Goal: Transaction & Acquisition: Purchase product/service

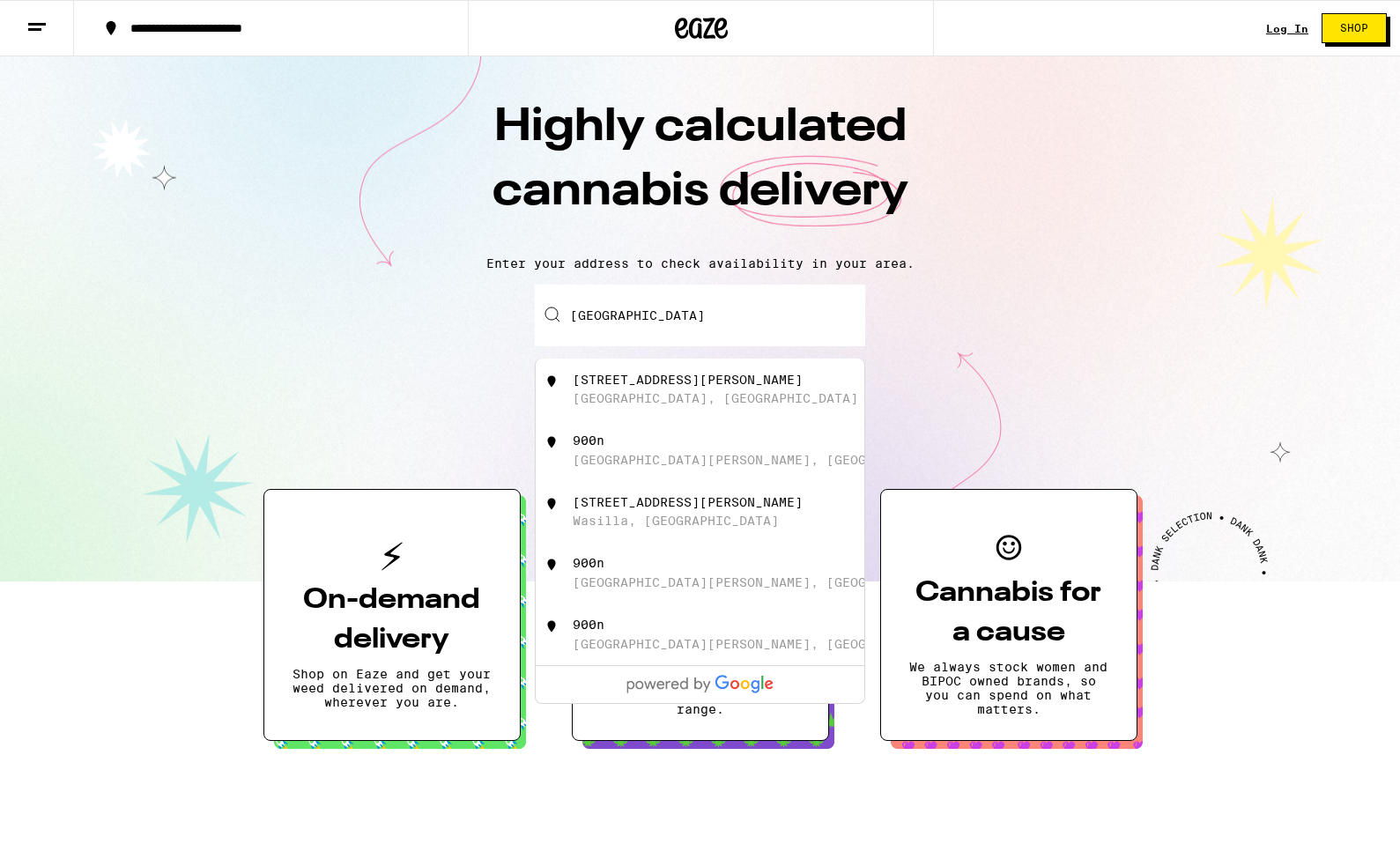
click at [620, 397] on div "[GEOGRAPHIC_DATA], [GEOGRAPHIC_DATA]" at bounding box center [716, 398] width 285 height 14
type input "[STREET_ADDRESS][PERSON_NAME]"
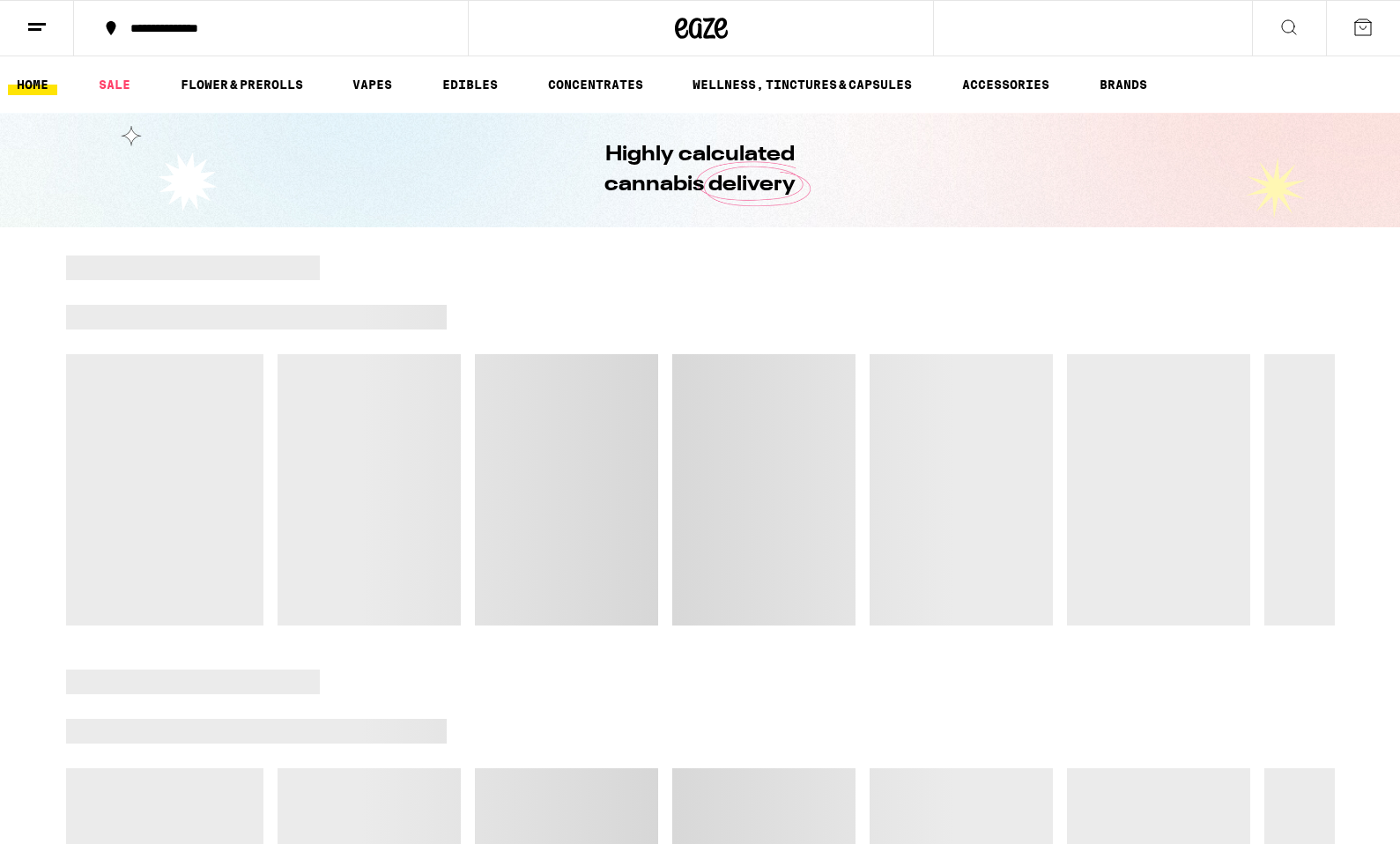
click at [1293, 23] on icon at bounding box center [1289, 27] width 21 height 21
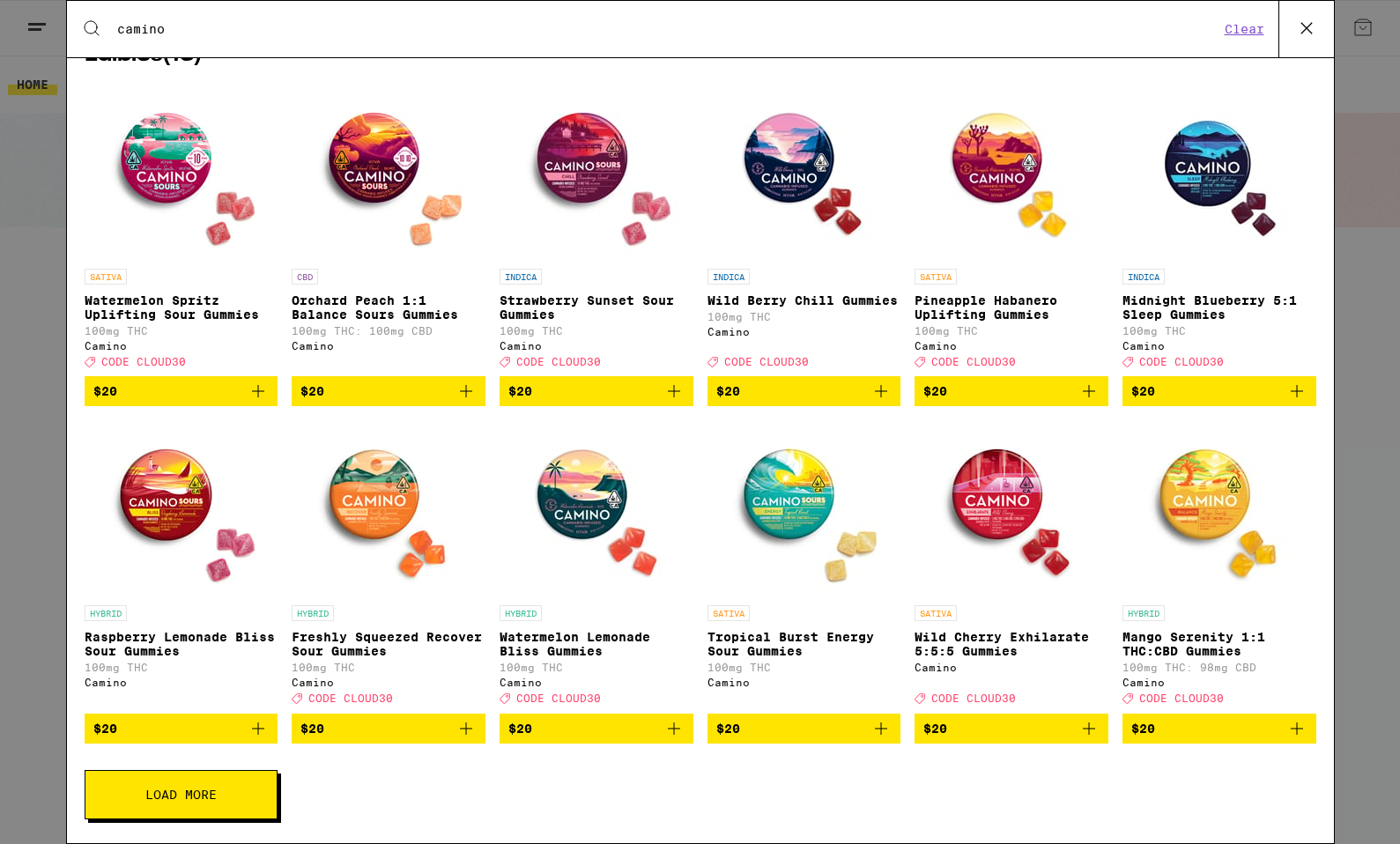
scroll to position [284, 0]
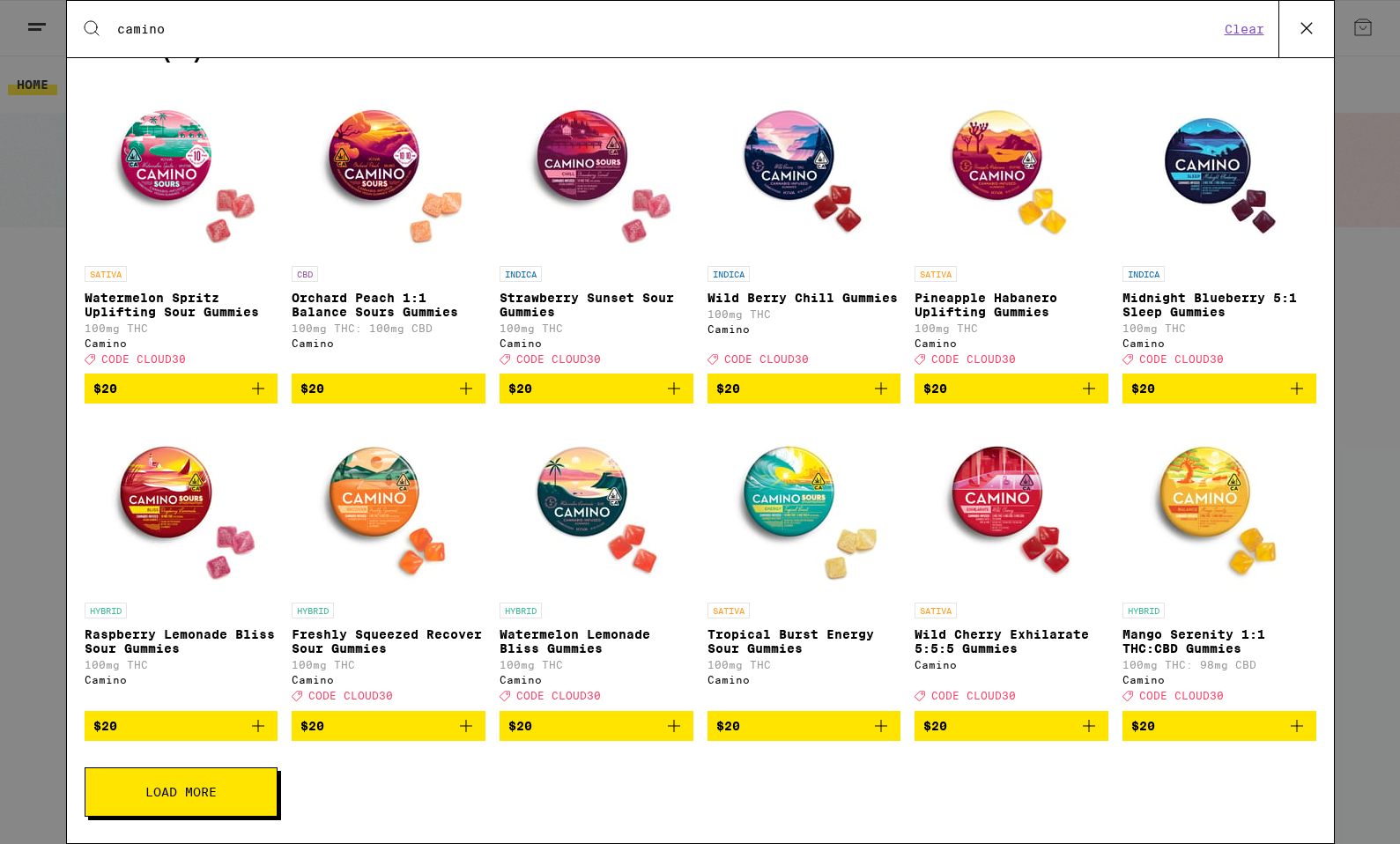
type input "camino"
click at [1215, 489] on img "Open page for Mango Serenity 1:1 THC:CBD Gummies from Camino" at bounding box center [1219, 505] width 176 height 176
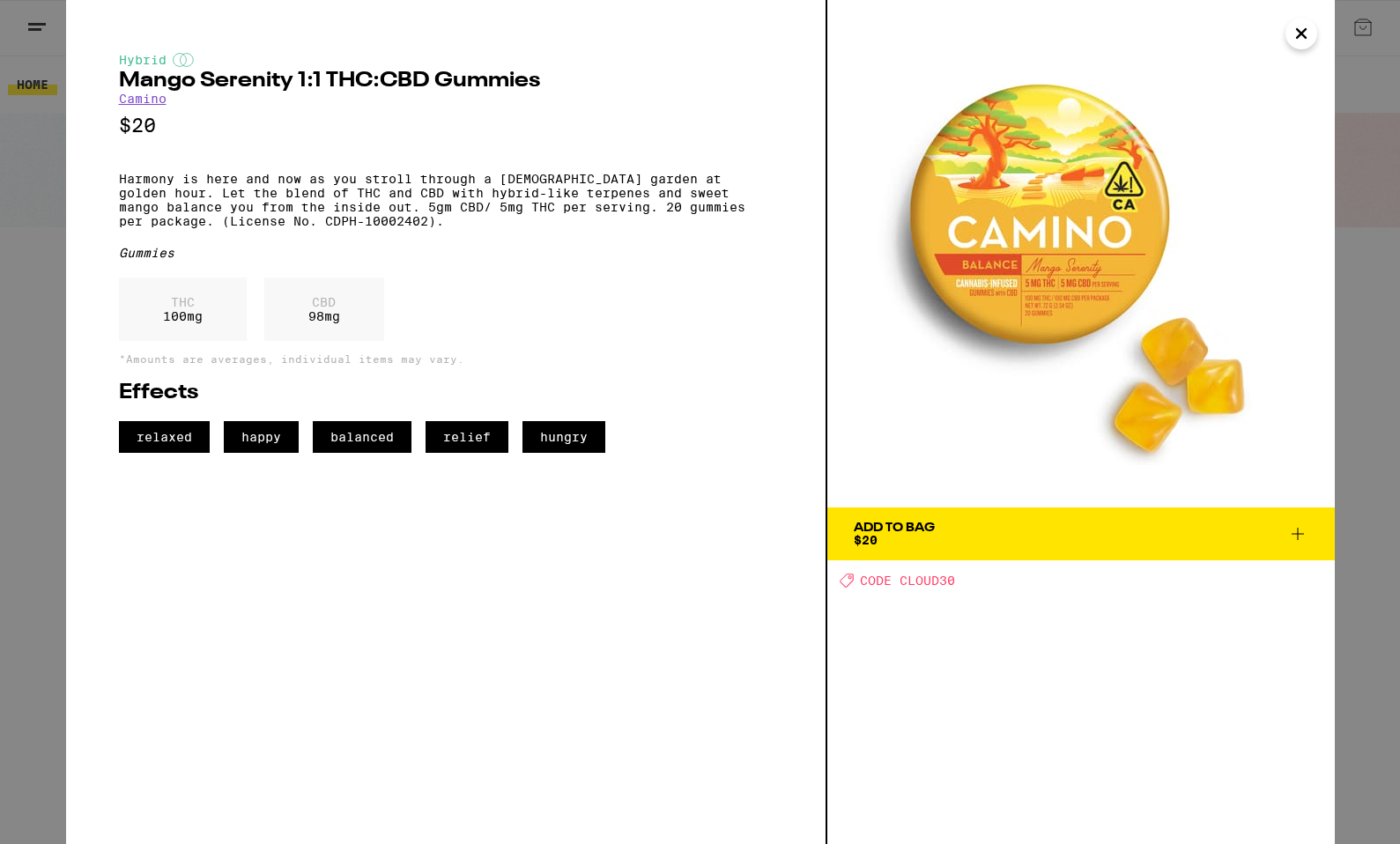
click at [1294, 531] on icon at bounding box center [1298, 534] width 21 height 21
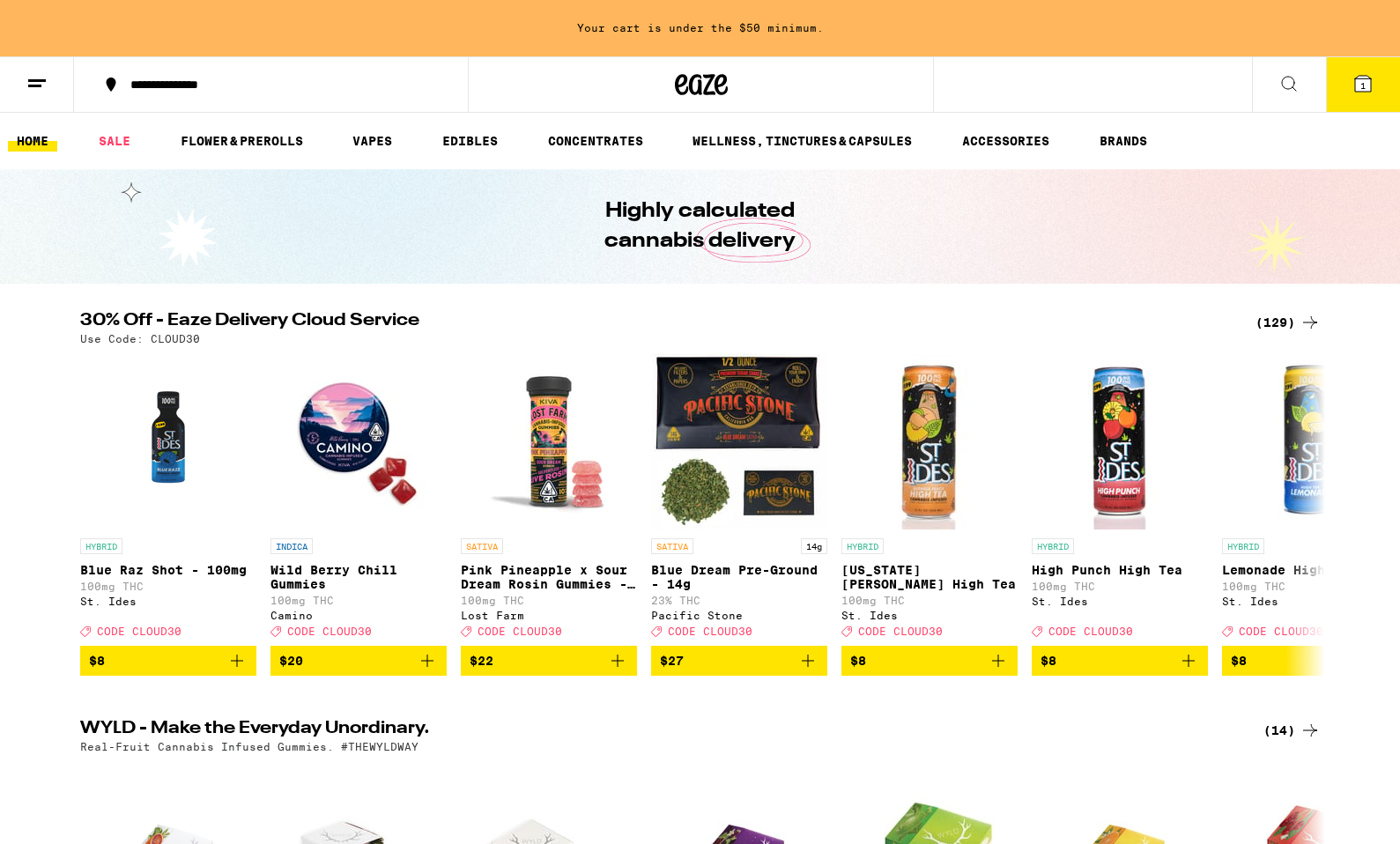
click at [1355, 85] on icon at bounding box center [1363, 83] width 16 height 16
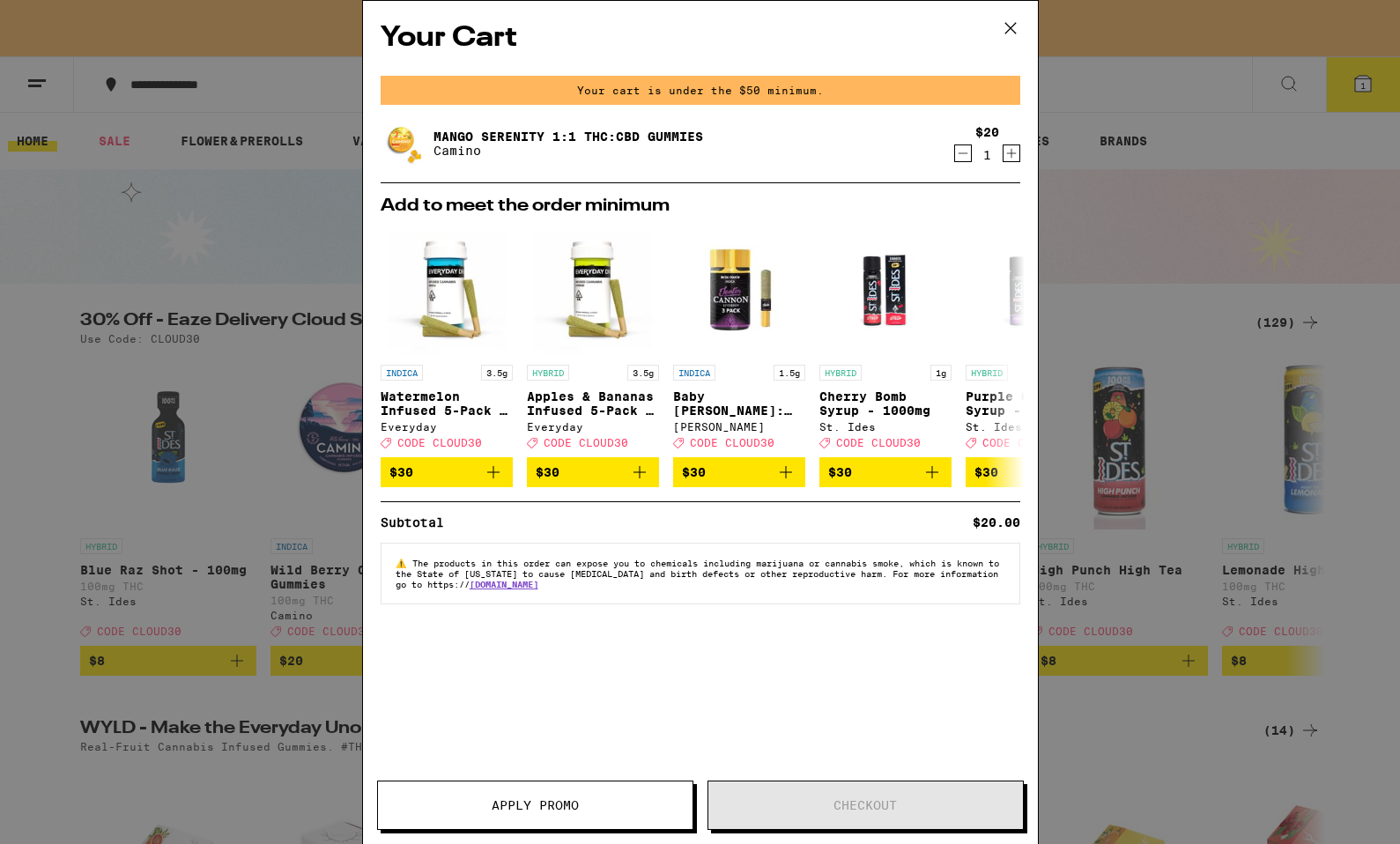
click at [1007, 145] on icon "Increment" at bounding box center [1012, 153] width 16 height 21
click at [1012, 29] on icon at bounding box center [1010, 28] width 11 height 11
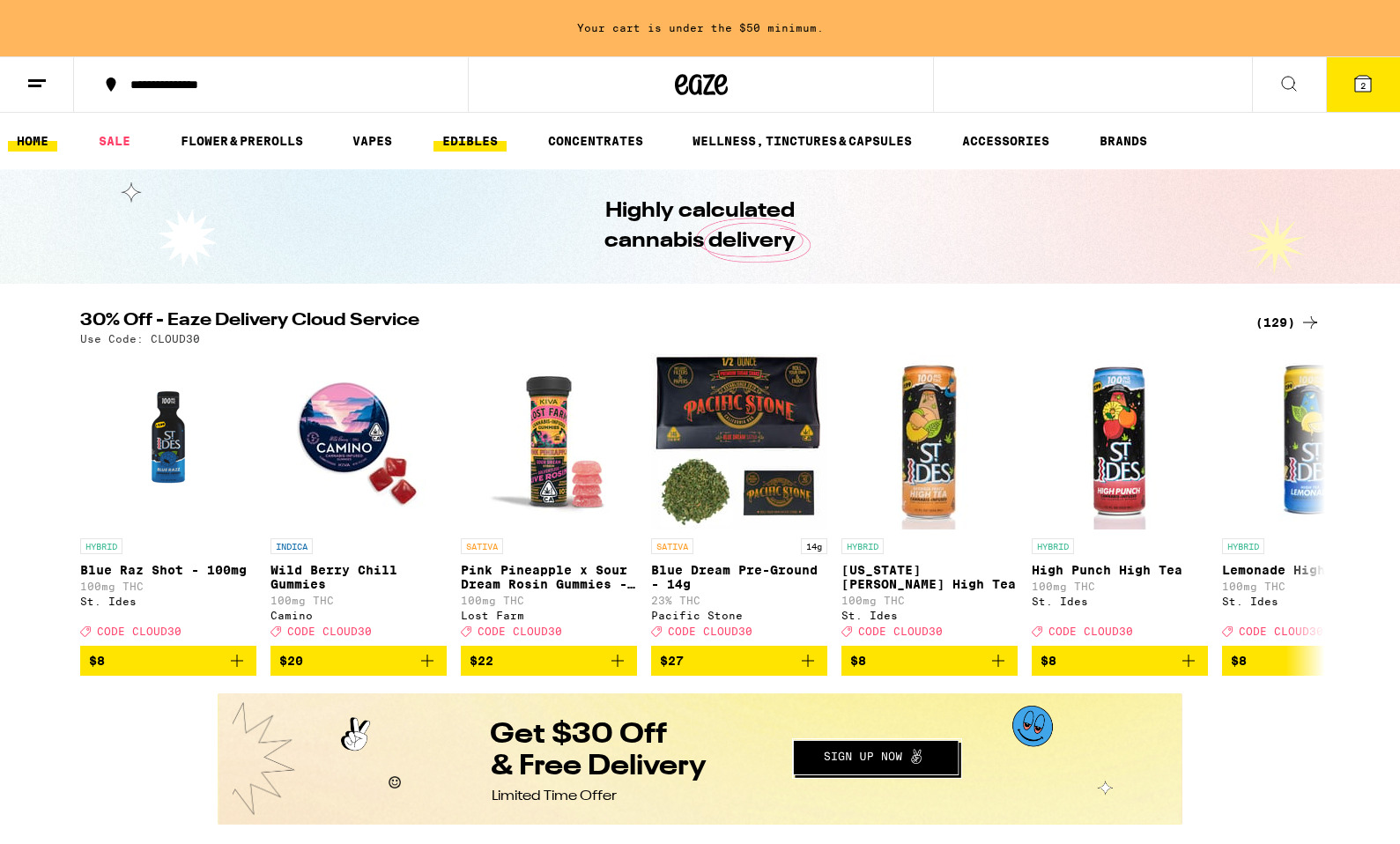
click at [476, 149] on link "EDIBLES" at bounding box center [470, 141] width 73 height 21
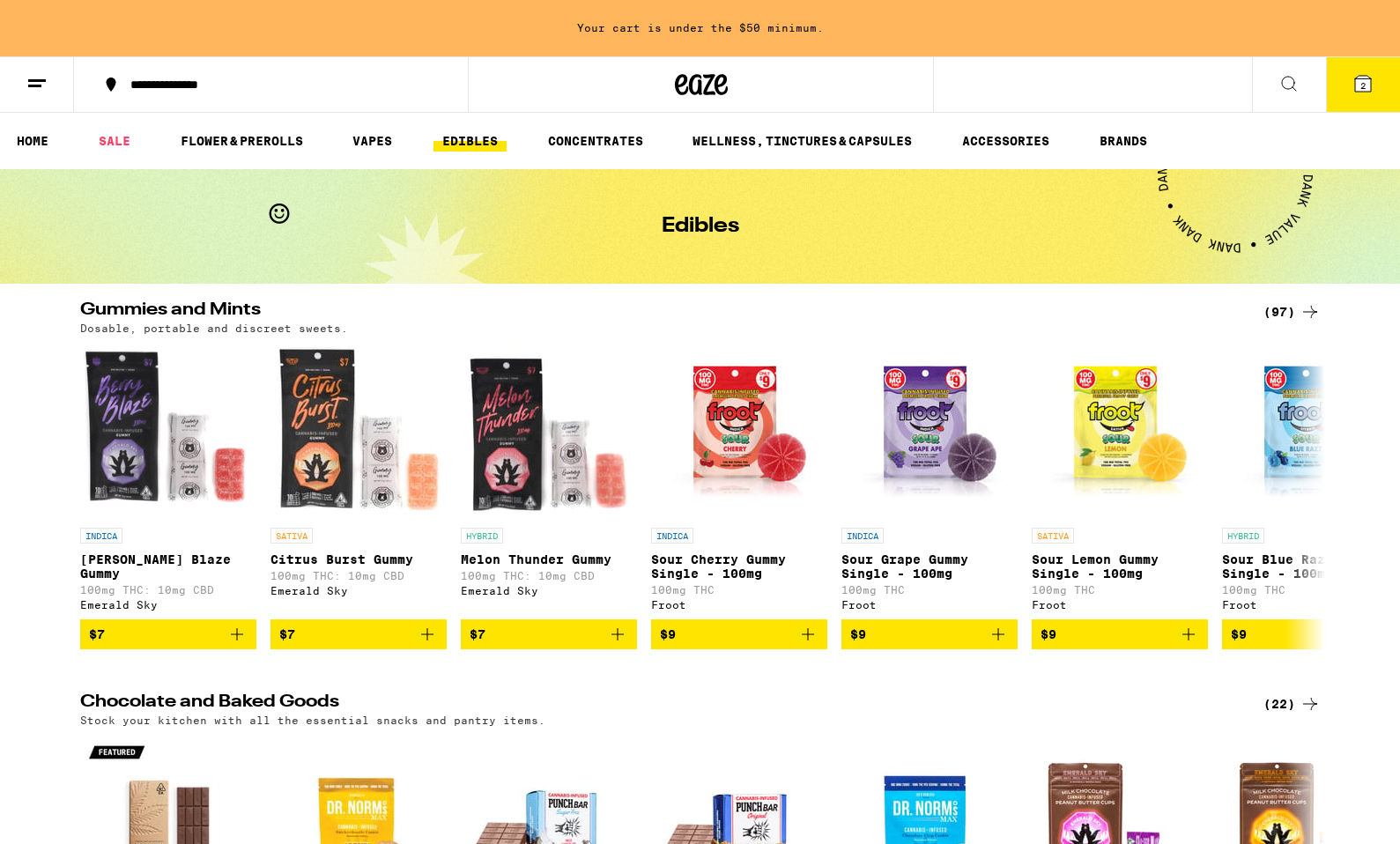
click at [1279, 86] on icon at bounding box center [1289, 83] width 21 height 21
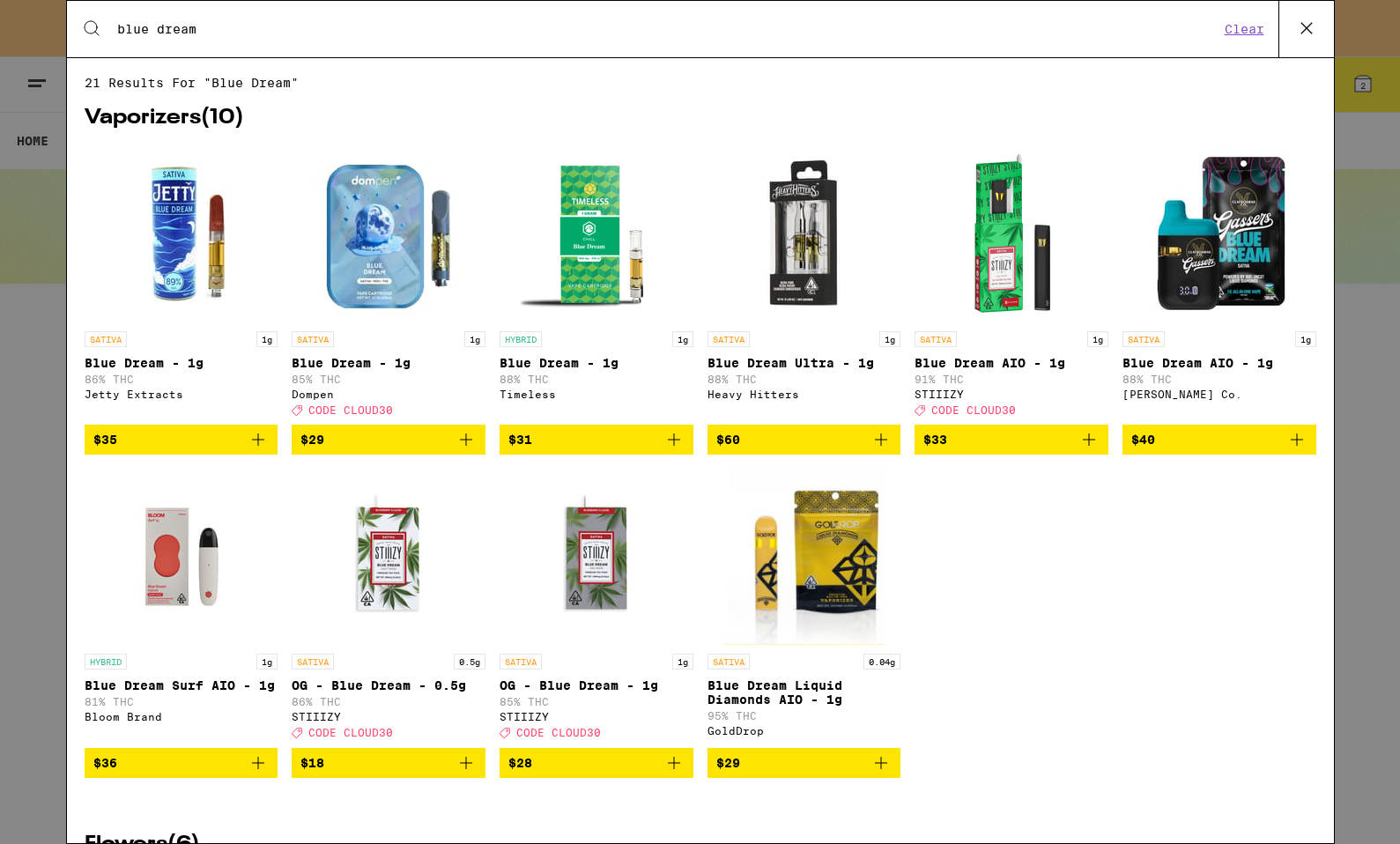
type input "blue dream"
click at [181, 554] on img "Open page for Blue Dream Surf AIO - 1g from Bloom Brand" at bounding box center [180, 557] width 176 height 176
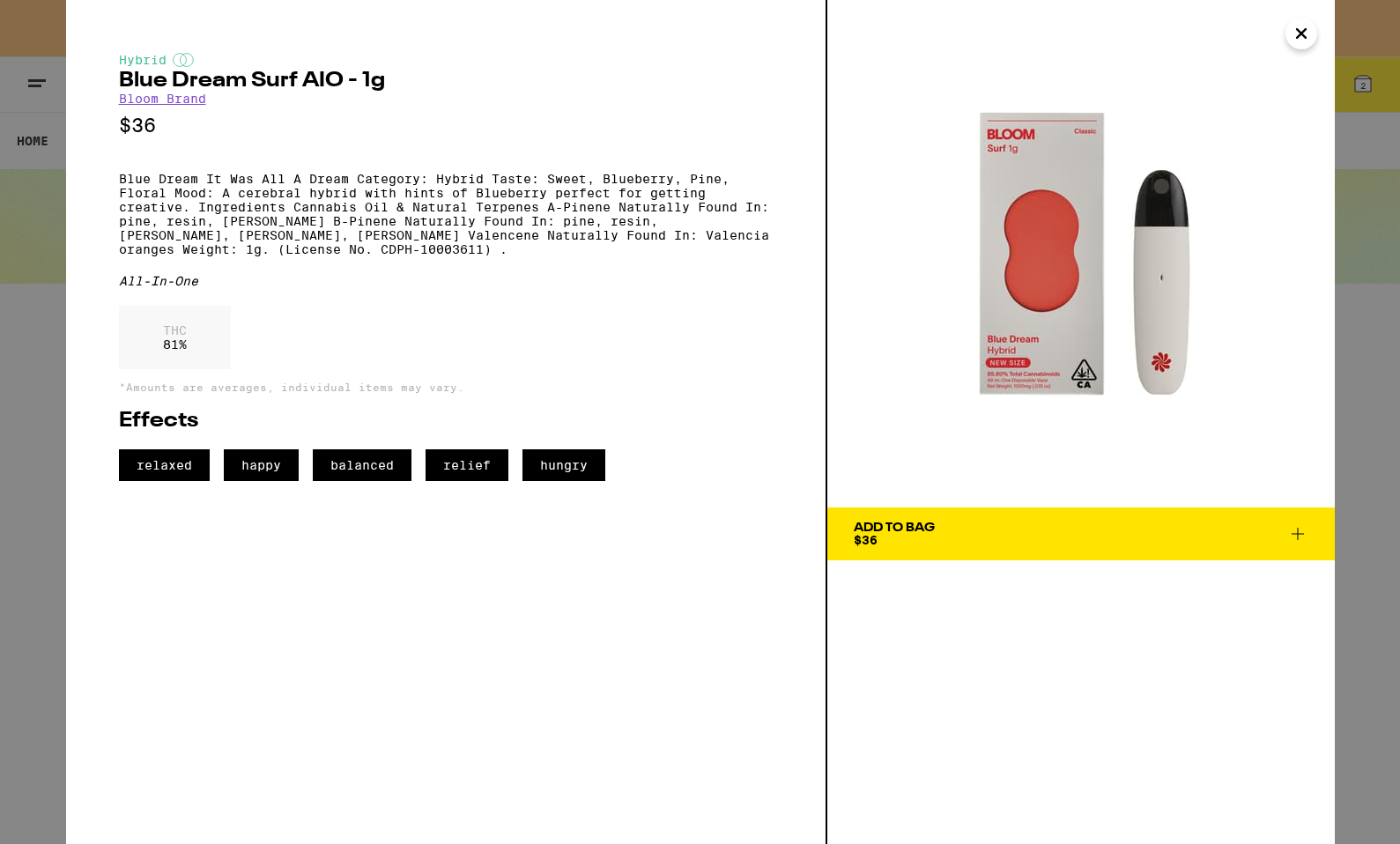
click at [1294, 531] on icon at bounding box center [1298, 534] width 21 height 21
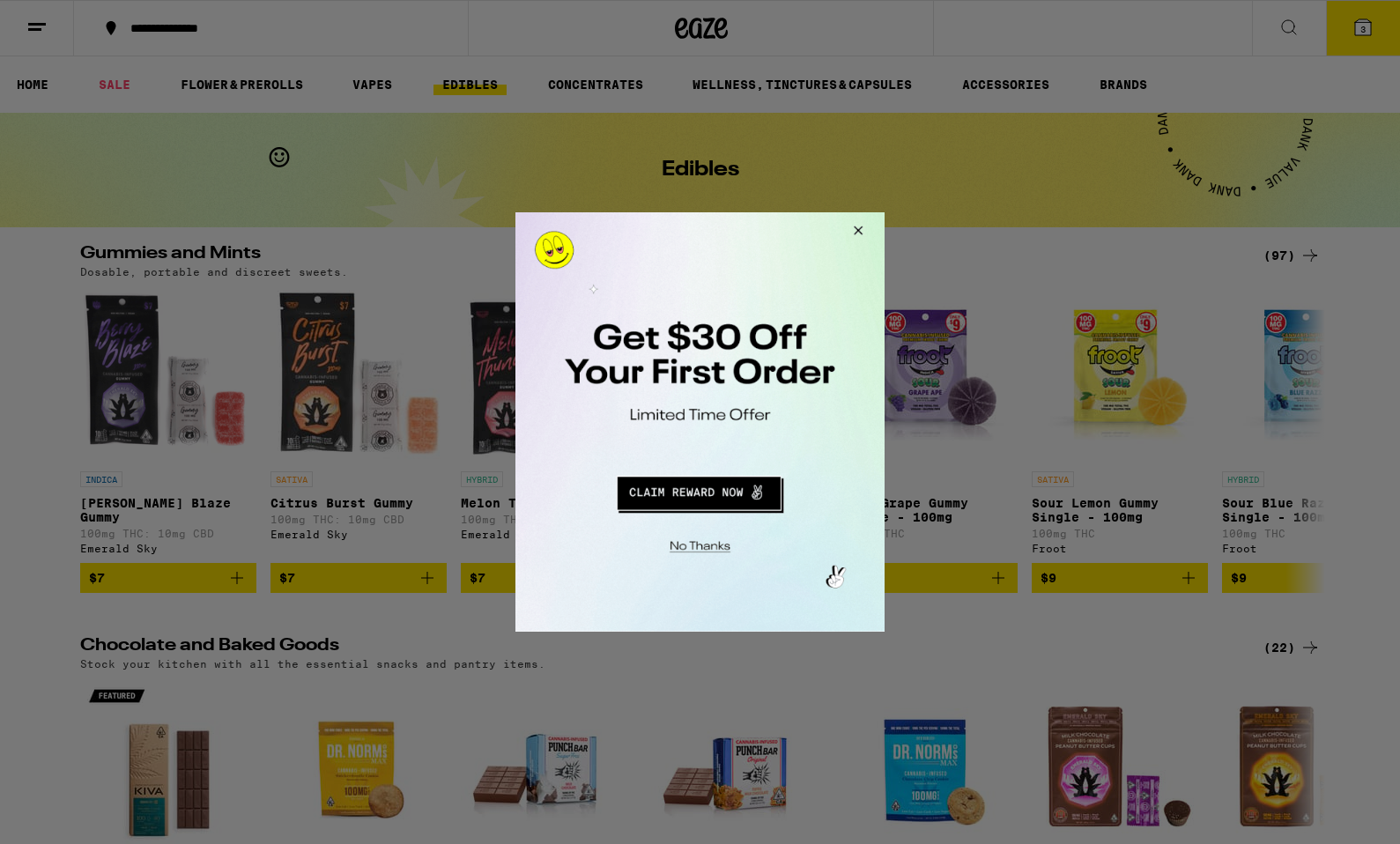
click at [859, 229] on button "Close Modal" at bounding box center [856, 233] width 48 height 43
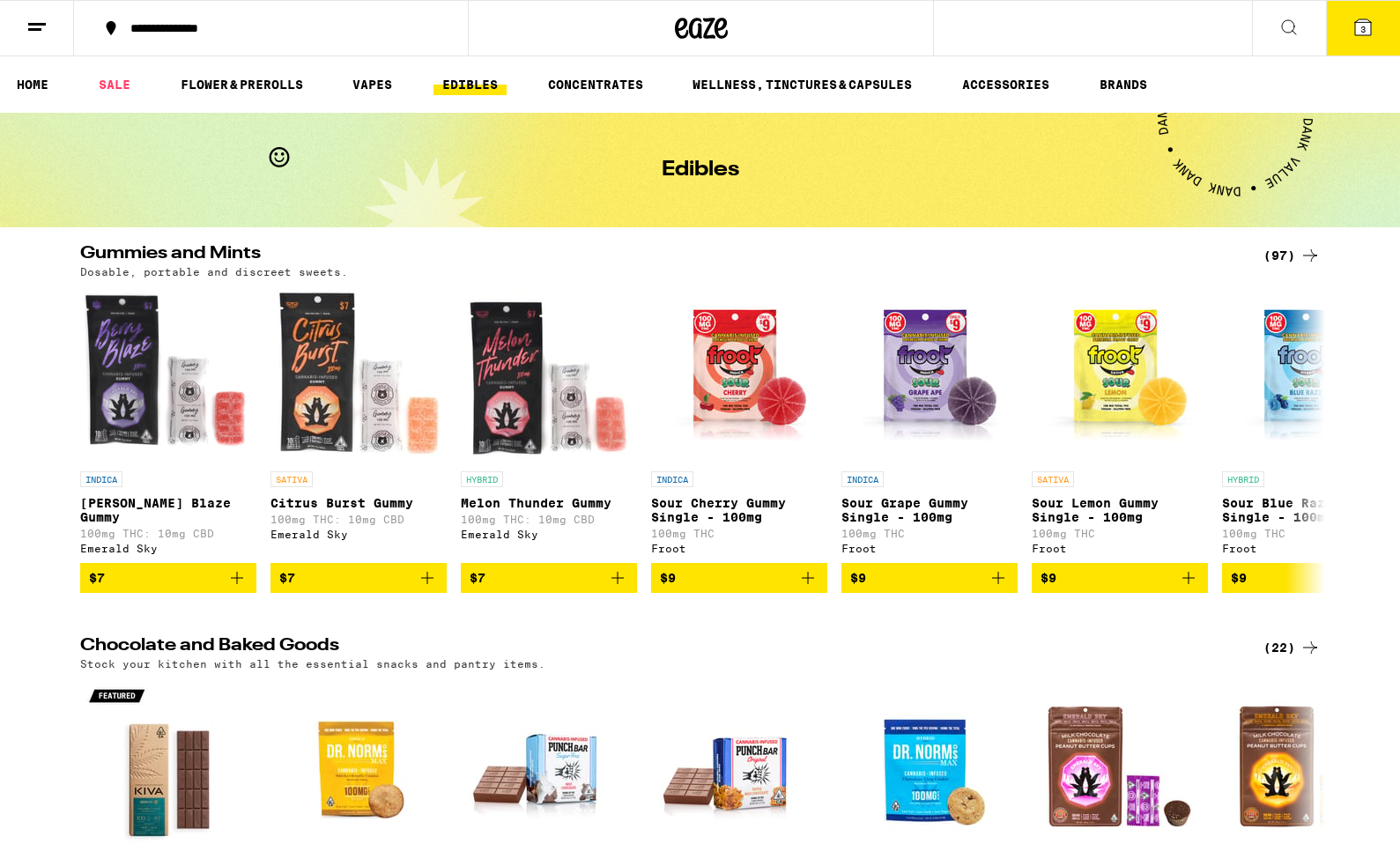
click at [1381, 17] on button "3" at bounding box center [1362, 28] width 74 height 55
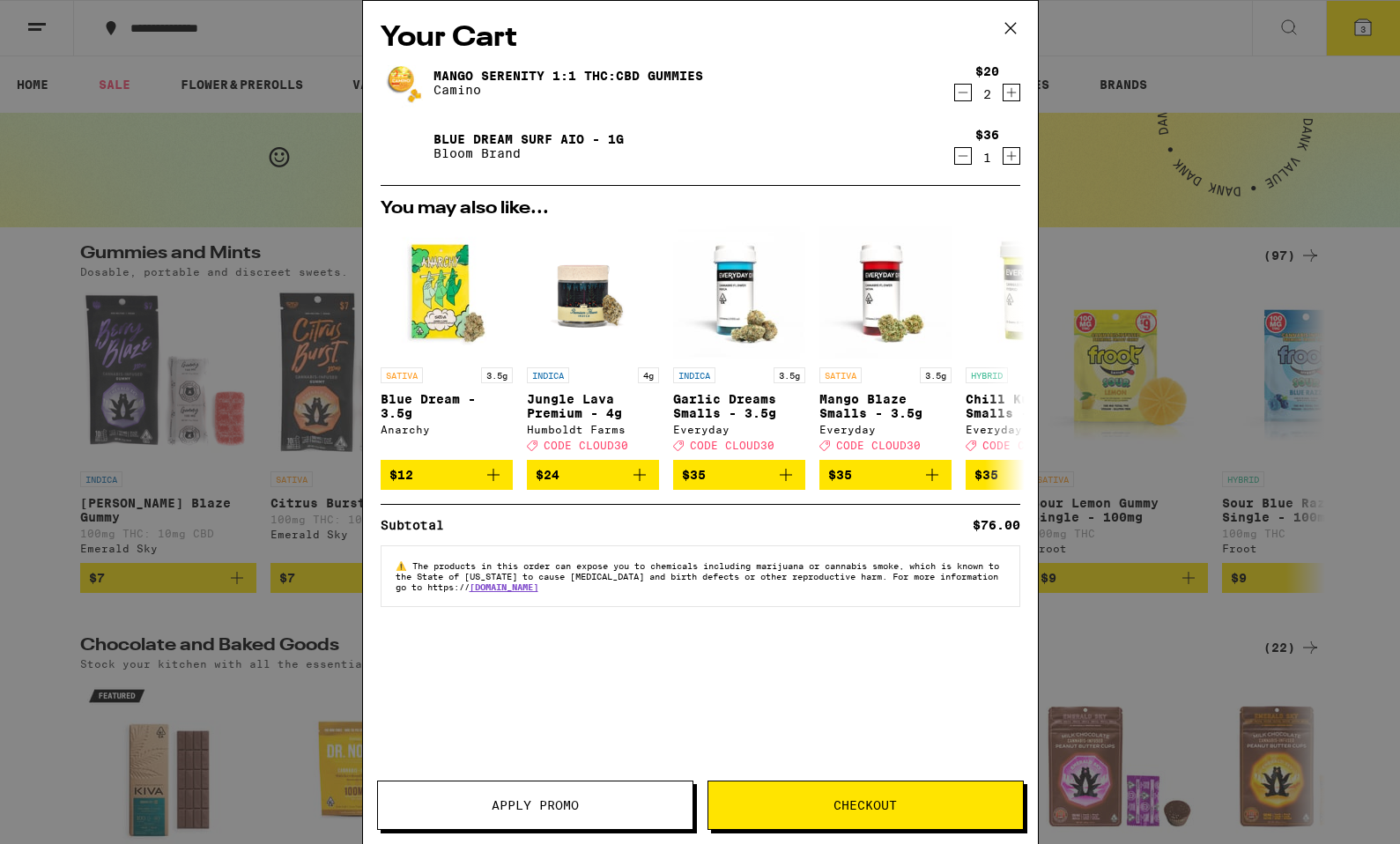
click at [561, 801] on span "Apply Promo" at bounding box center [535, 805] width 87 height 12
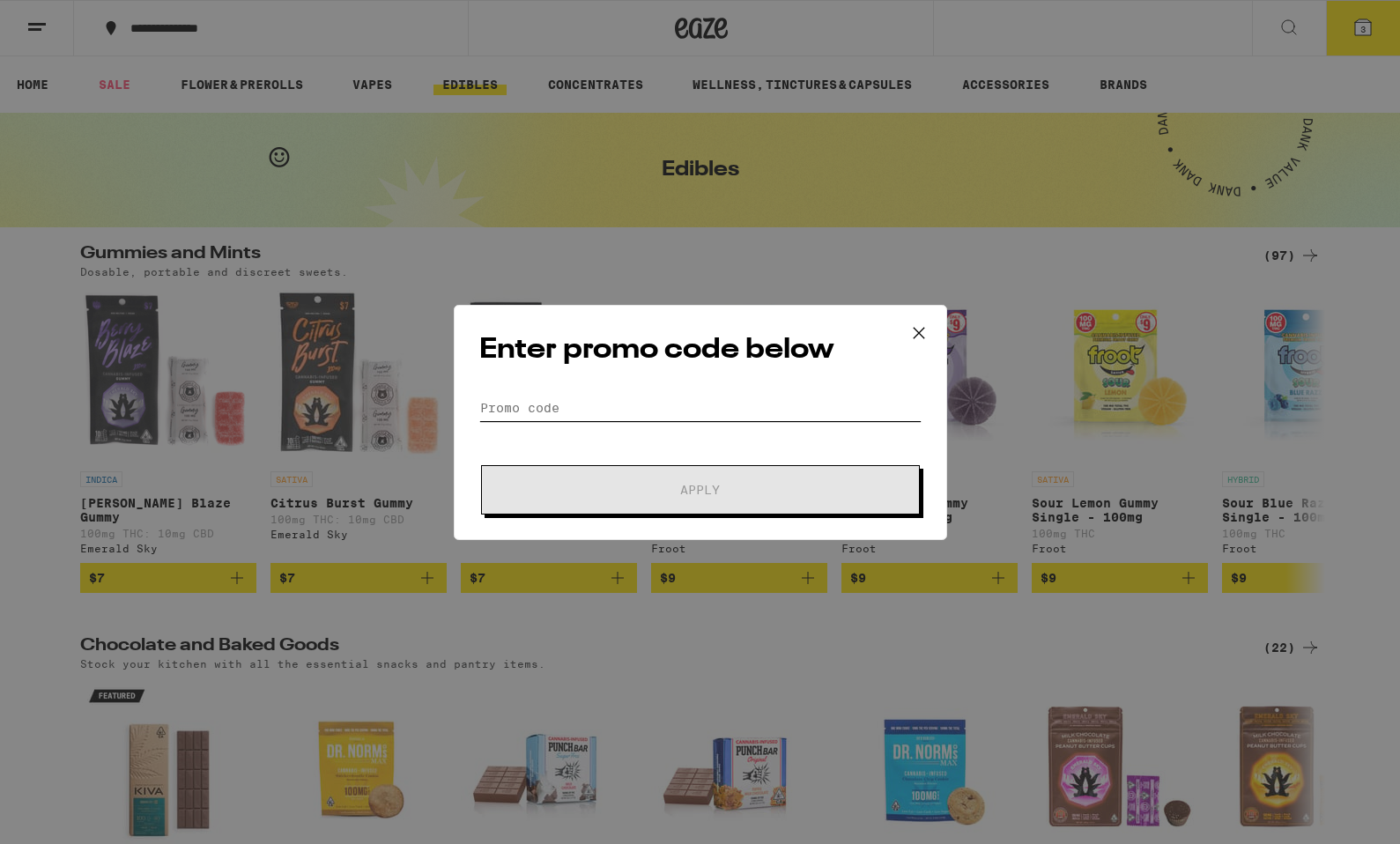
click at [581, 413] on input "Promo Code" at bounding box center [700, 408] width 442 height 27
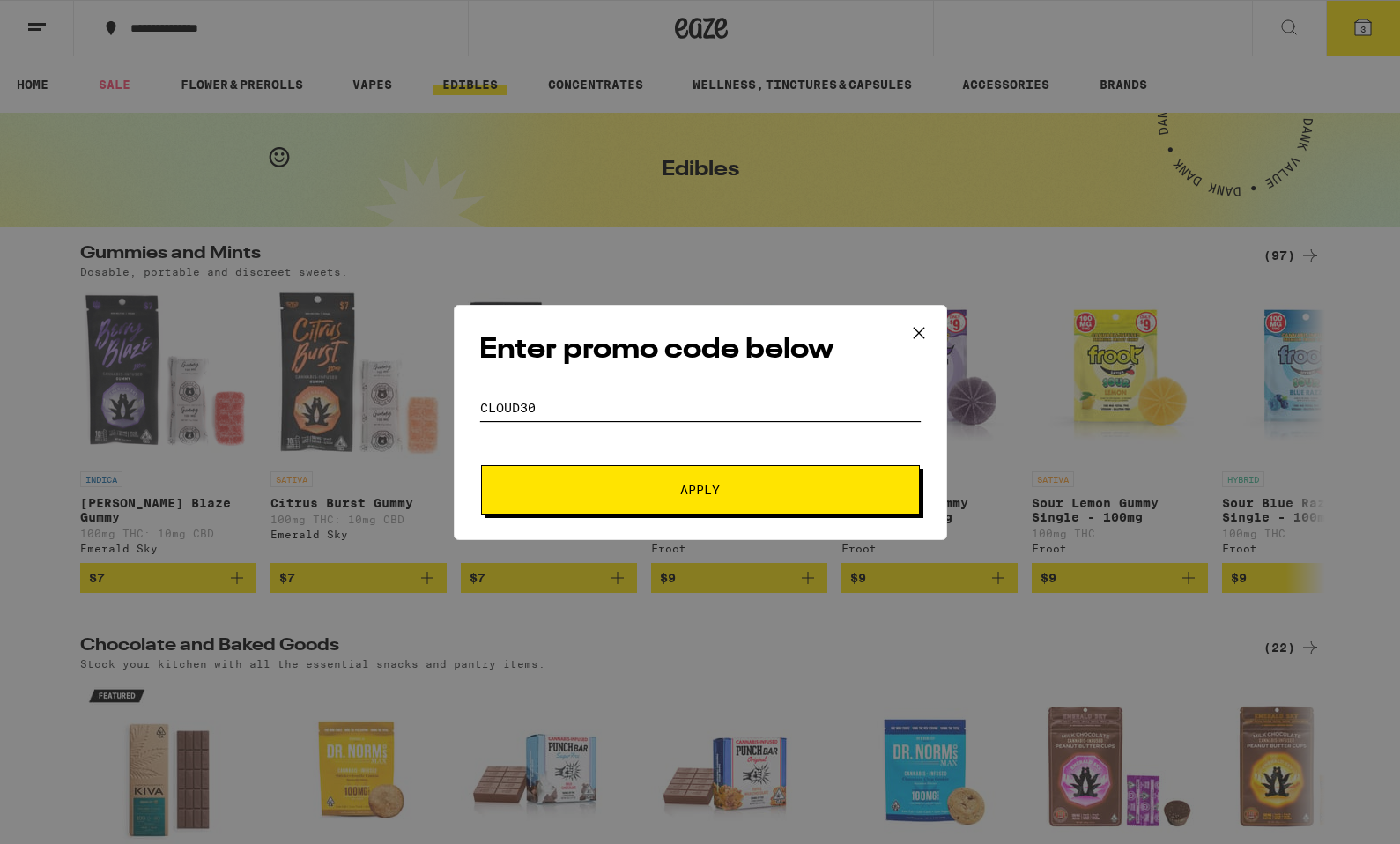
type input "CLOUD30"
click at [481, 465] on button "Apply" at bounding box center [700, 490] width 439 height 50
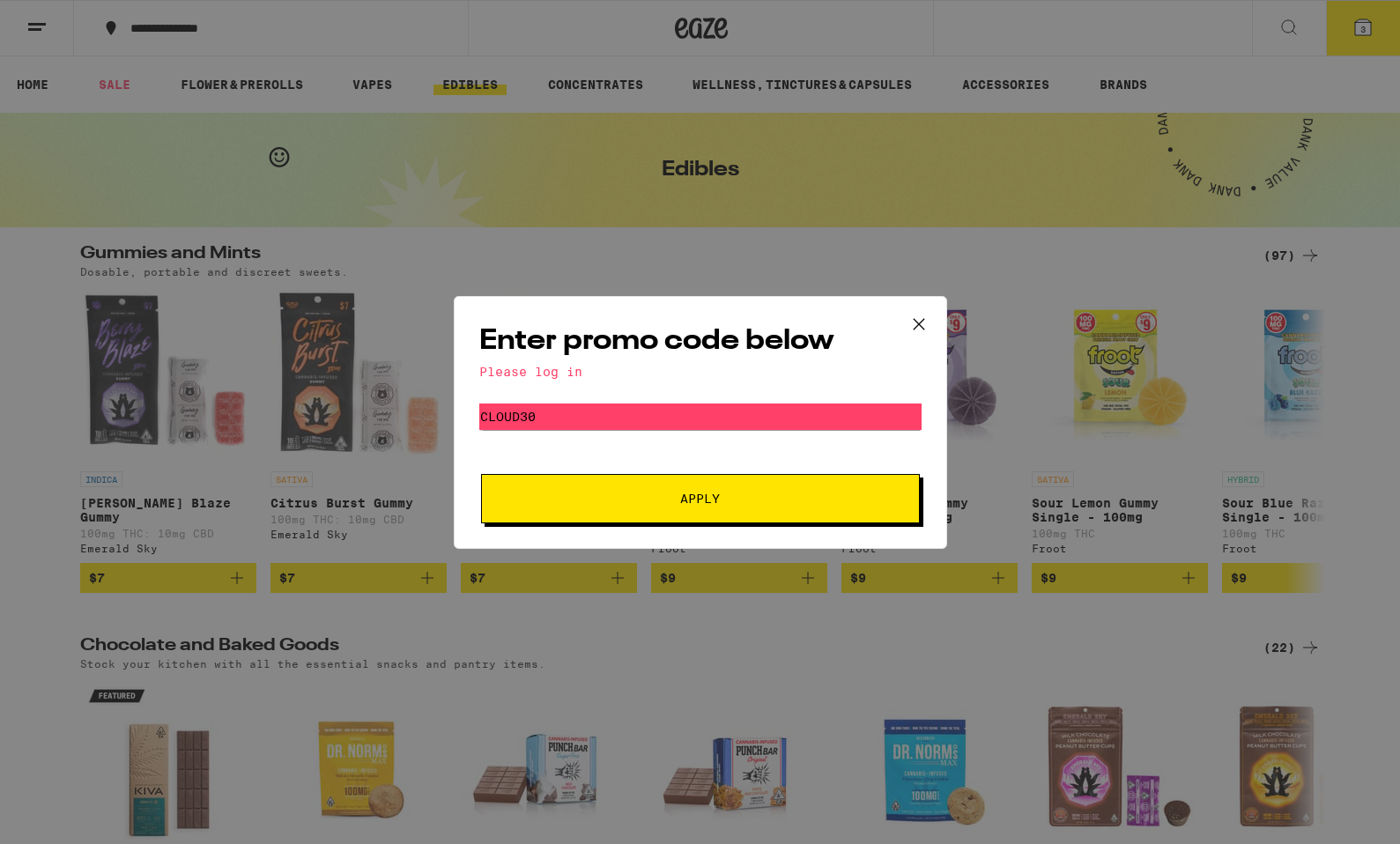
click at [577, 508] on button "Apply" at bounding box center [700, 499] width 439 height 50
click at [1291, 35] on div "Enter promo code below Please log in Promo Code CLOUD30 Apply" at bounding box center [700, 422] width 1400 height 844
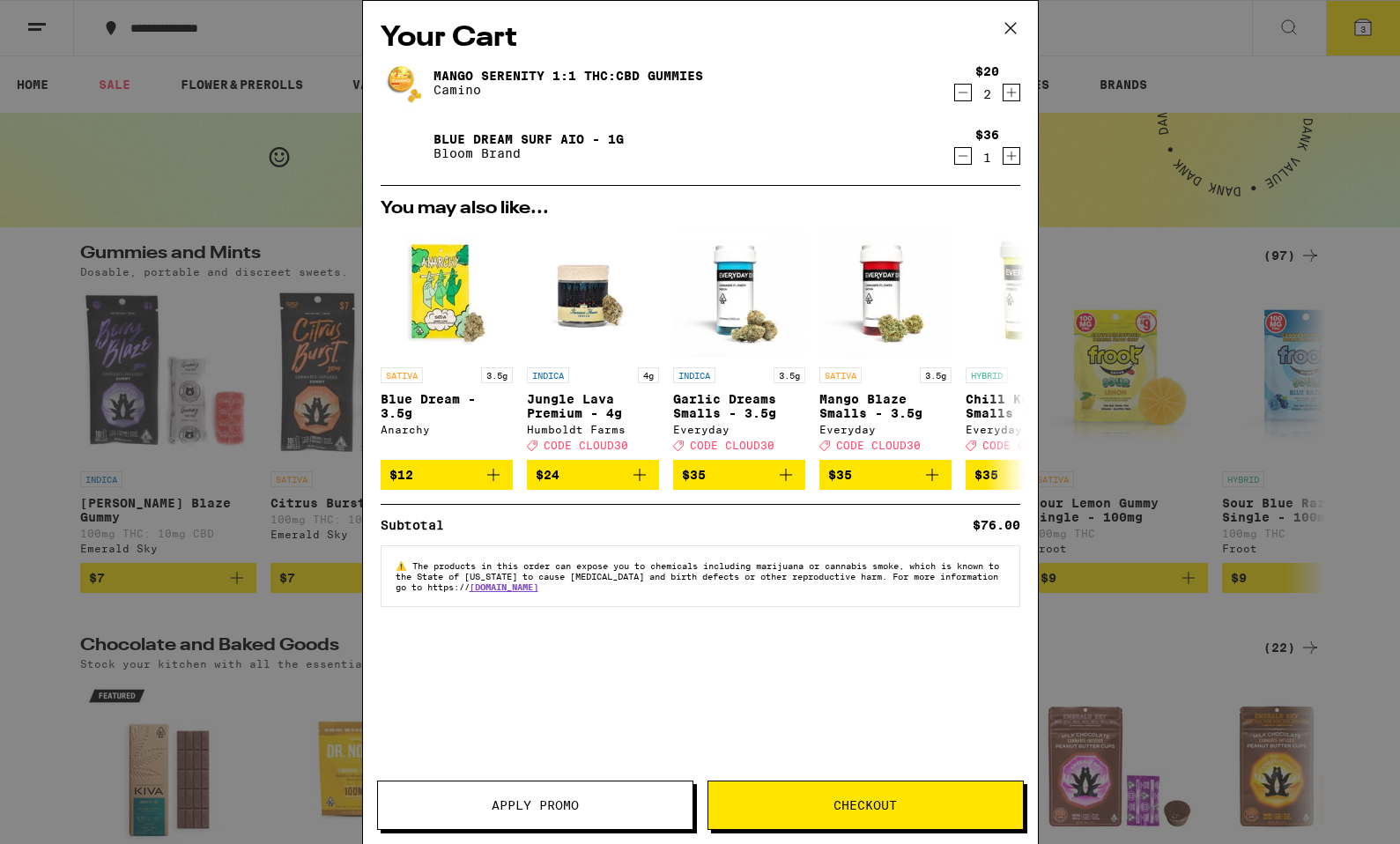
click at [1013, 18] on icon at bounding box center [1011, 28] width 27 height 27
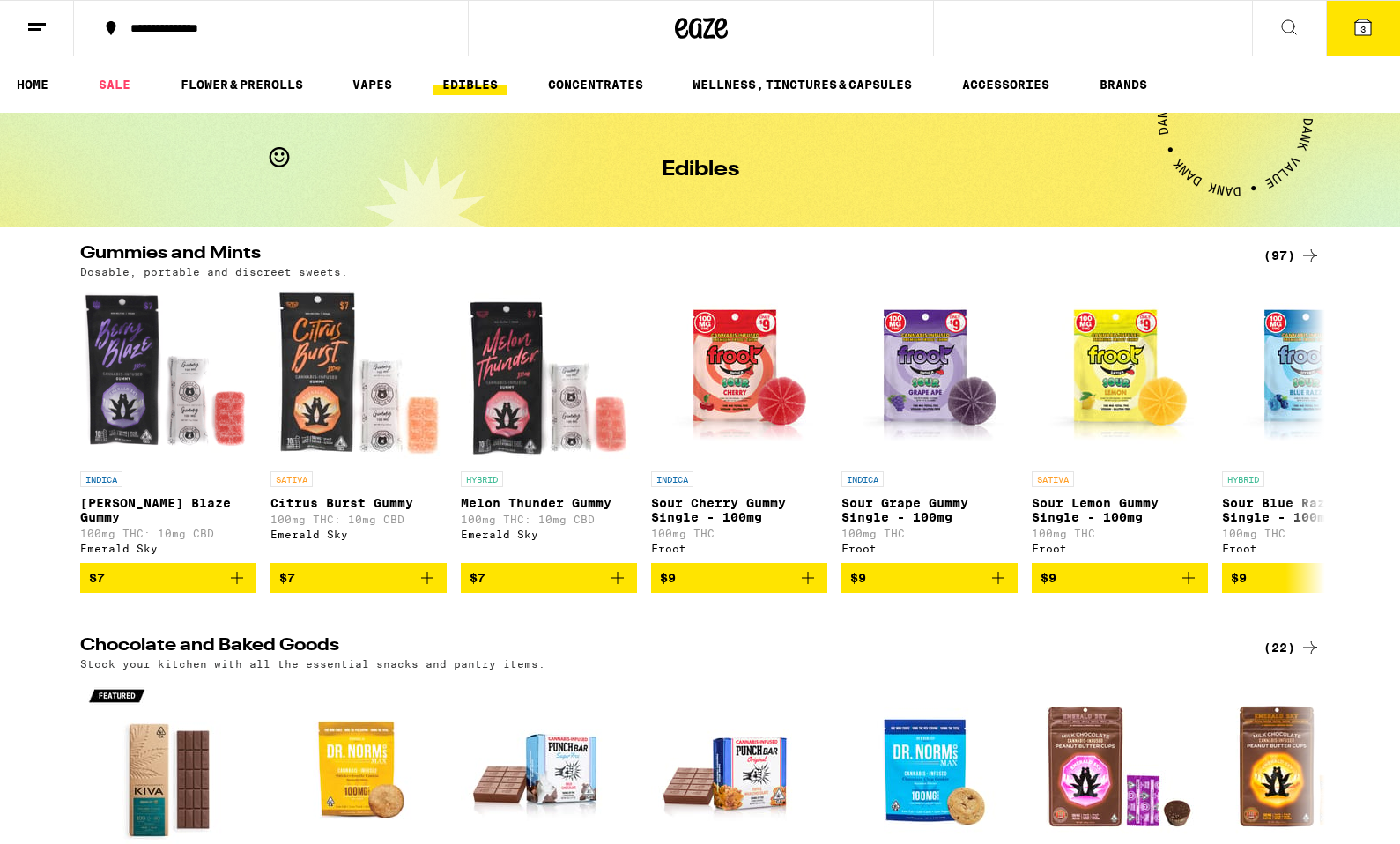
click at [56, 29] on button at bounding box center [36, 28] width 74 height 56
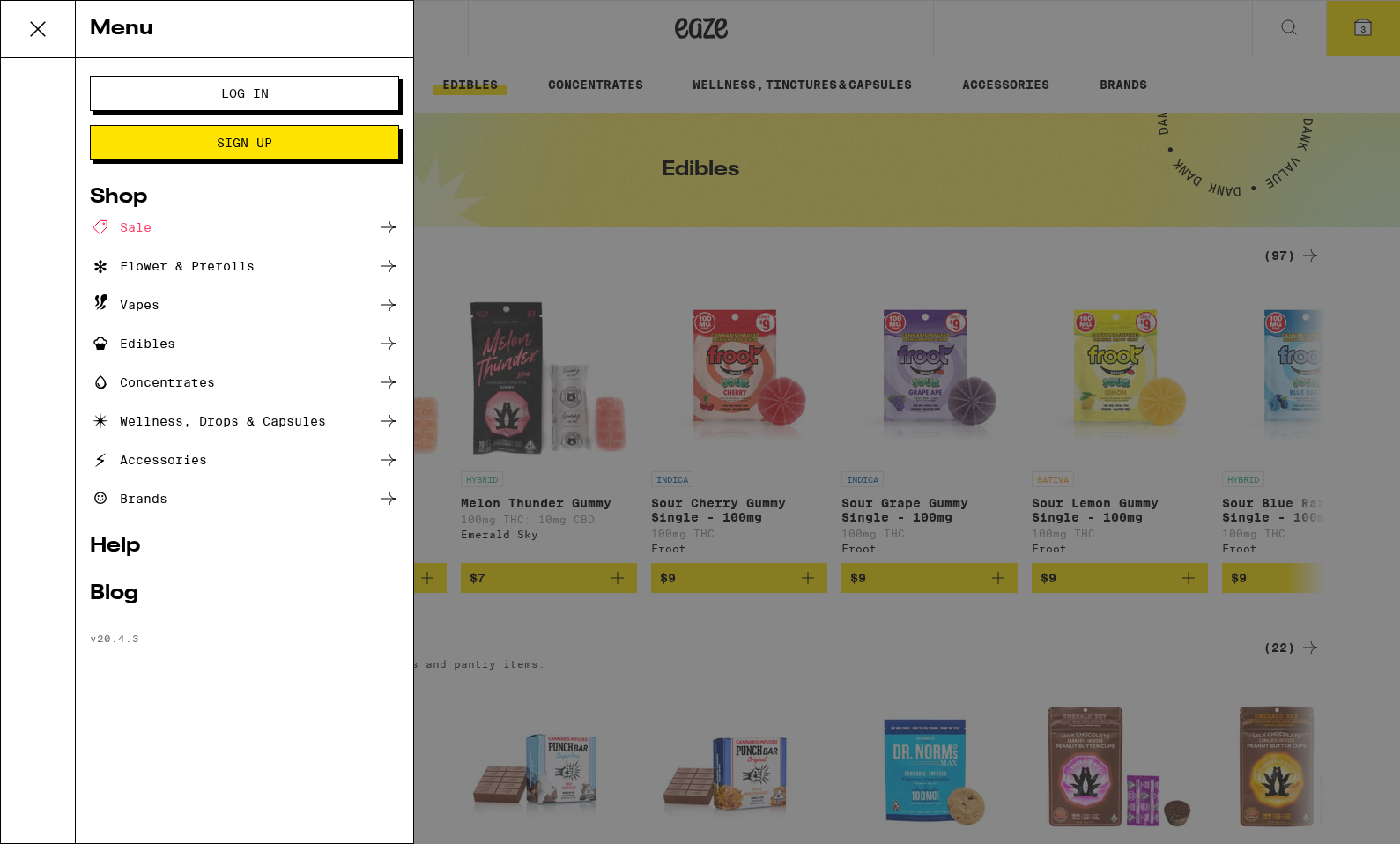
click at [247, 87] on span "Log In" at bounding box center [245, 93] width 48 height 12
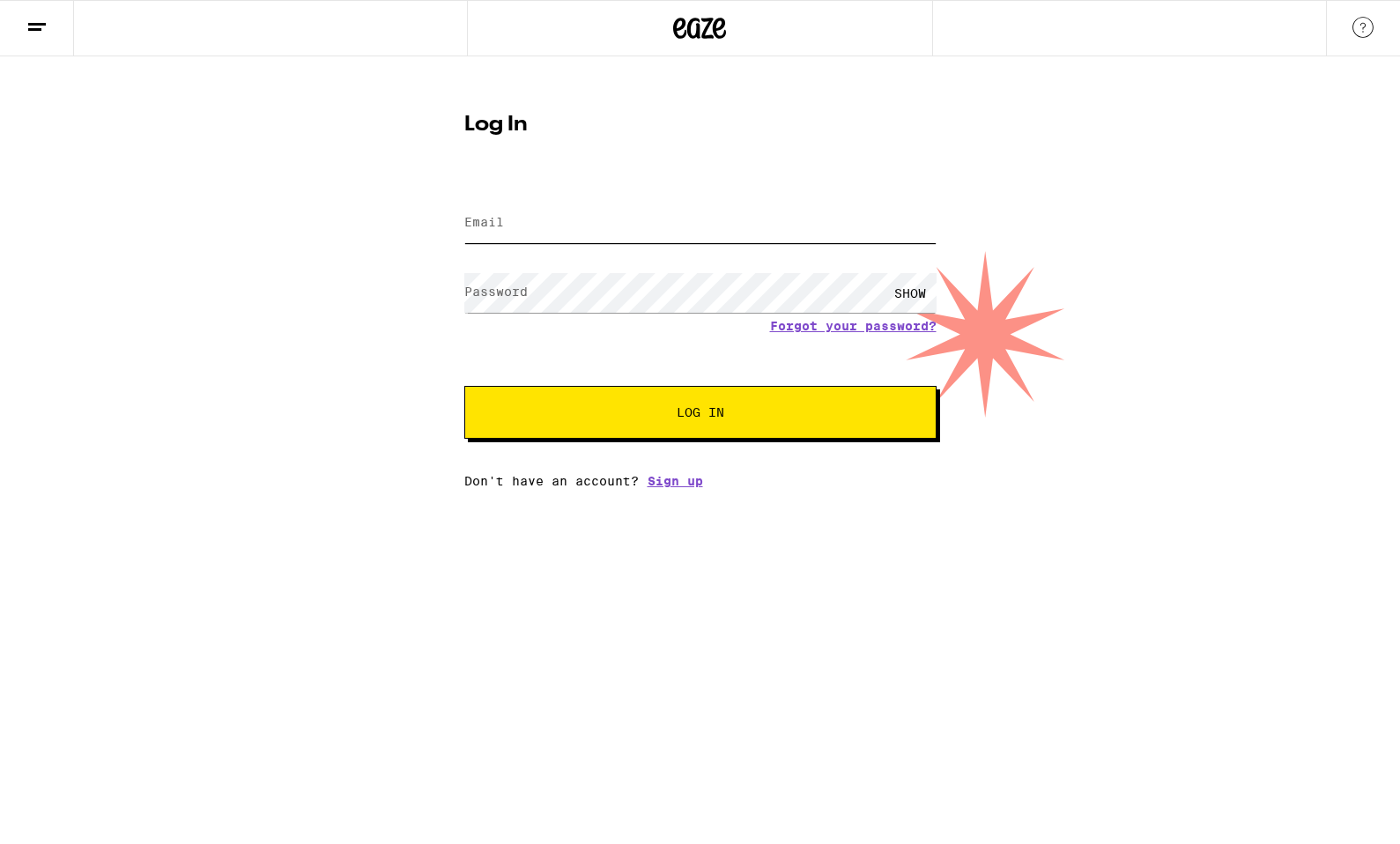
click at [531, 230] on input "Email" at bounding box center [700, 223] width 473 height 40
type input "D"
type input "[EMAIL_ADDRESS][DOMAIN_NAME]"
click at [465, 386] on button "Log In" at bounding box center [700, 412] width 473 height 53
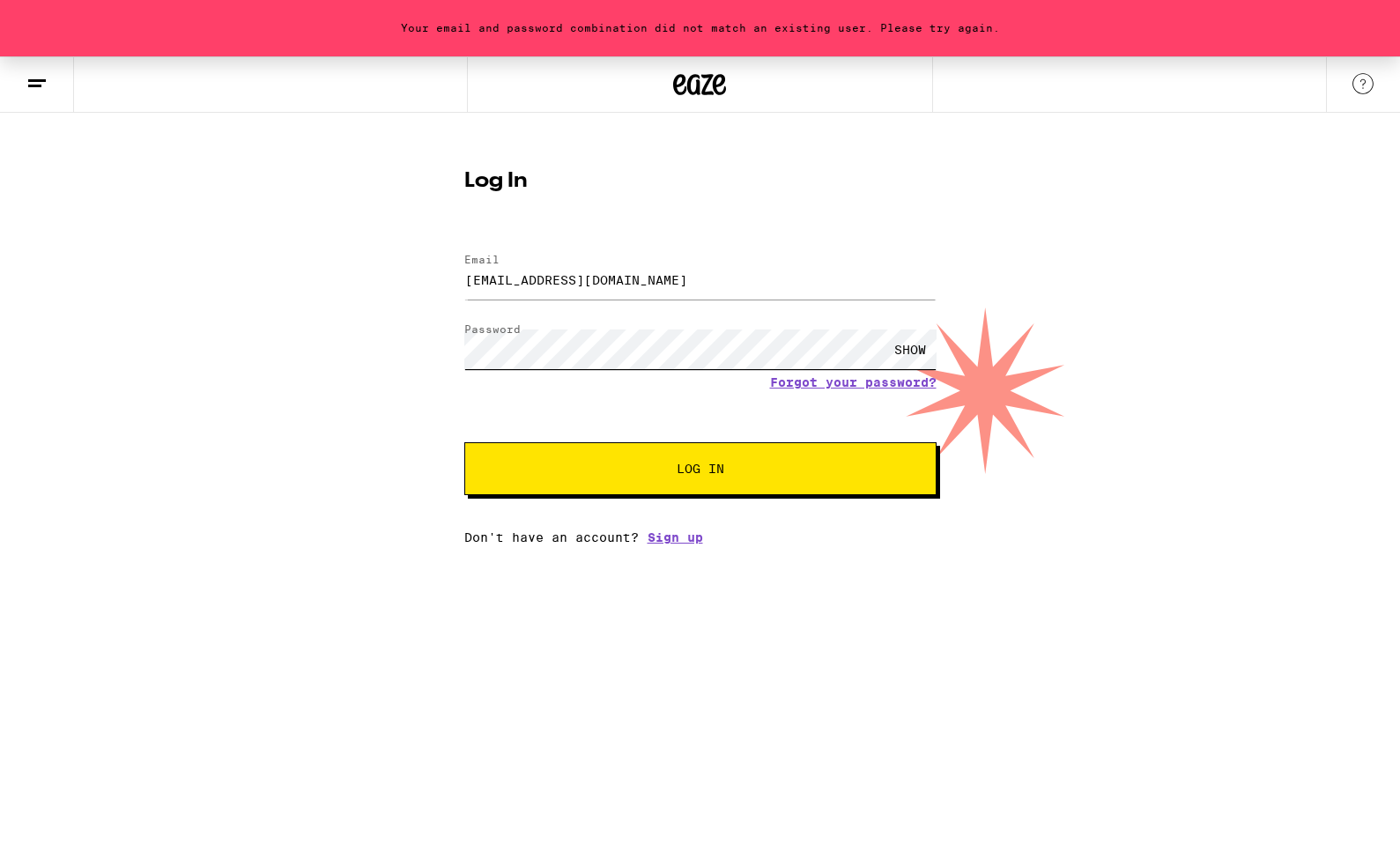
click at [465, 442] on button "Log In" at bounding box center [700, 469] width 473 height 53
click at [849, 386] on link "Forgot your password?" at bounding box center [853, 382] width 167 height 14
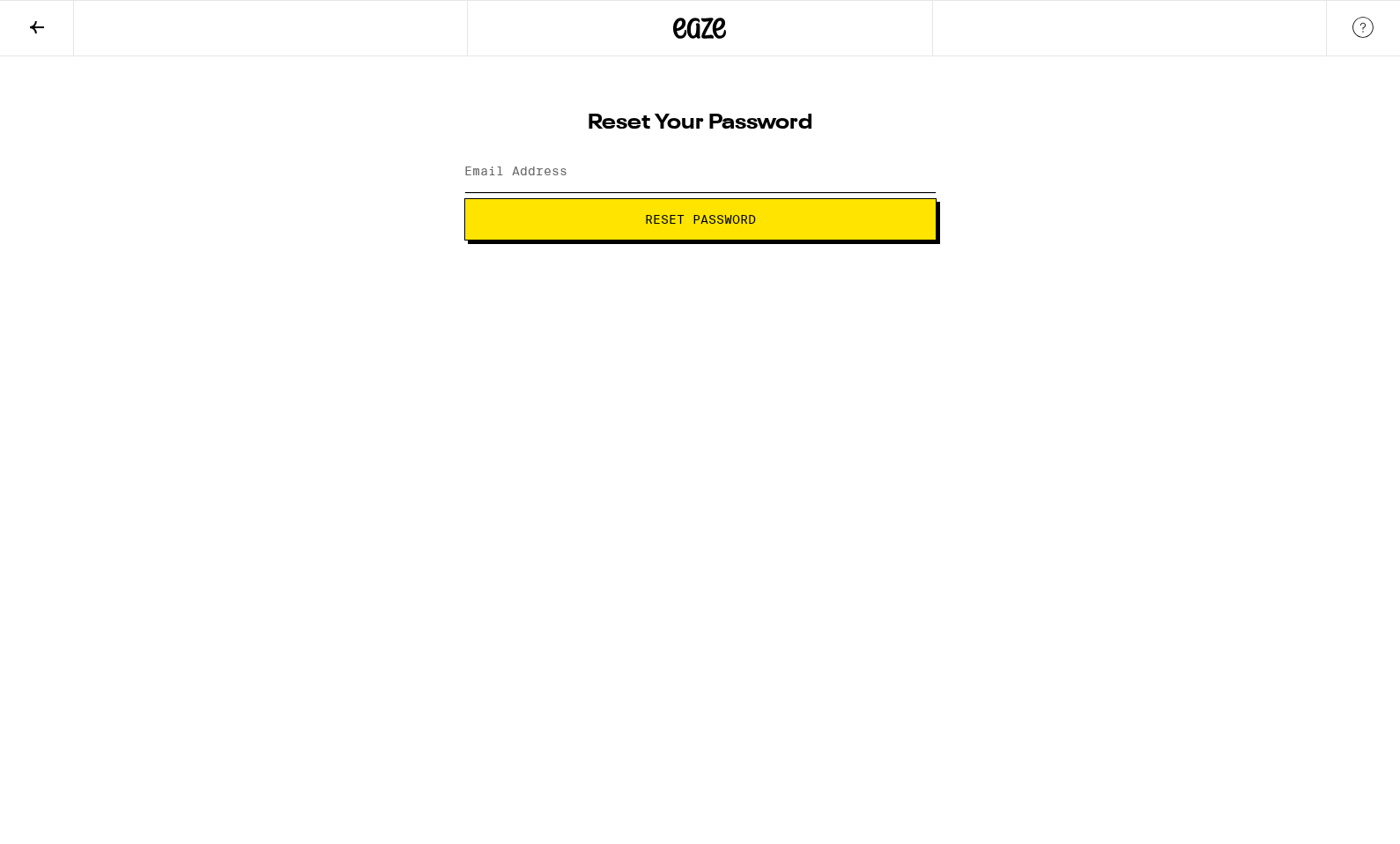
click at [652, 163] on input "Email Address" at bounding box center [700, 172] width 473 height 40
type input "[EMAIL_ADDRESS][DOMAIN_NAME]"
click at [465, 199] on button "Reset Password" at bounding box center [700, 220] width 473 height 43
click at [465, 199] on button "Submit" at bounding box center [700, 220] width 473 height 43
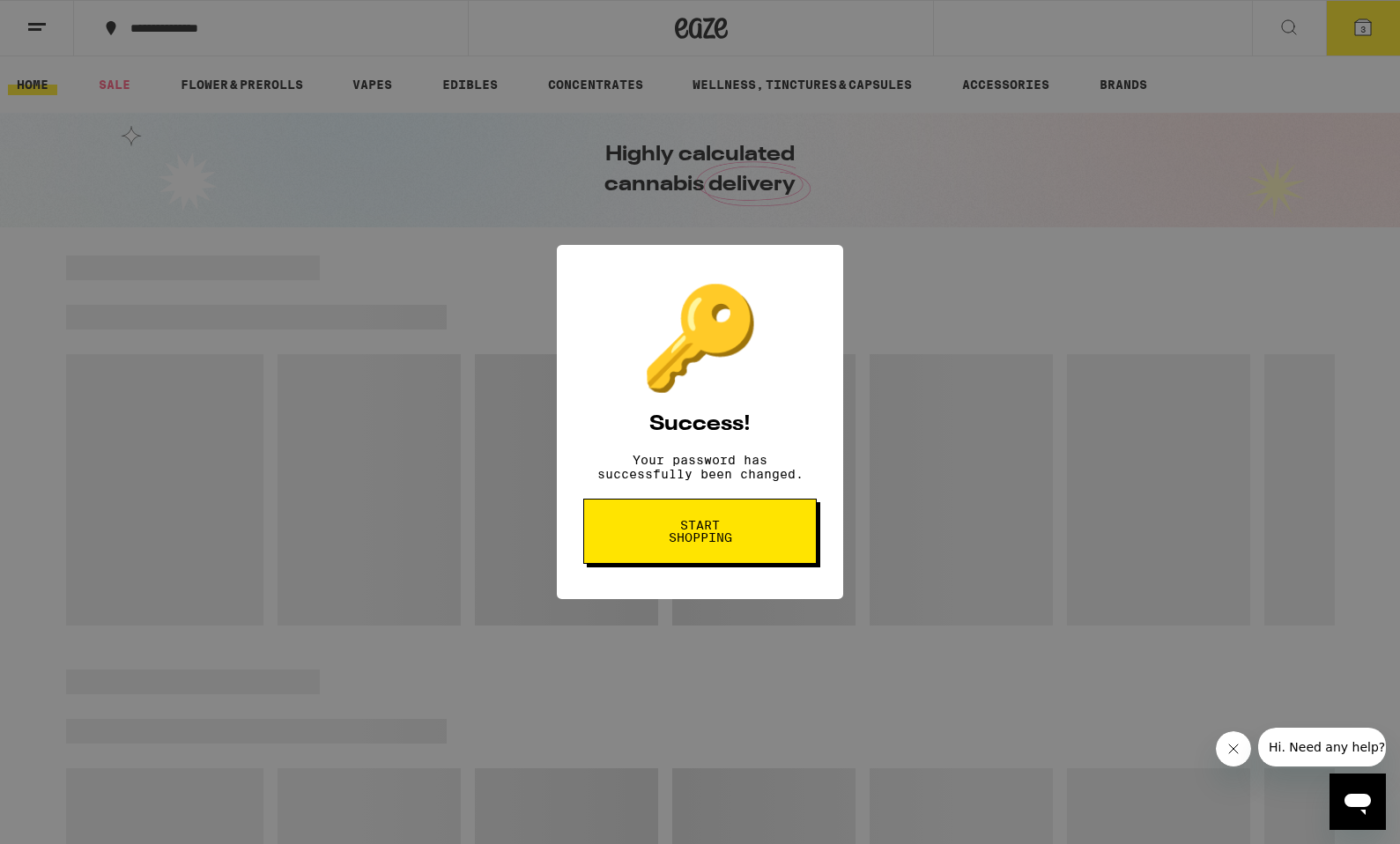
click at [682, 543] on span "Start shopping" at bounding box center [700, 531] width 90 height 25
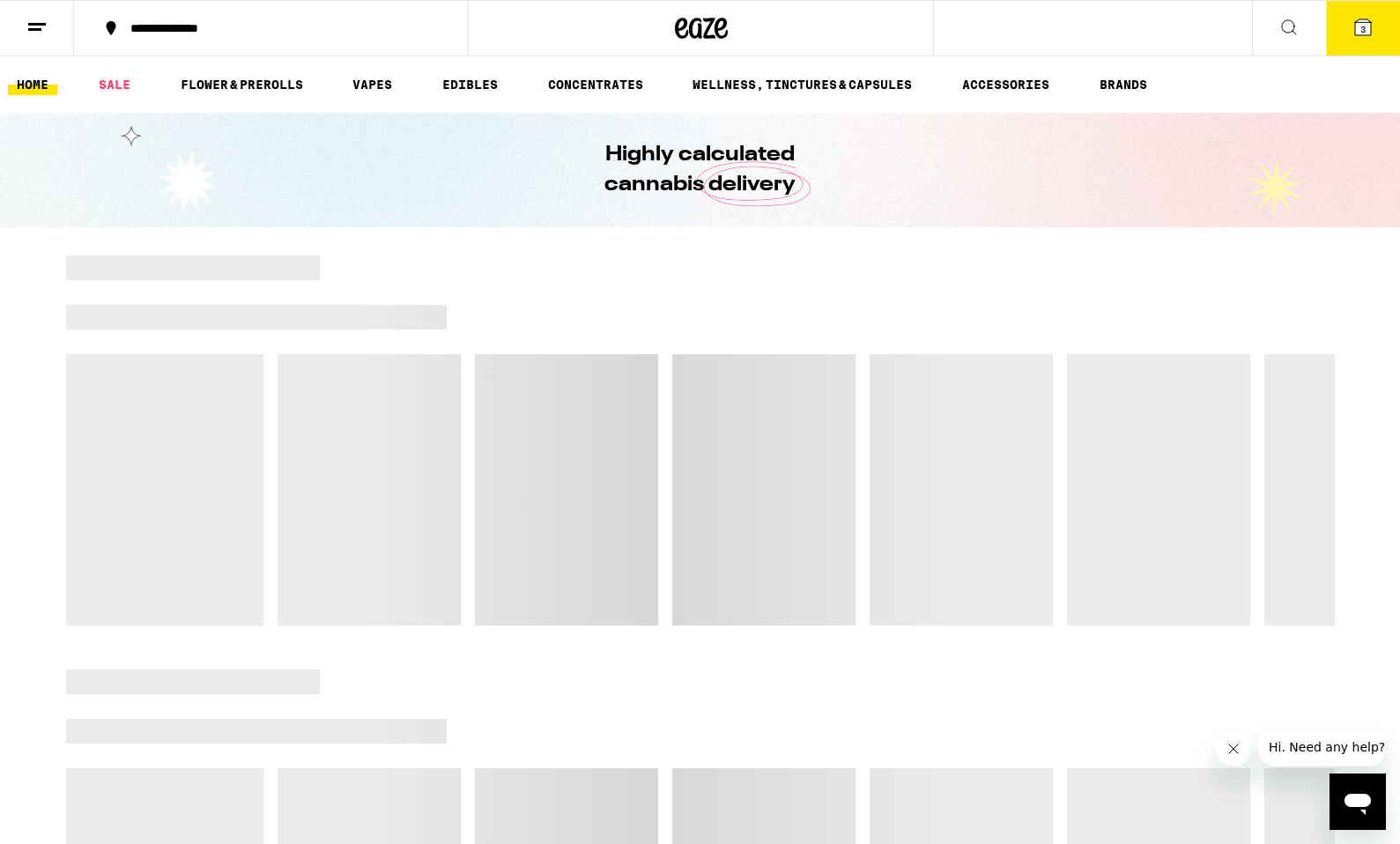
click at [1373, 31] on button "3" at bounding box center [1362, 28] width 74 height 55
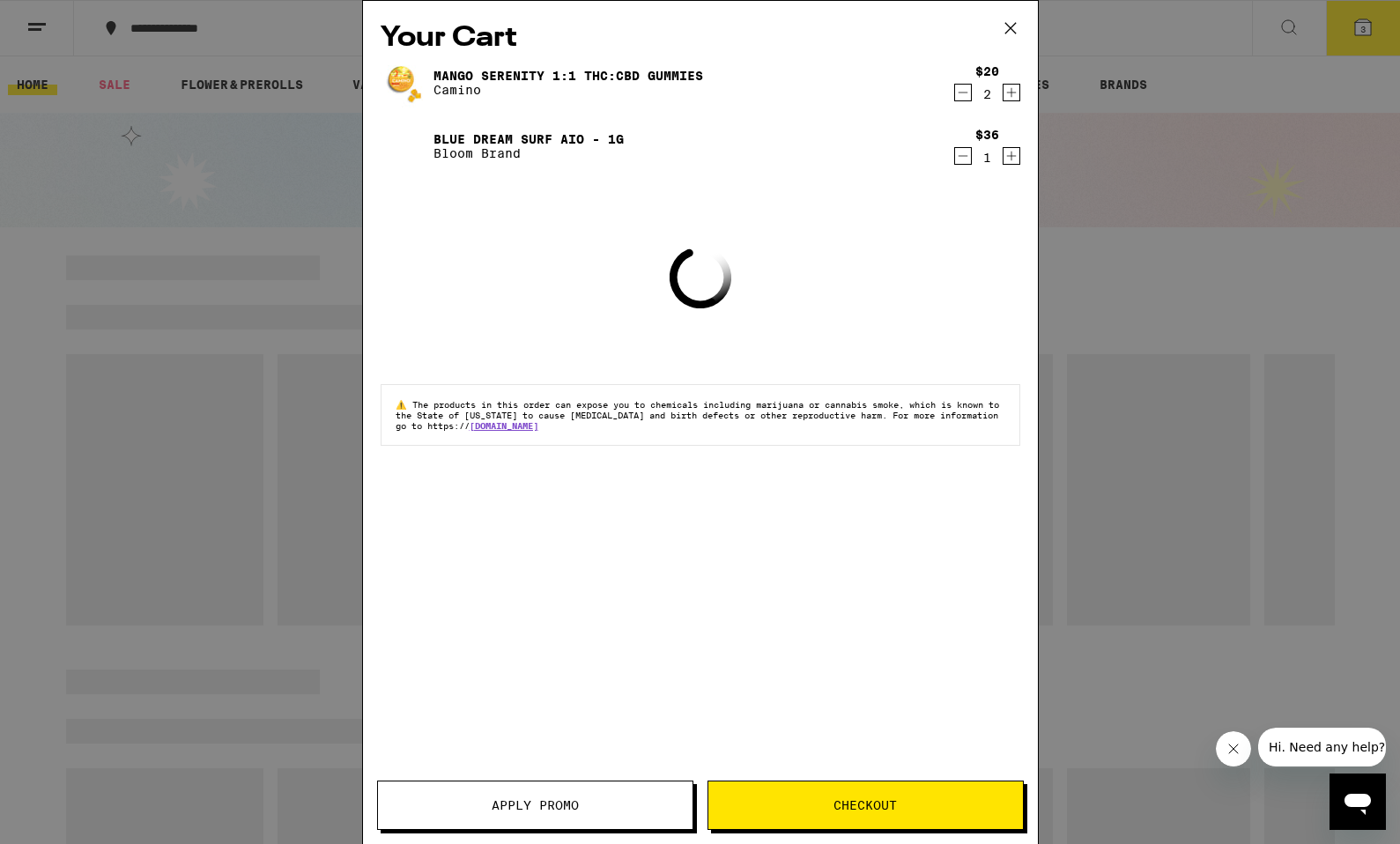
click at [507, 801] on span "Apply Promo" at bounding box center [535, 805] width 87 height 12
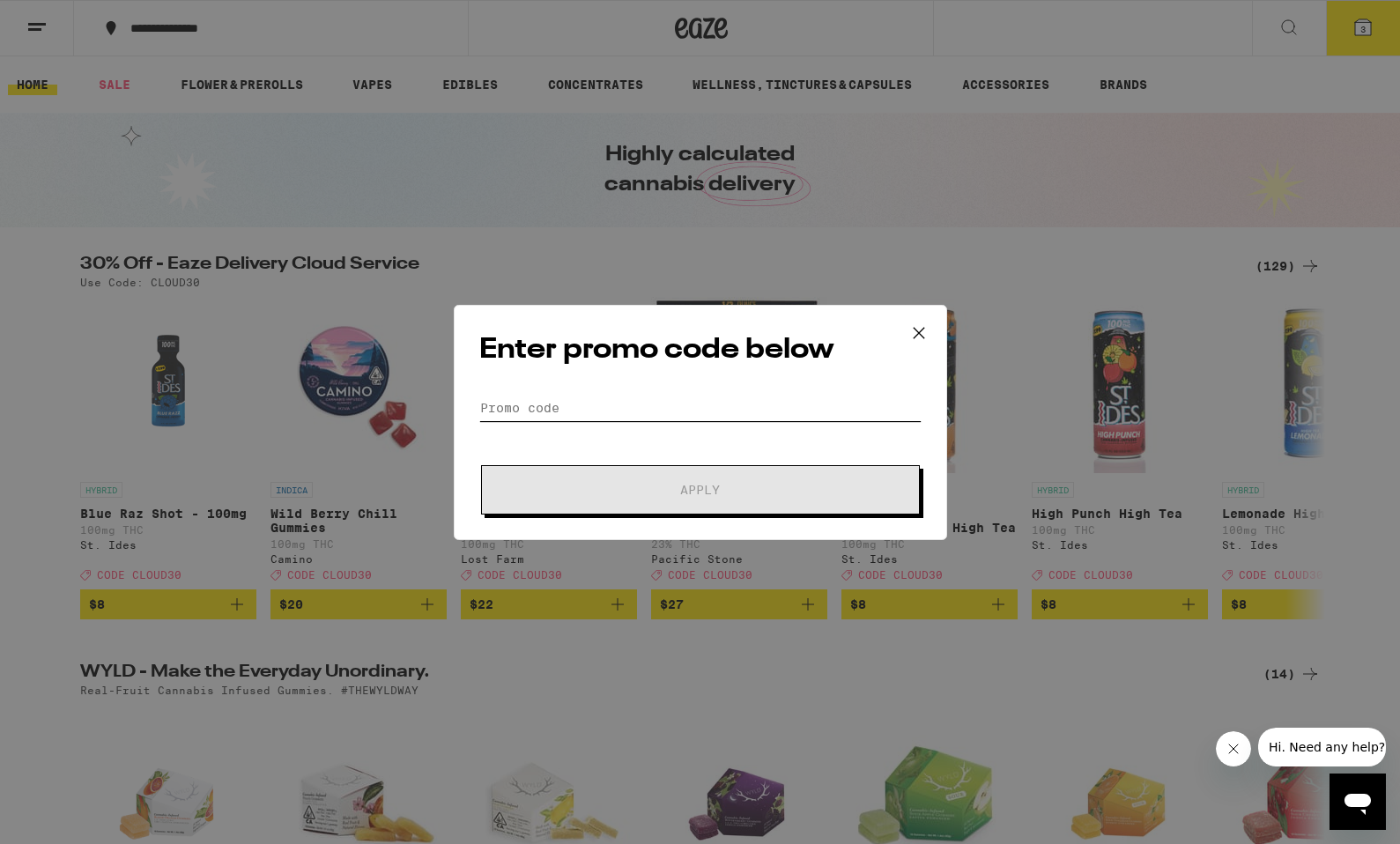
click at [575, 398] on input "Promo Code" at bounding box center [700, 408] width 442 height 27
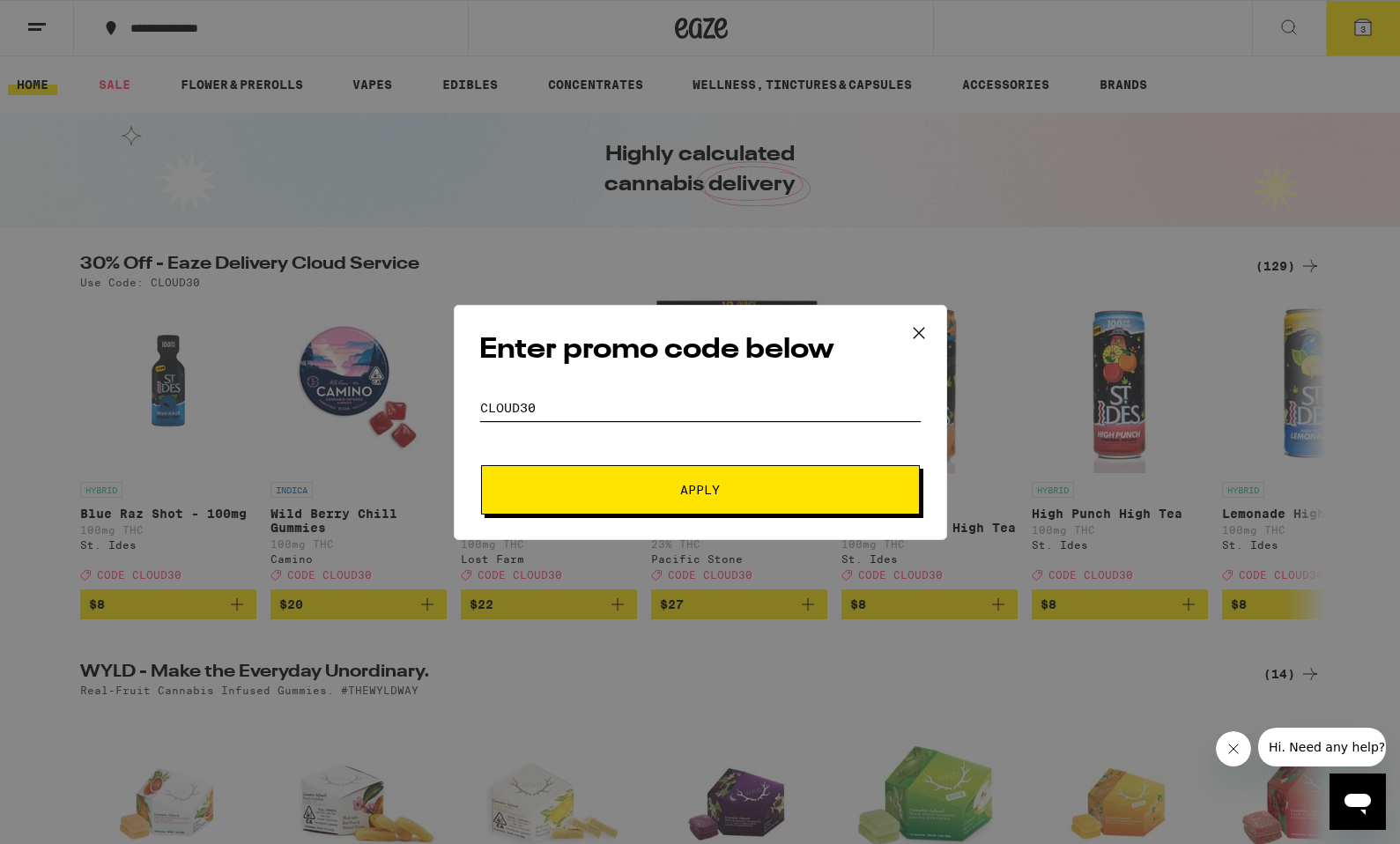
type input "Cloud30"
click at [481, 465] on button "Apply" at bounding box center [700, 490] width 439 height 50
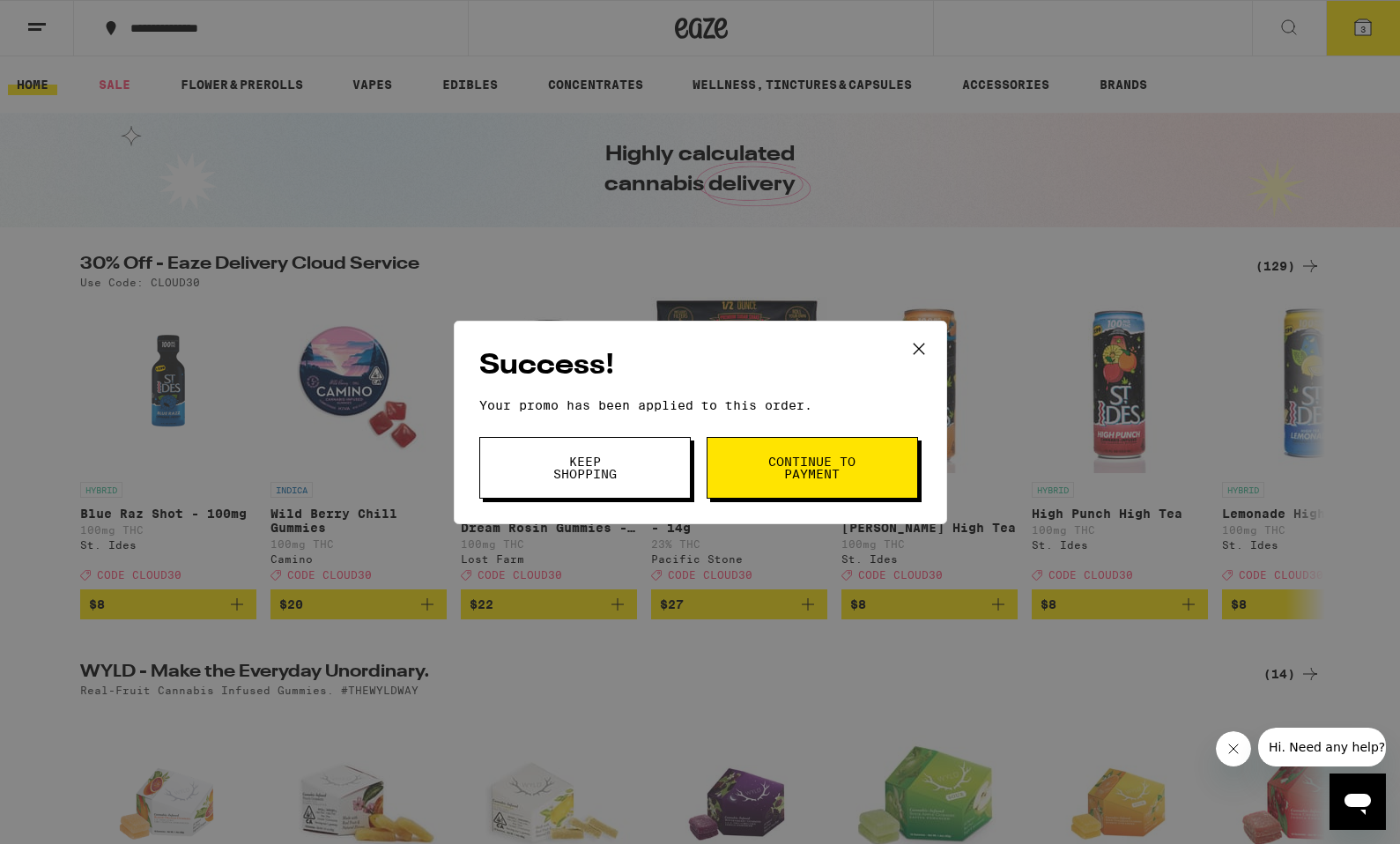
click at [811, 474] on span "Continue to payment" at bounding box center [811, 468] width 90 height 25
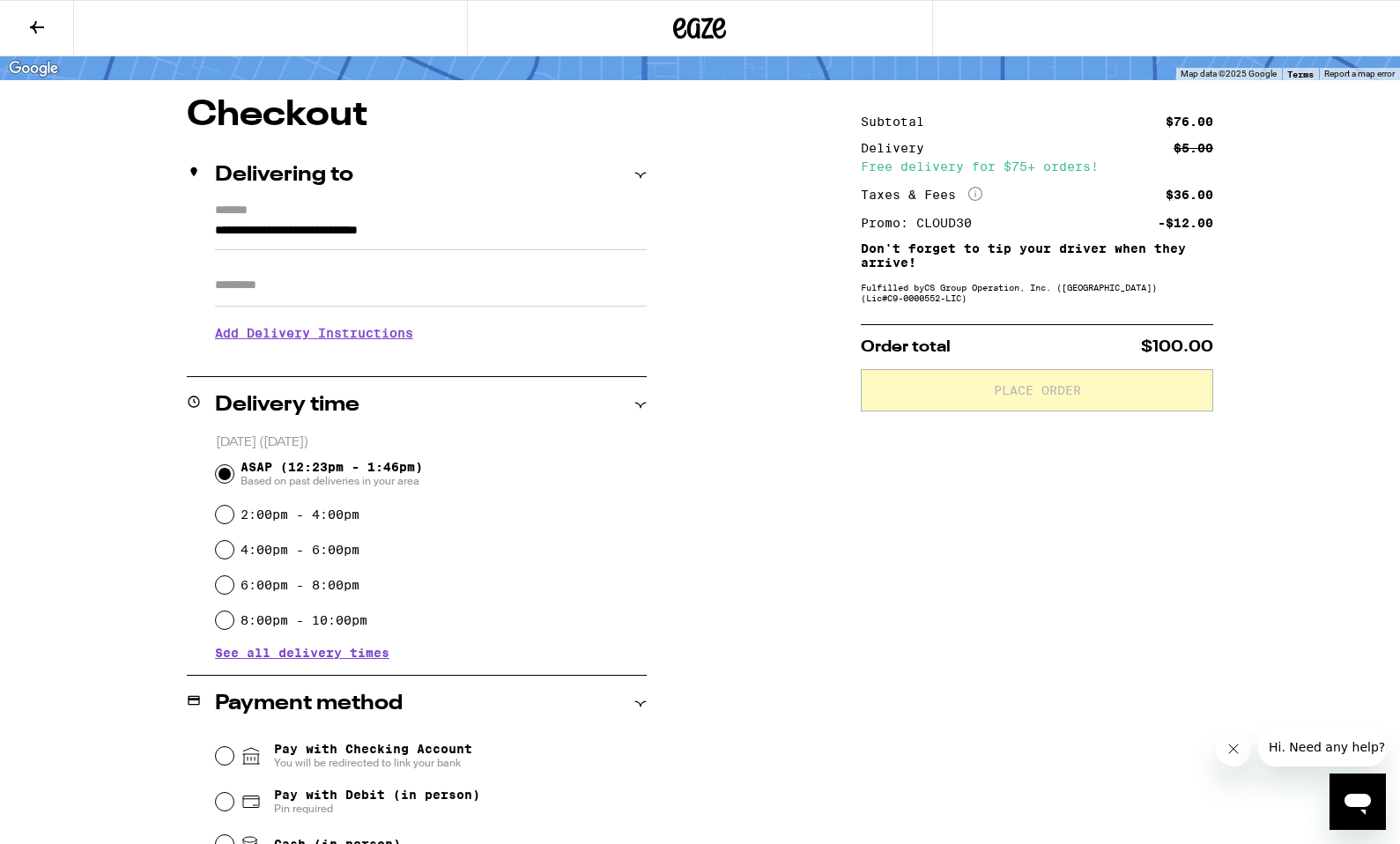
scroll to position [338, 0]
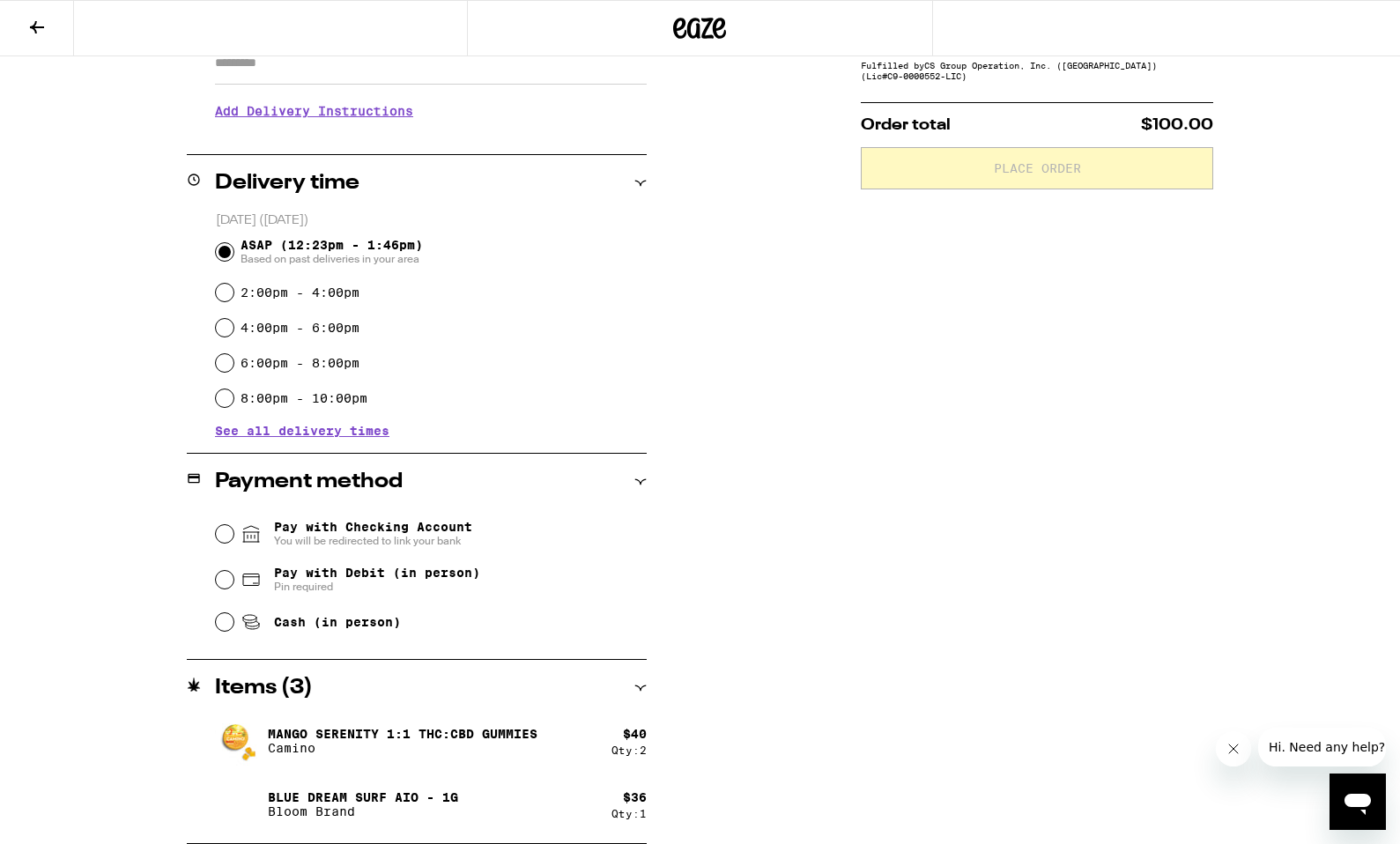
click at [421, 731] on p "Mango Serenity 1:1 THC:CBD Gummies" at bounding box center [403, 734] width 270 height 14
click at [637, 688] on icon at bounding box center [640, 688] width 12 height 12
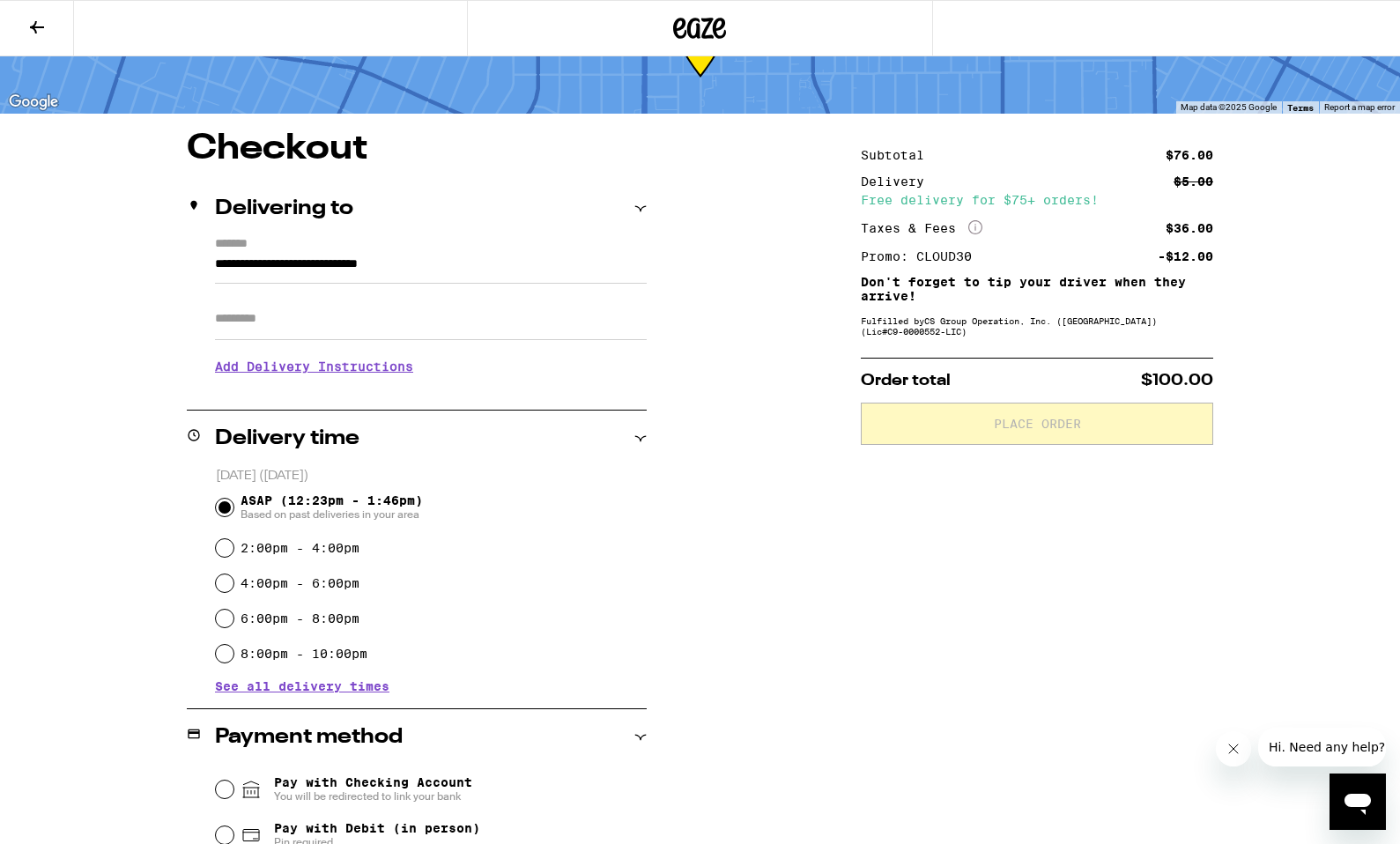
scroll to position [0, 0]
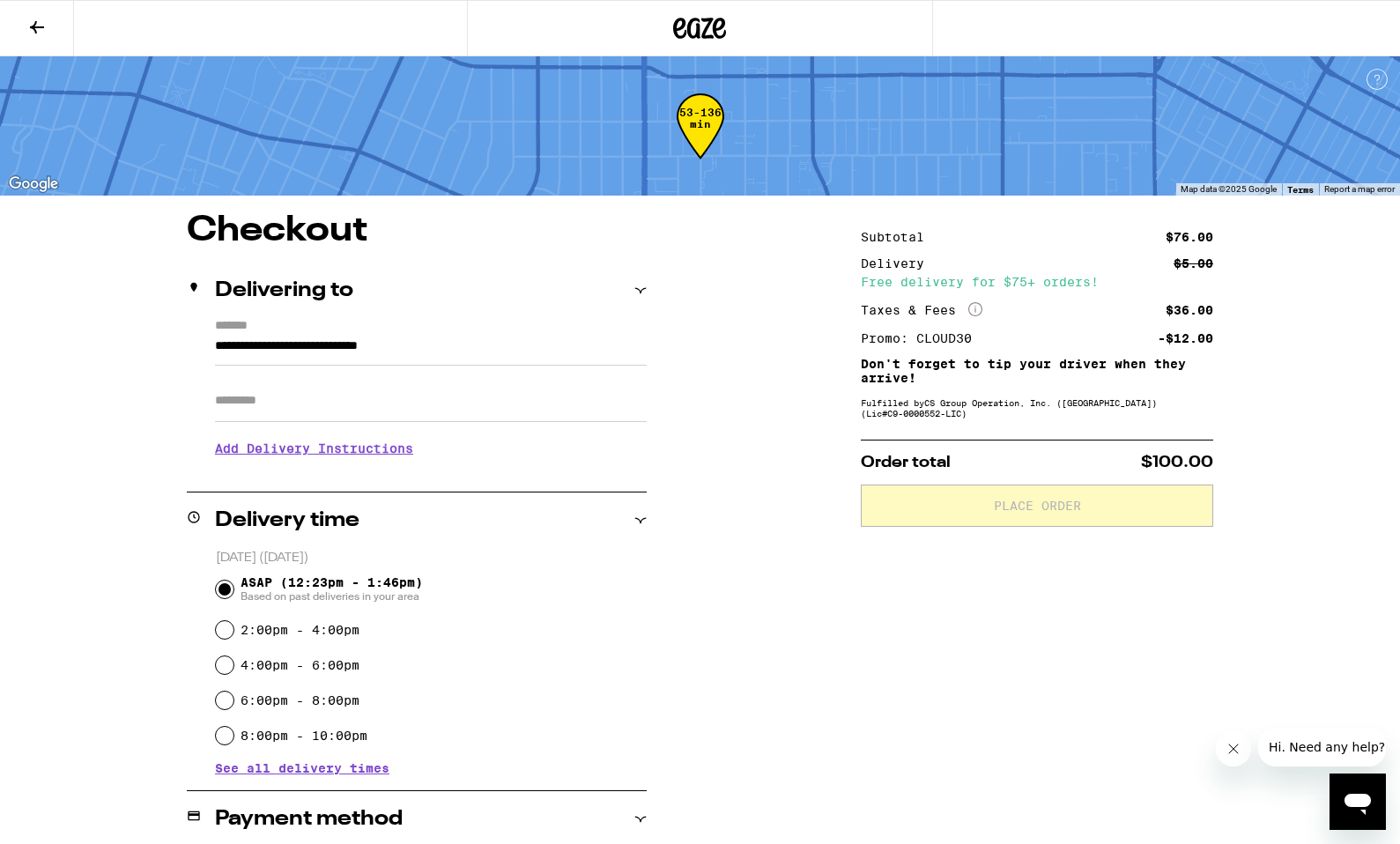
click at [692, 124] on div "53-136 min" at bounding box center [700, 139] width 48 height 66
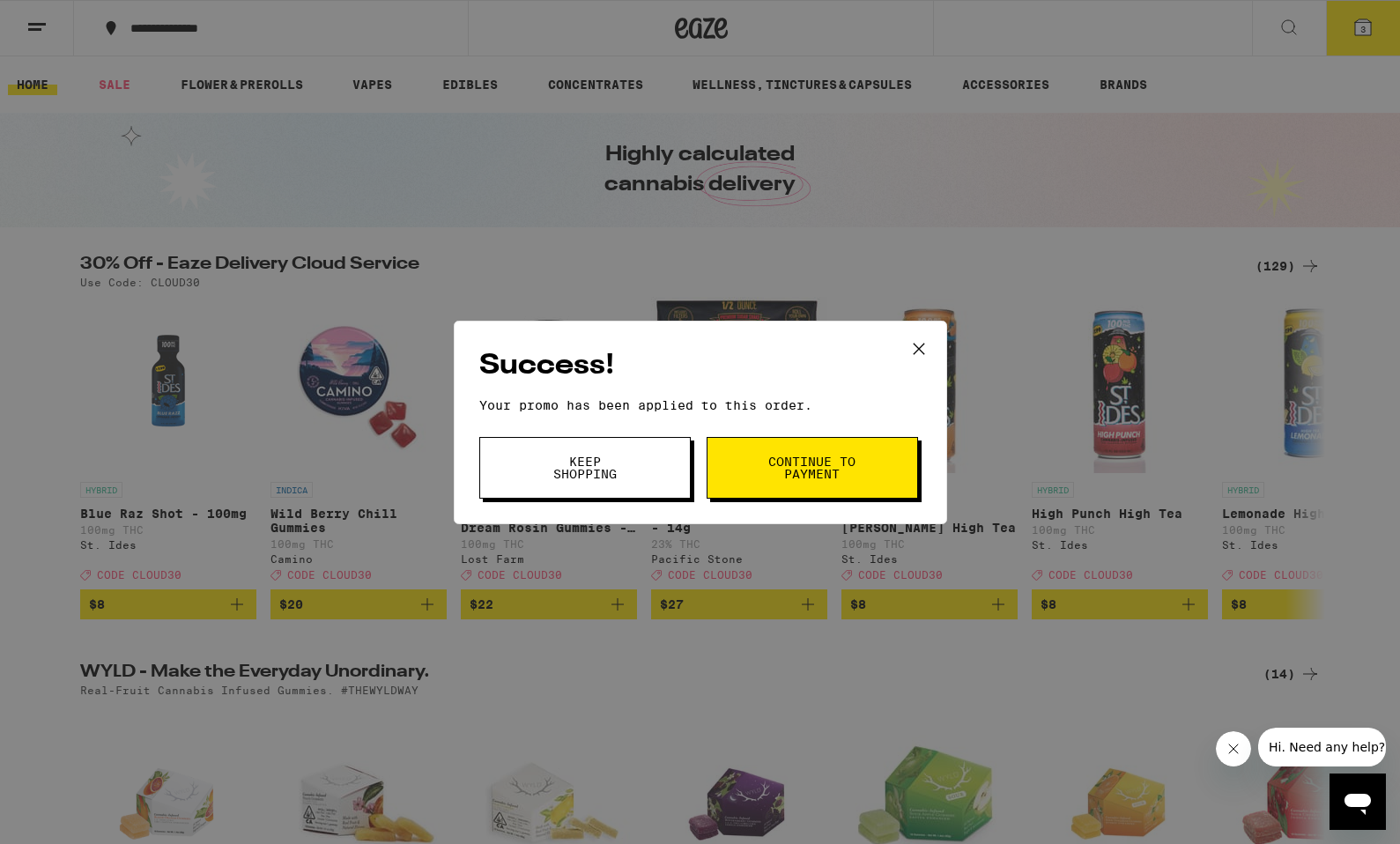
click at [919, 356] on icon at bounding box center [919, 349] width 27 height 27
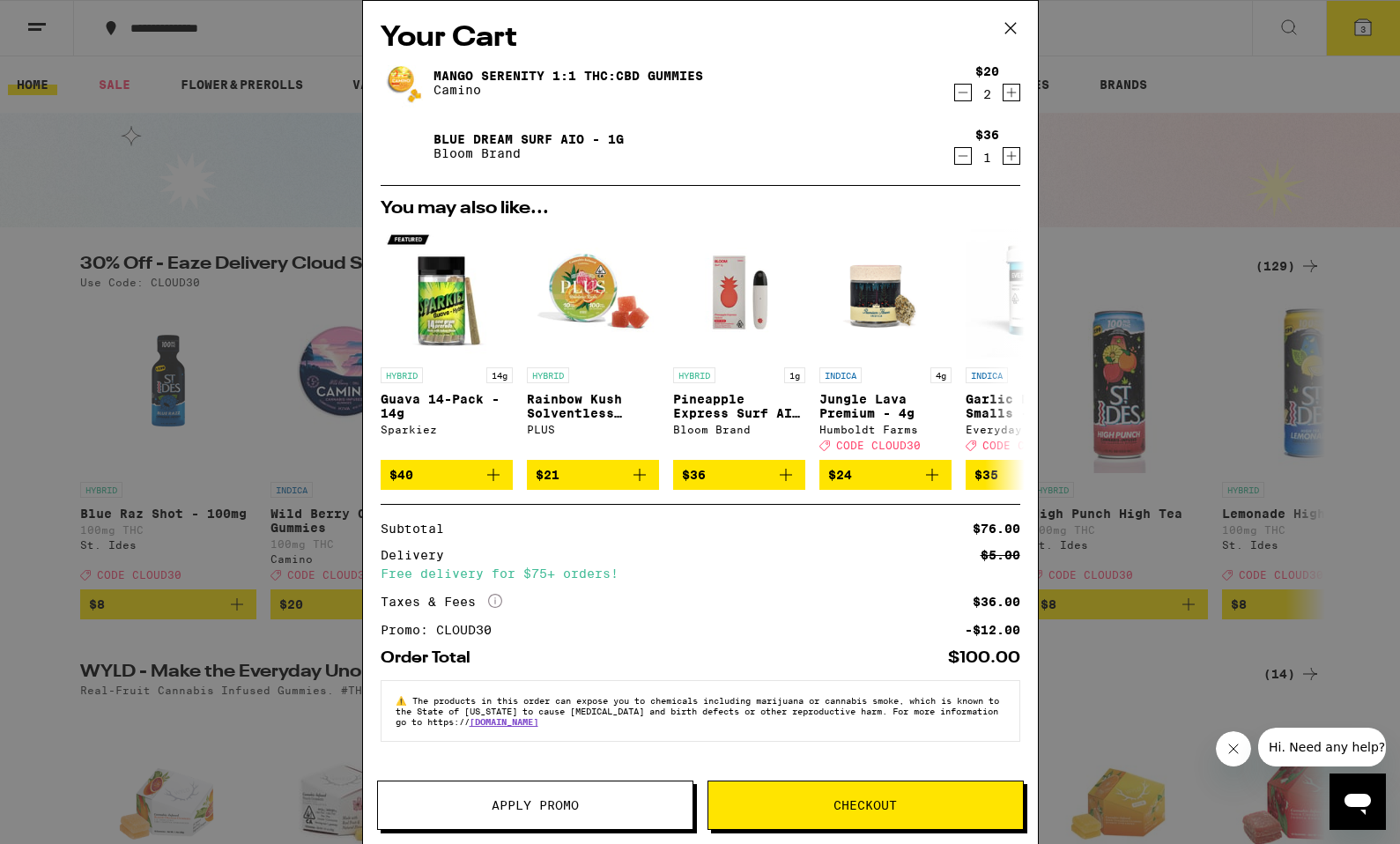
click at [966, 95] on icon "Decrement" at bounding box center [963, 92] width 16 height 21
click at [755, 806] on span "Checkout" at bounding box center [865, 805] width 315 height 12
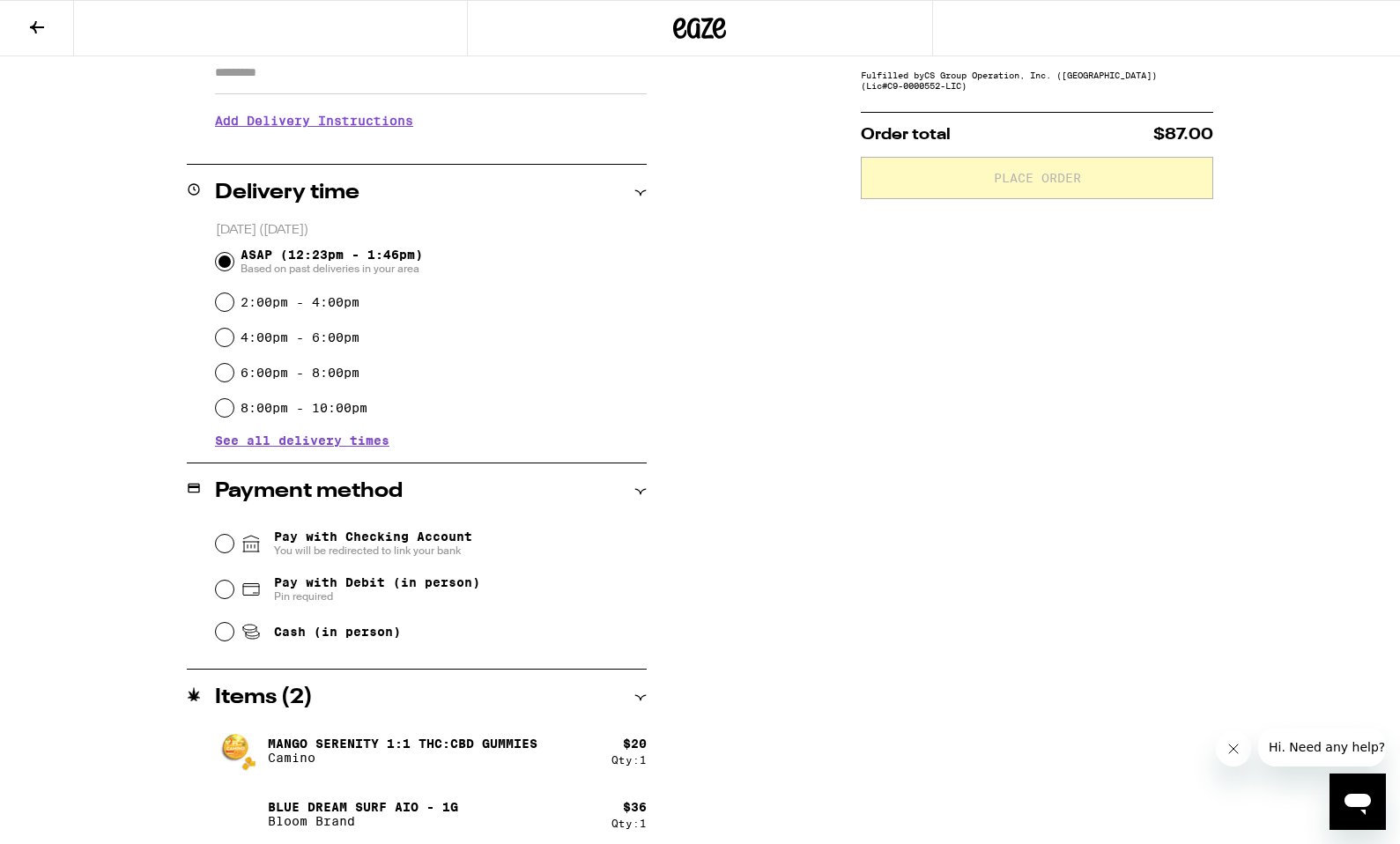
scroll to position [338, 0]
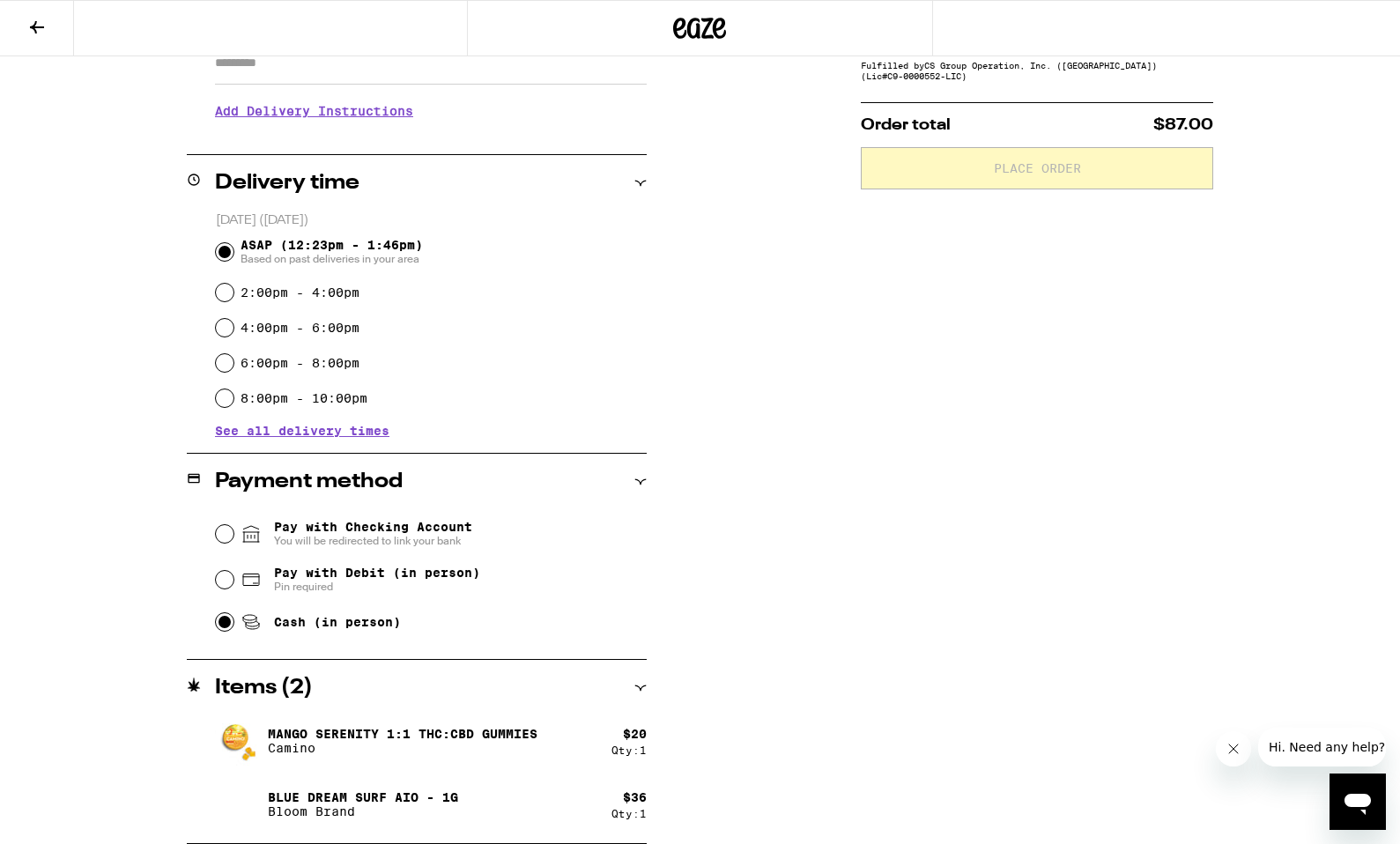
click at [229, 623] on input "Cash (in person)" at bounding box center [224, 621] width 18 height 18
radio input "true"
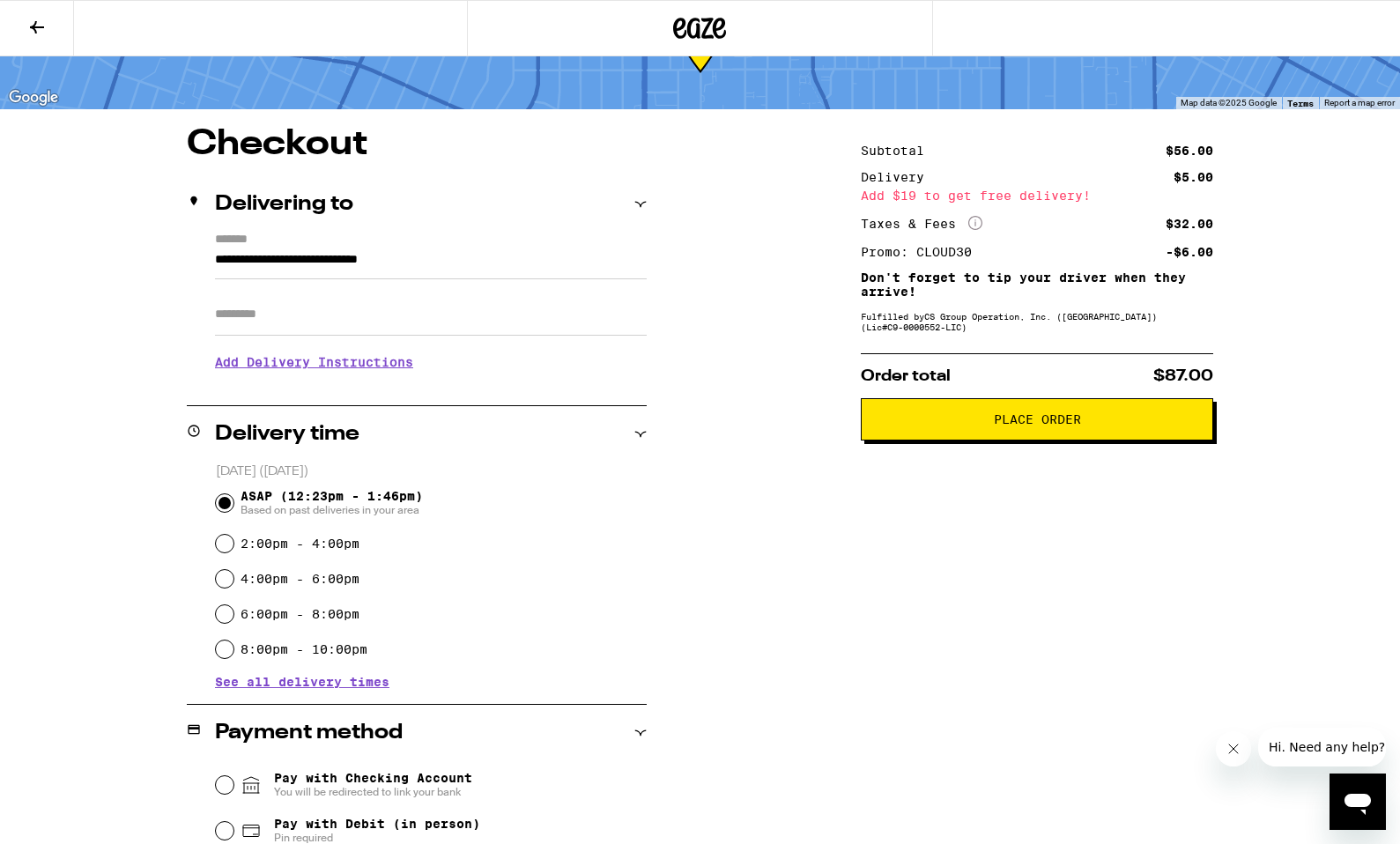
scroll to position [76, 0]
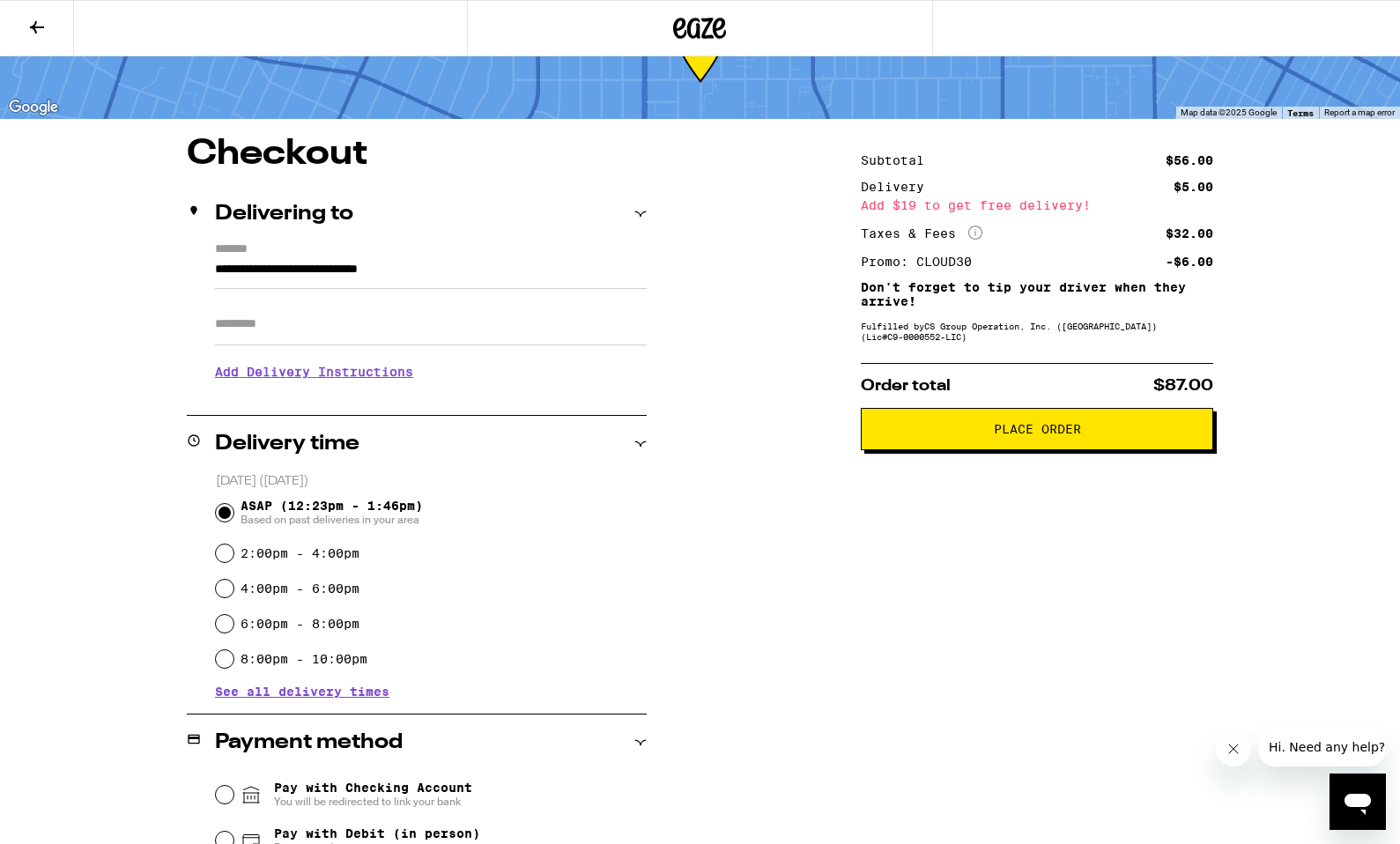
click at [307, 380] on h3 "Add Delivery Instructions" at bounding box center [430, 371] width 432 height 41
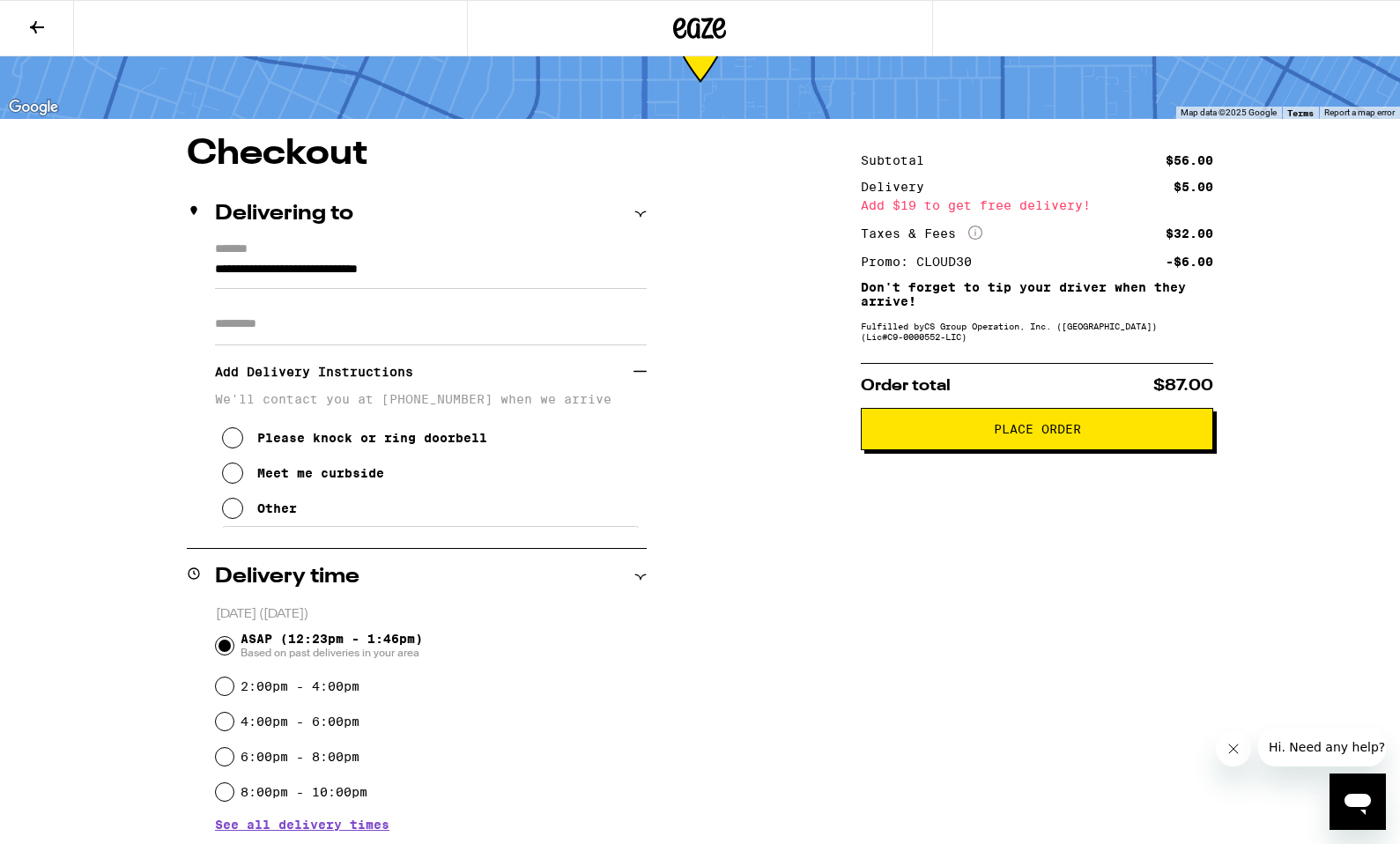
click at [239, 513] on icon at bounding box center [232, 508] width 21 height 21
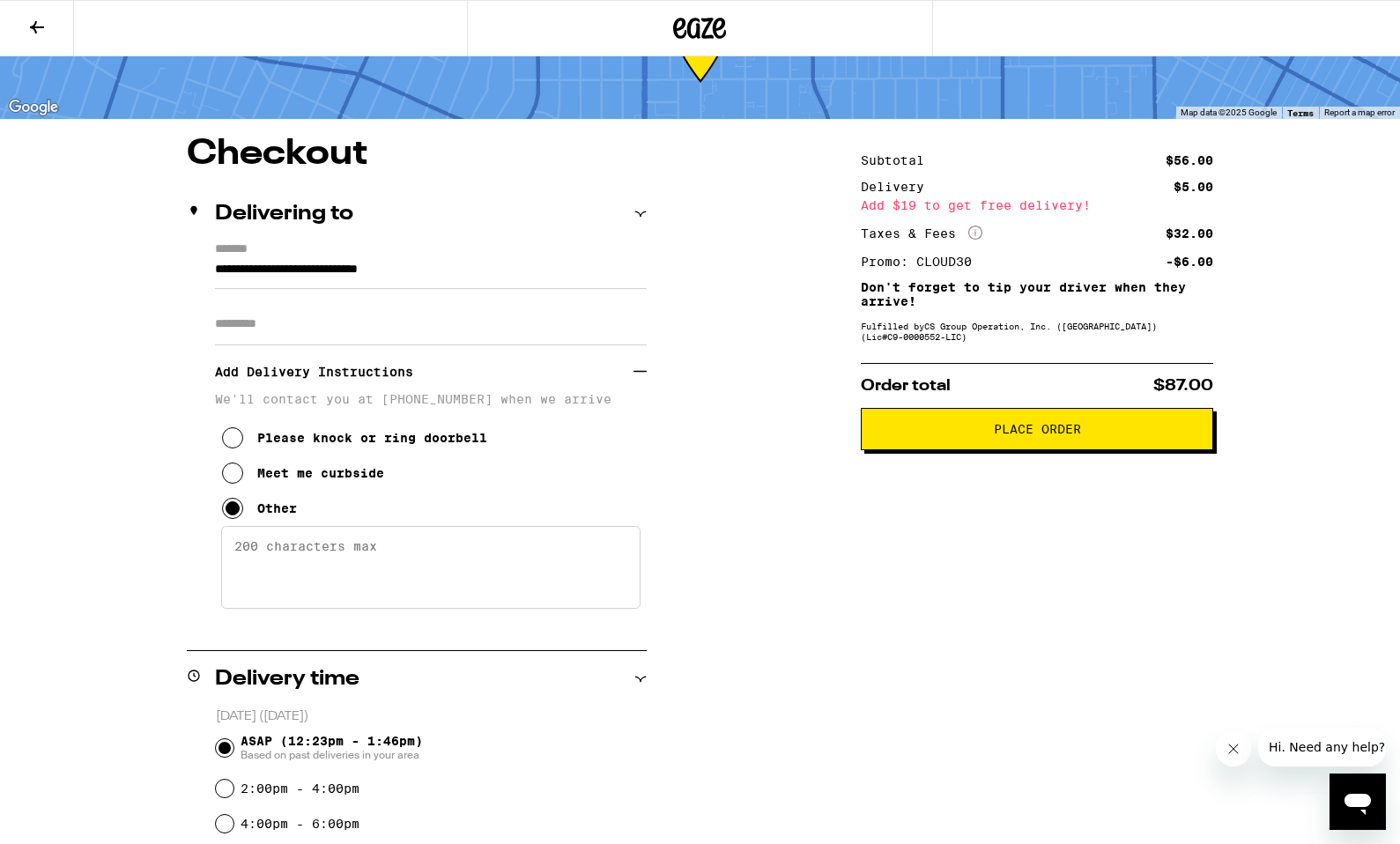
click at [284, 552] on textarea "Enter any other delivery instructions you want driver to know" at bounding box center [430, 567] width 419 height 82
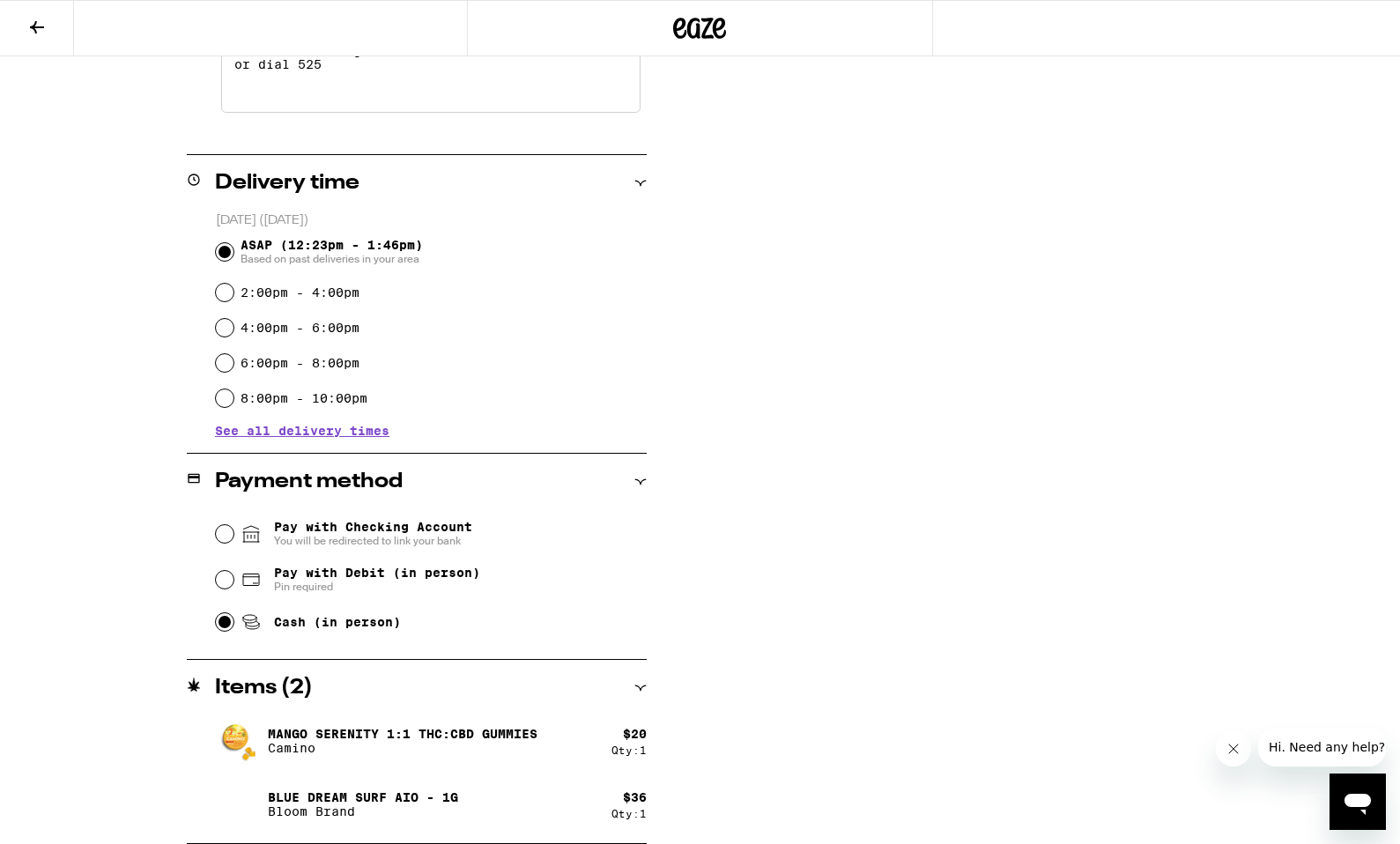
scroll to position [0, 0]
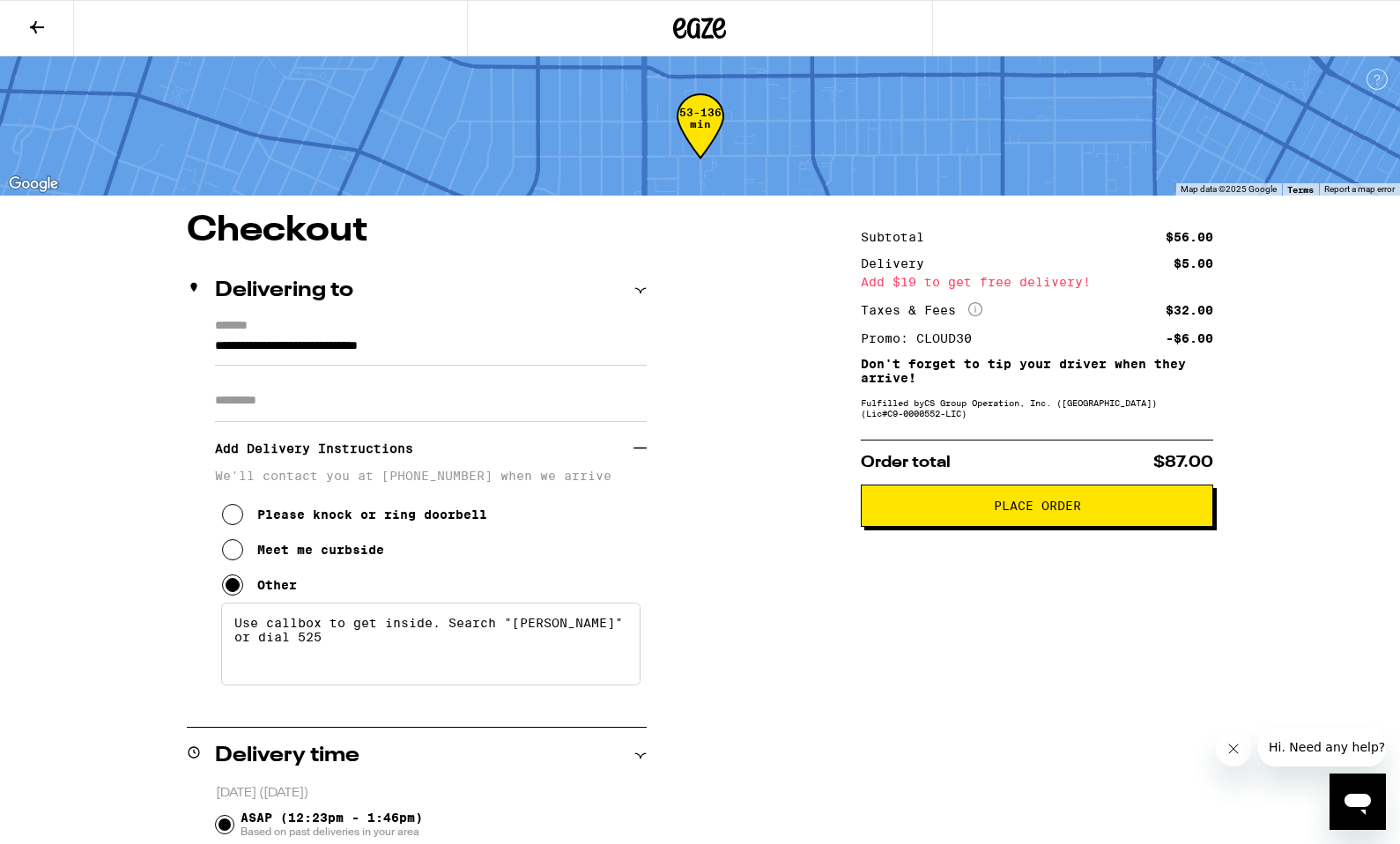
type textarea "Use callbox to get inside. Search "Darryl" or dial 525"
click at [955, 509] on span "Place Order" at bounding box center [1037, 505] width 323 height 12
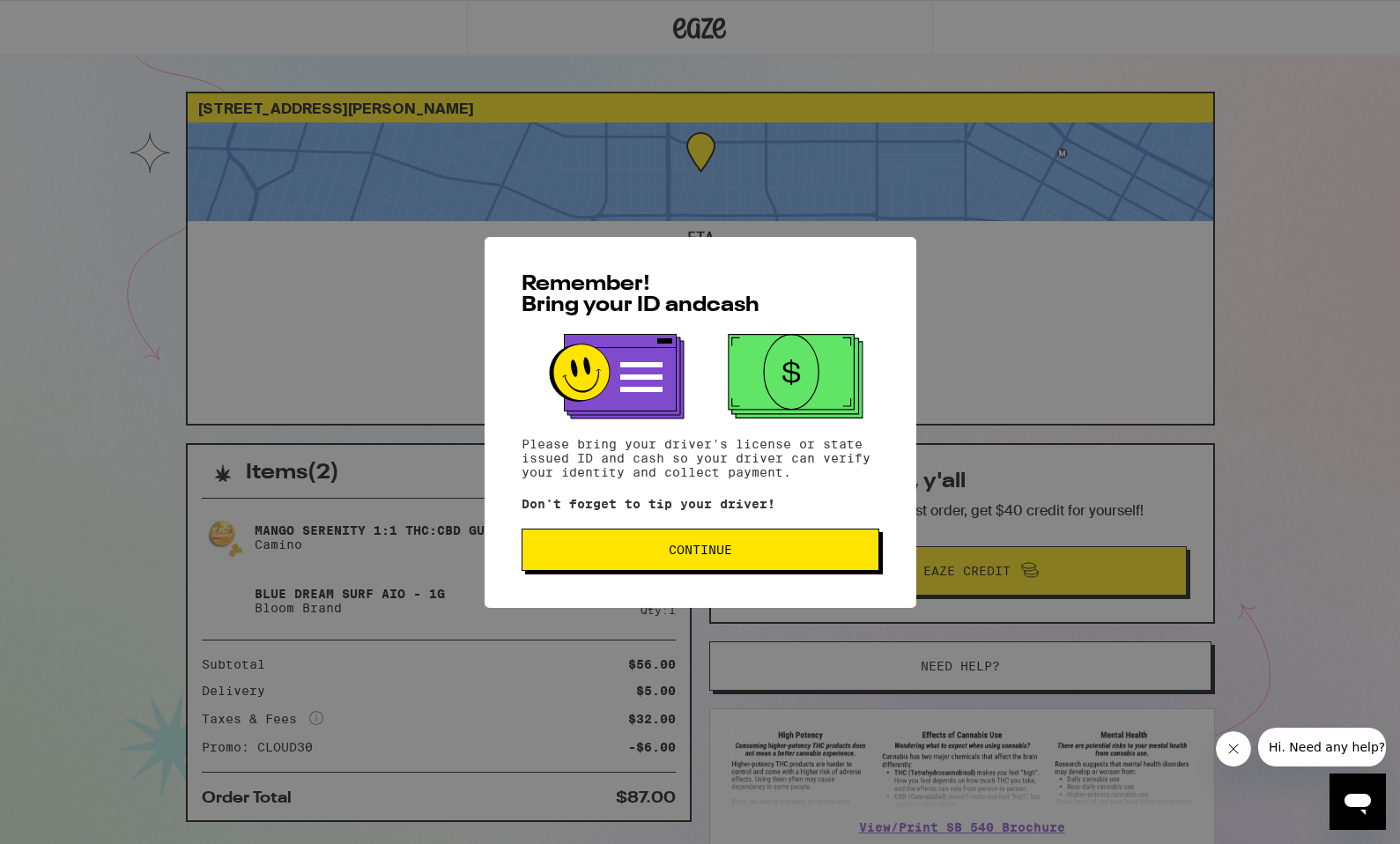
click at [705, 556] on span "Continue" at bounding box center [700, 550] width 64 height 12
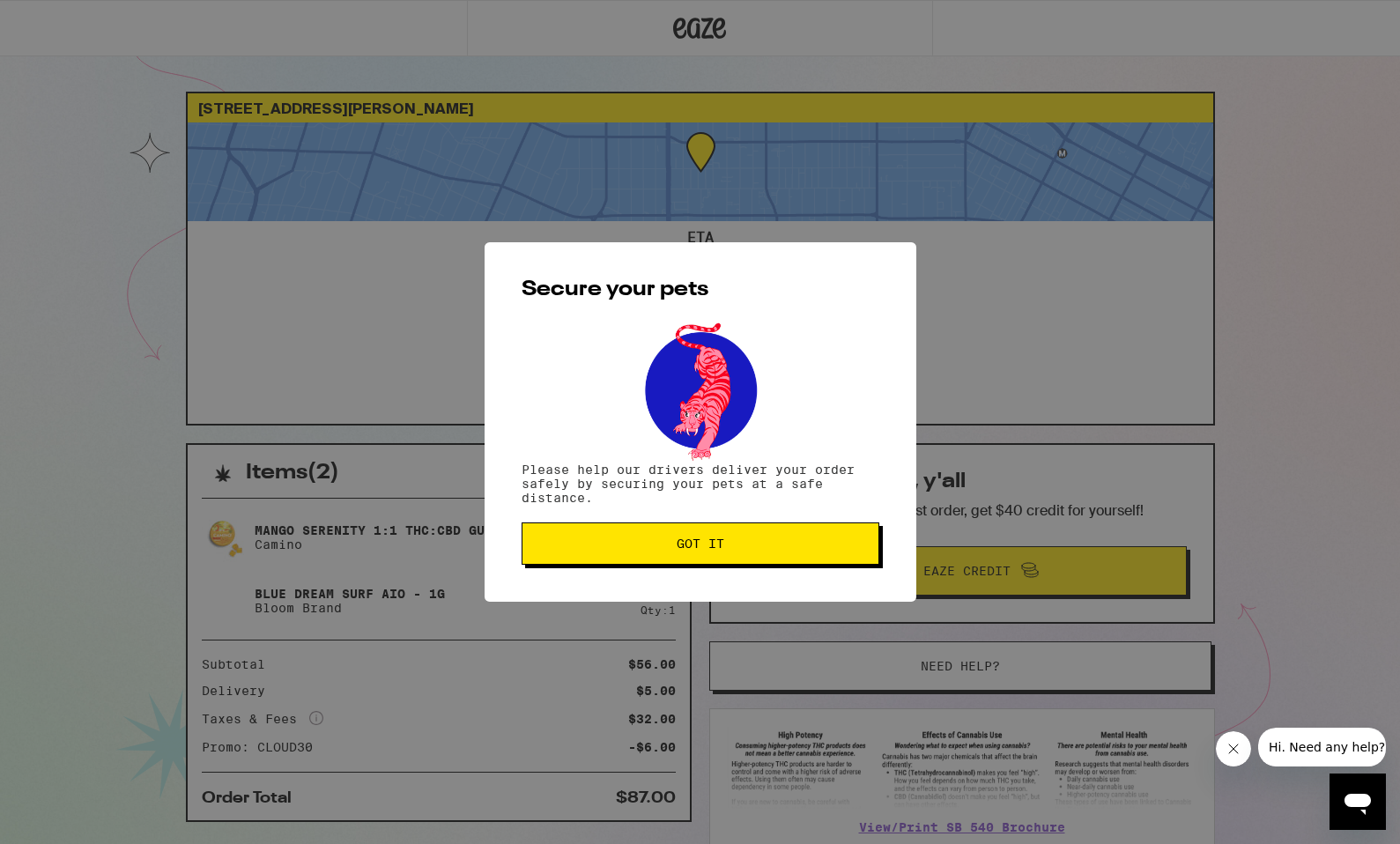
click at [703, 550] on span "Got it" at bounding box center [700, 543] width 48 height 12
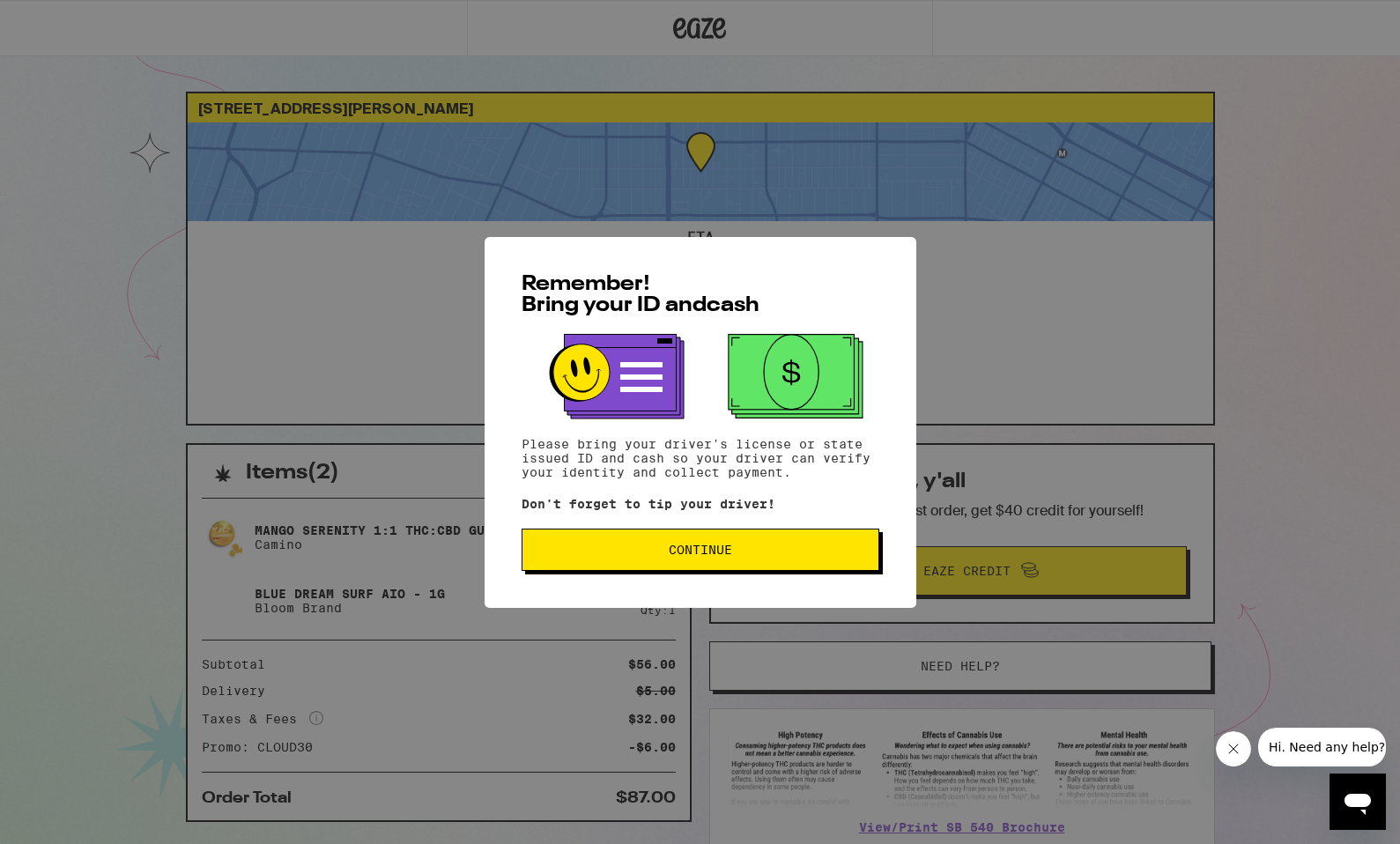
click at [649, 562] on button "Continue" at bounding box center [700, 550] width 357 height 43
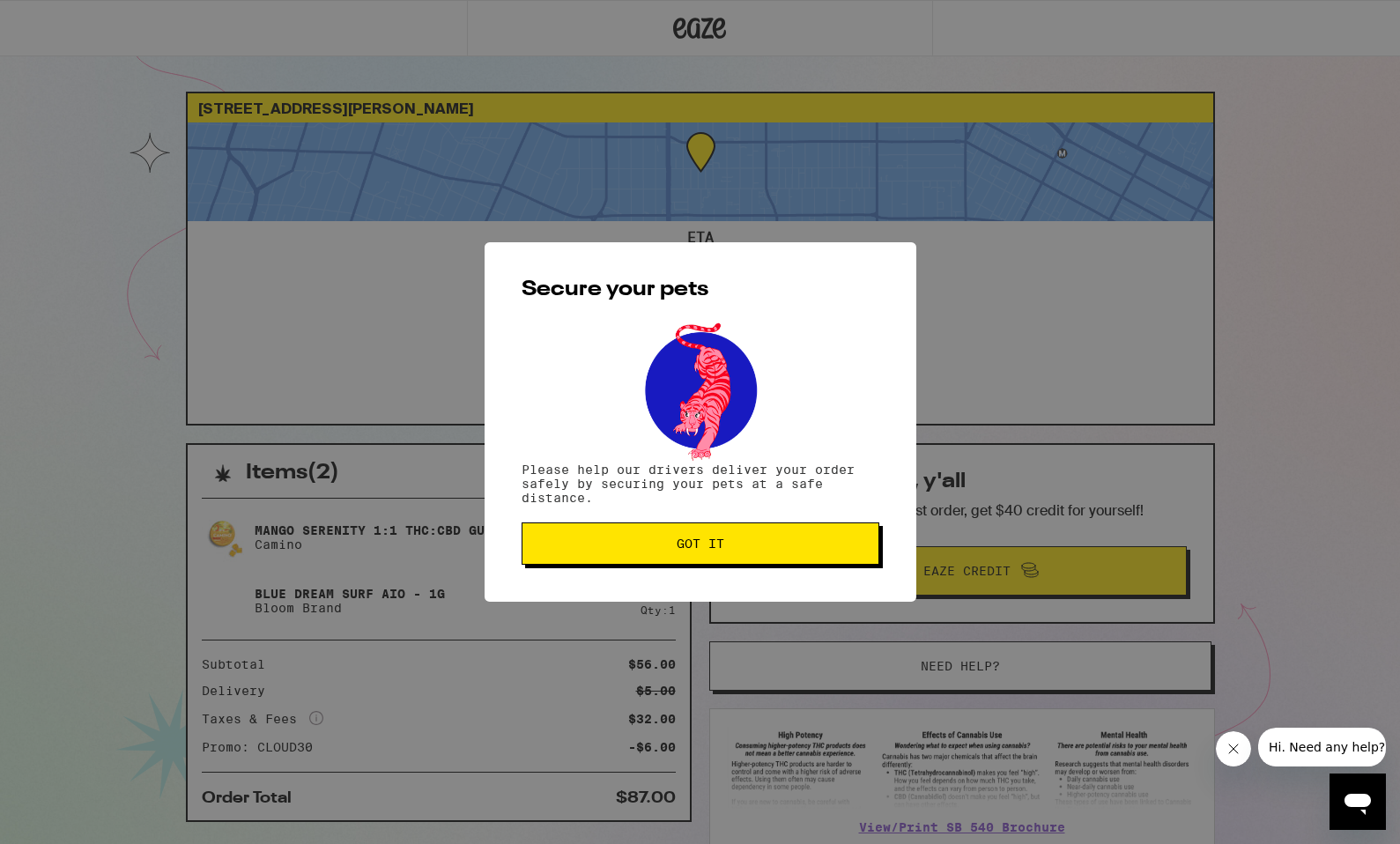
click at [649, 562] on button "Got it" at bounding box center [700, 543] width 357 height 43
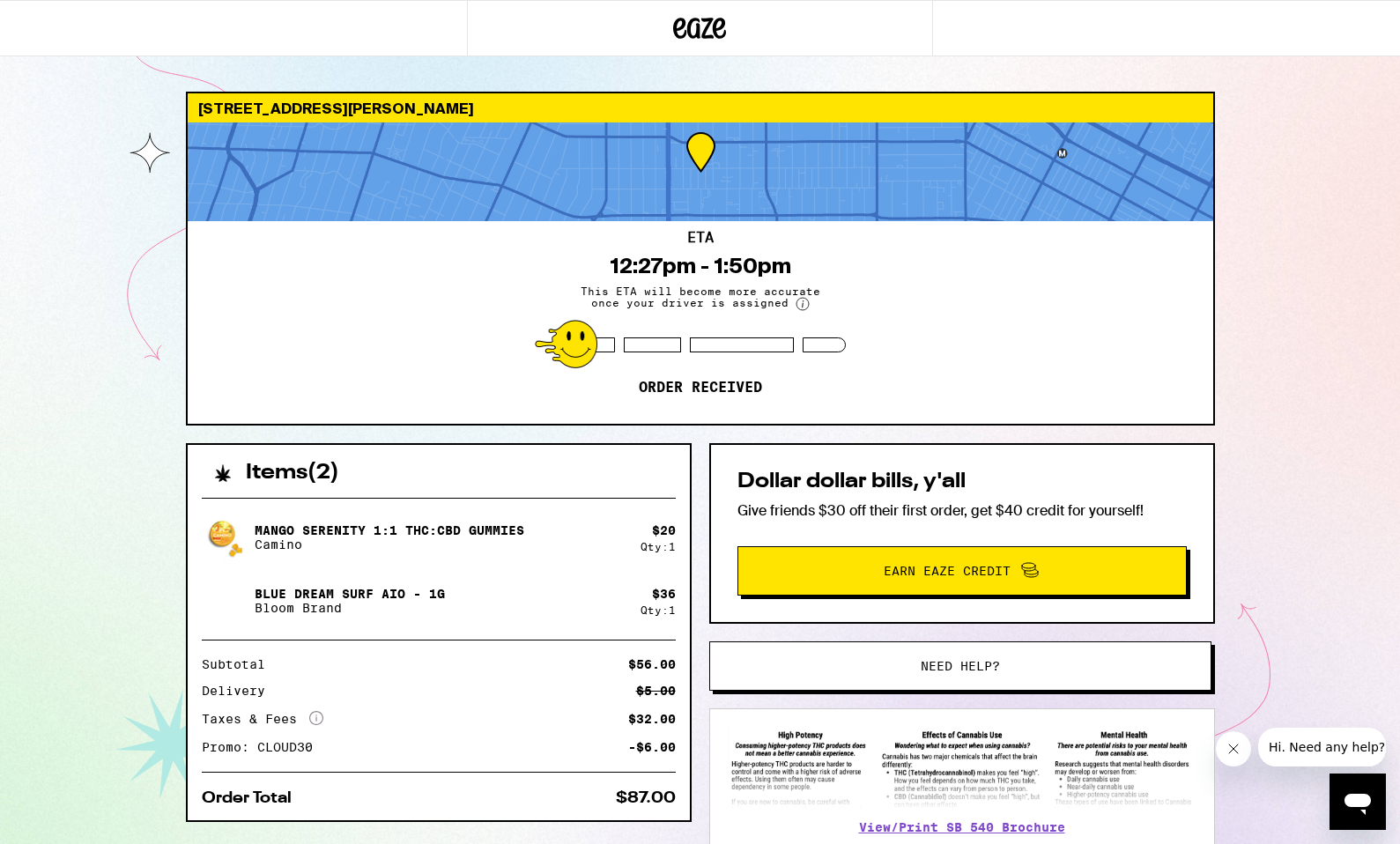
click at [699, 28] on icon at bounding box center [700, 28] width 27 height 21
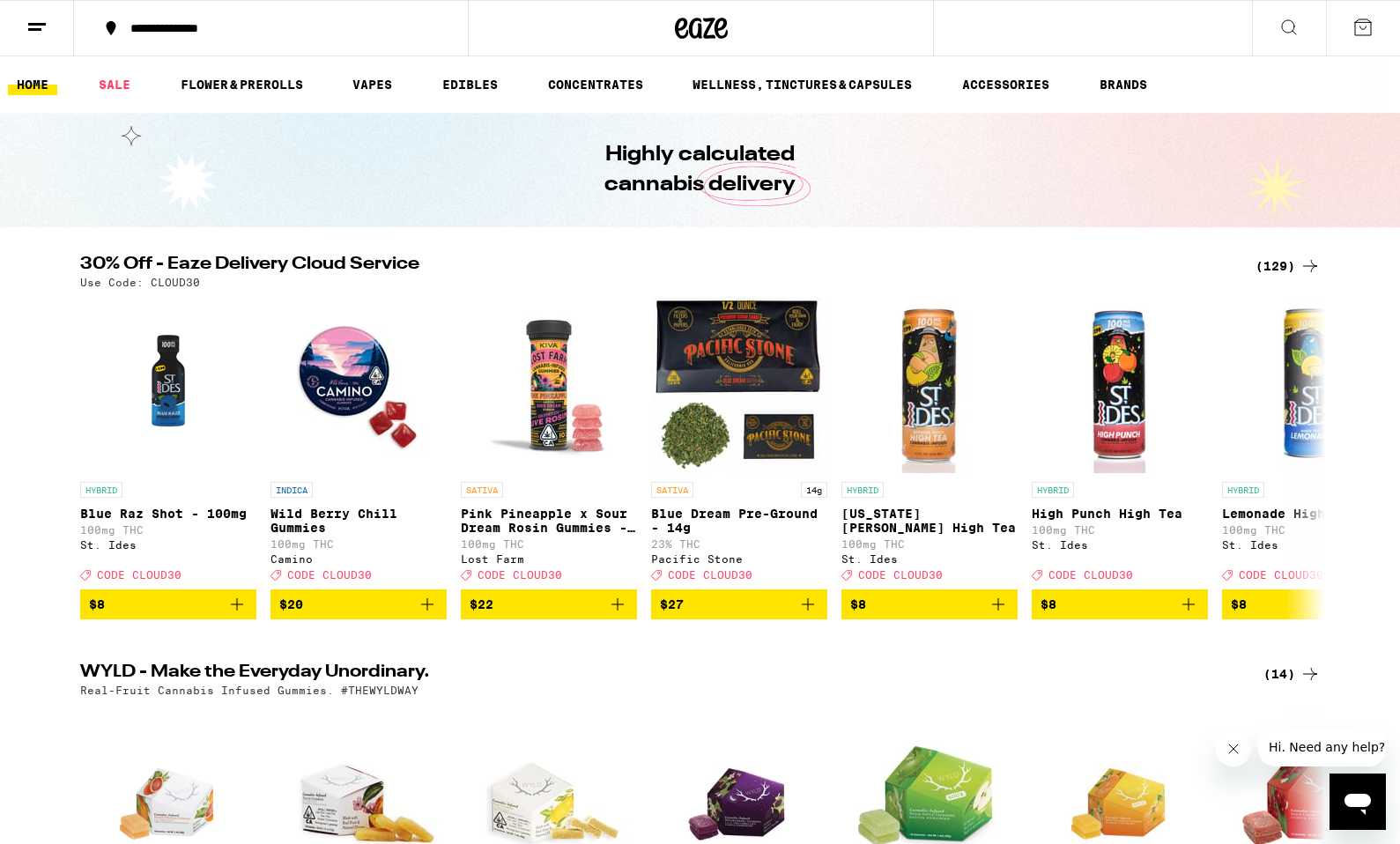
click at [224, 38] on button "**********" at bounding box center [270, 28] width 394 height 53
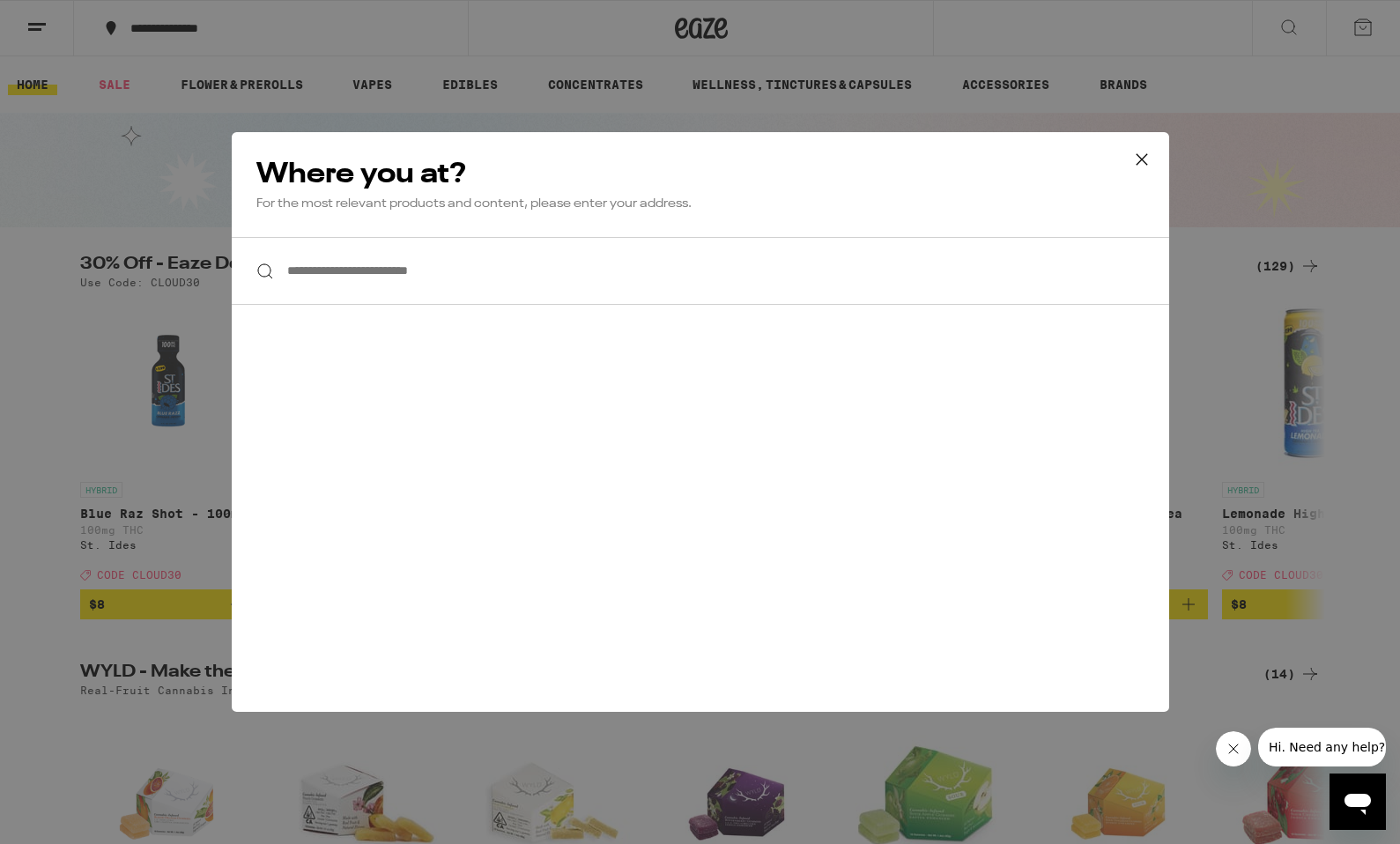
click at [1138, 166] on icon at bounding box center [1142, 160] width 27 height 27
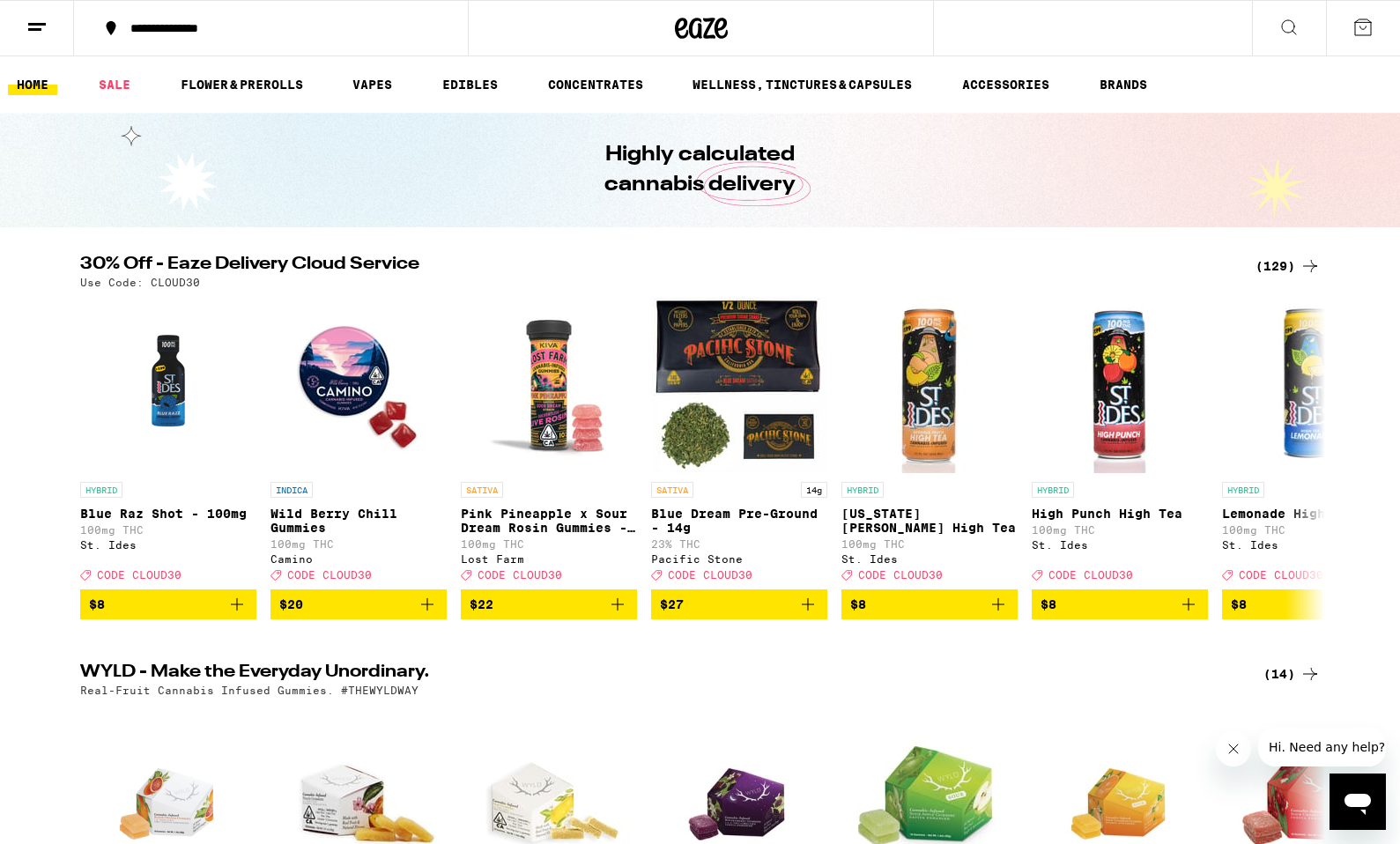
click at [45, 31] on icon at bounding box center [37, 27] width 21 height 21
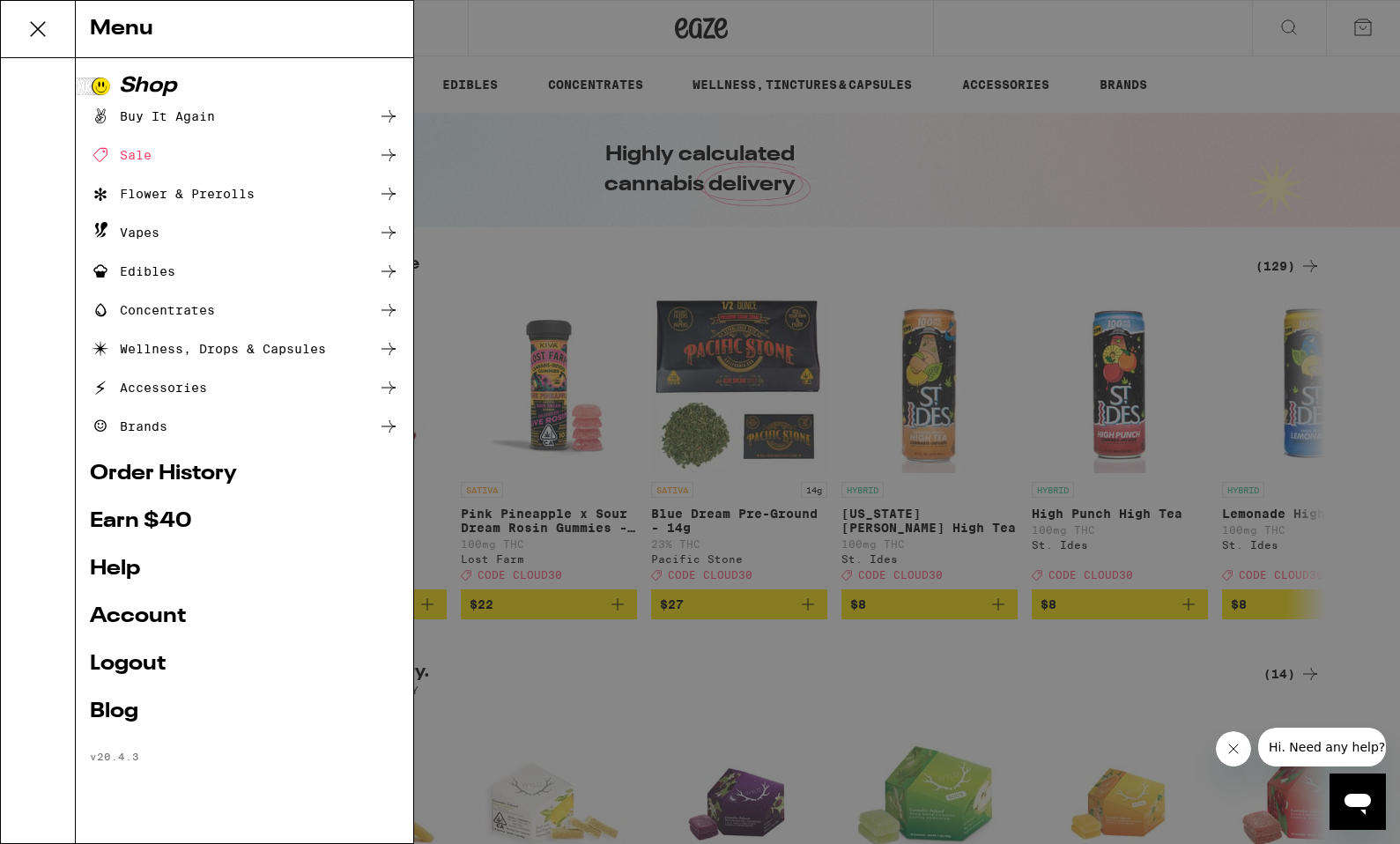
click at [159, 484] on ul "Shop Buy It Again Sale Flower & Prerolls Vapes Edibles Concentrates Wellness, D…" at bounding box center [244, 418] width 309 height 687
click at [158, 473] on link "Order History" at bounding box center [244, 474] width 309 height 21
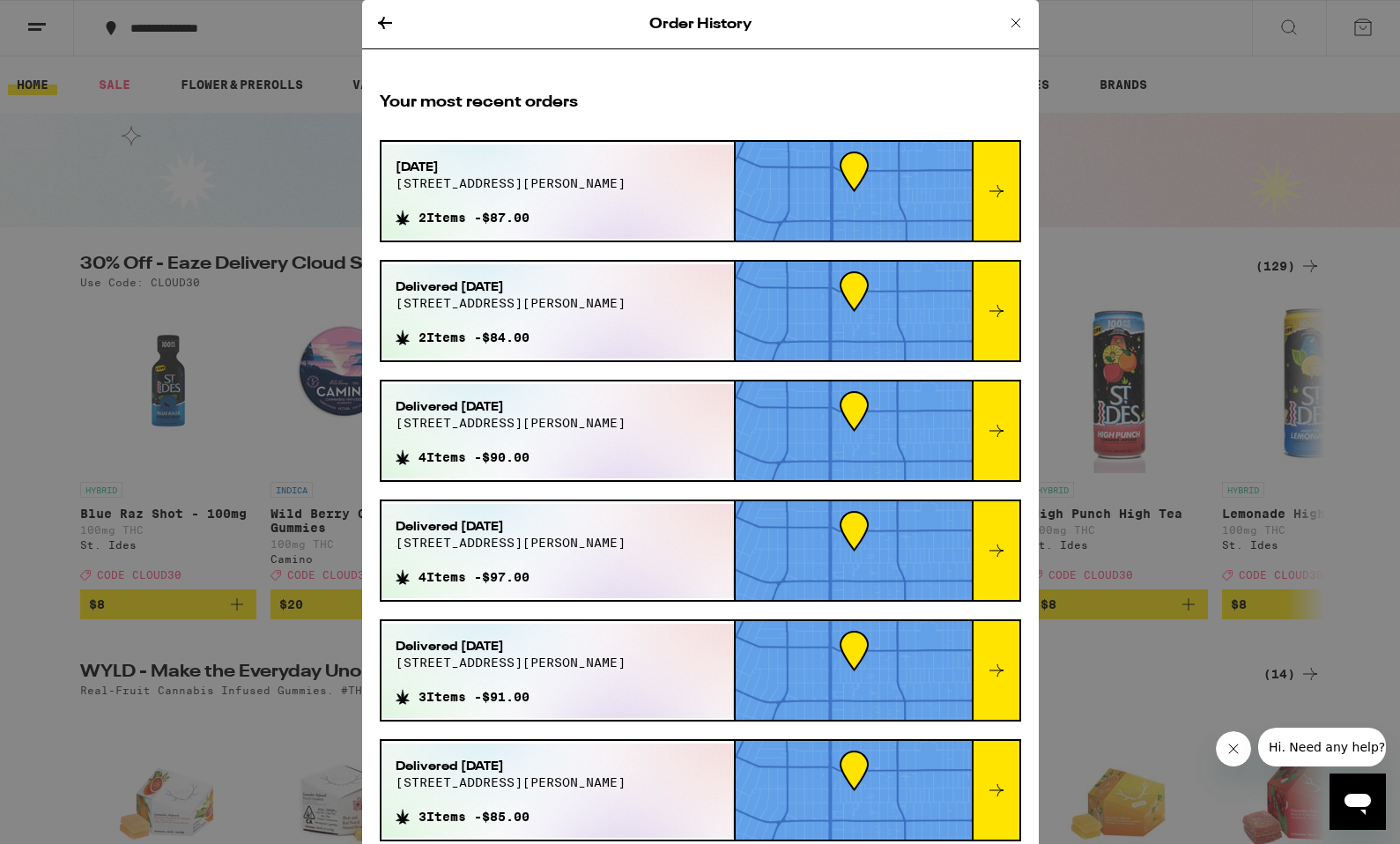
click at [1000, 184] on icon at bounding box center [997, 191] width 21 height 21
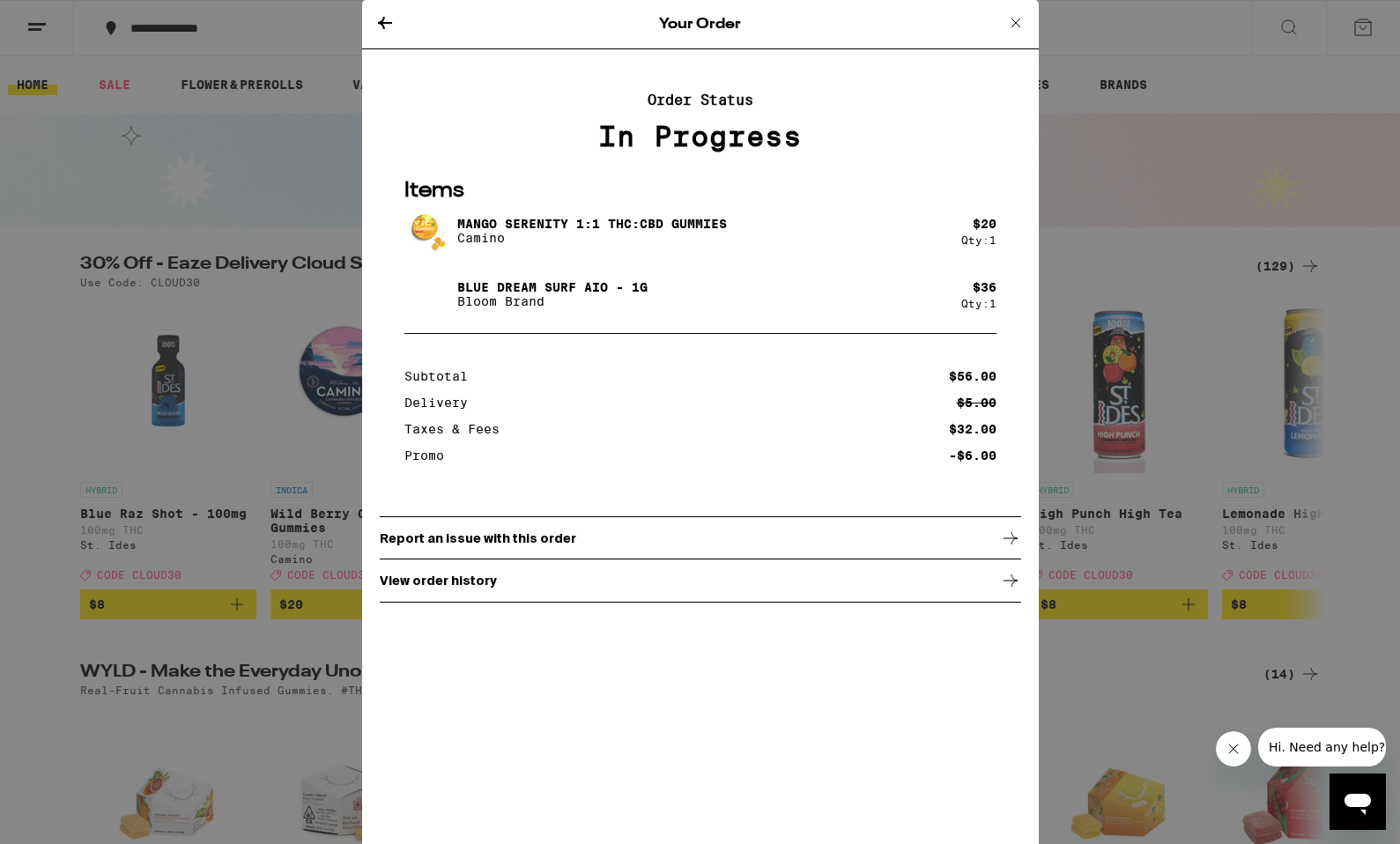
click at [387, 21] on icon at bounding box center [385, 23] width 14 height 12
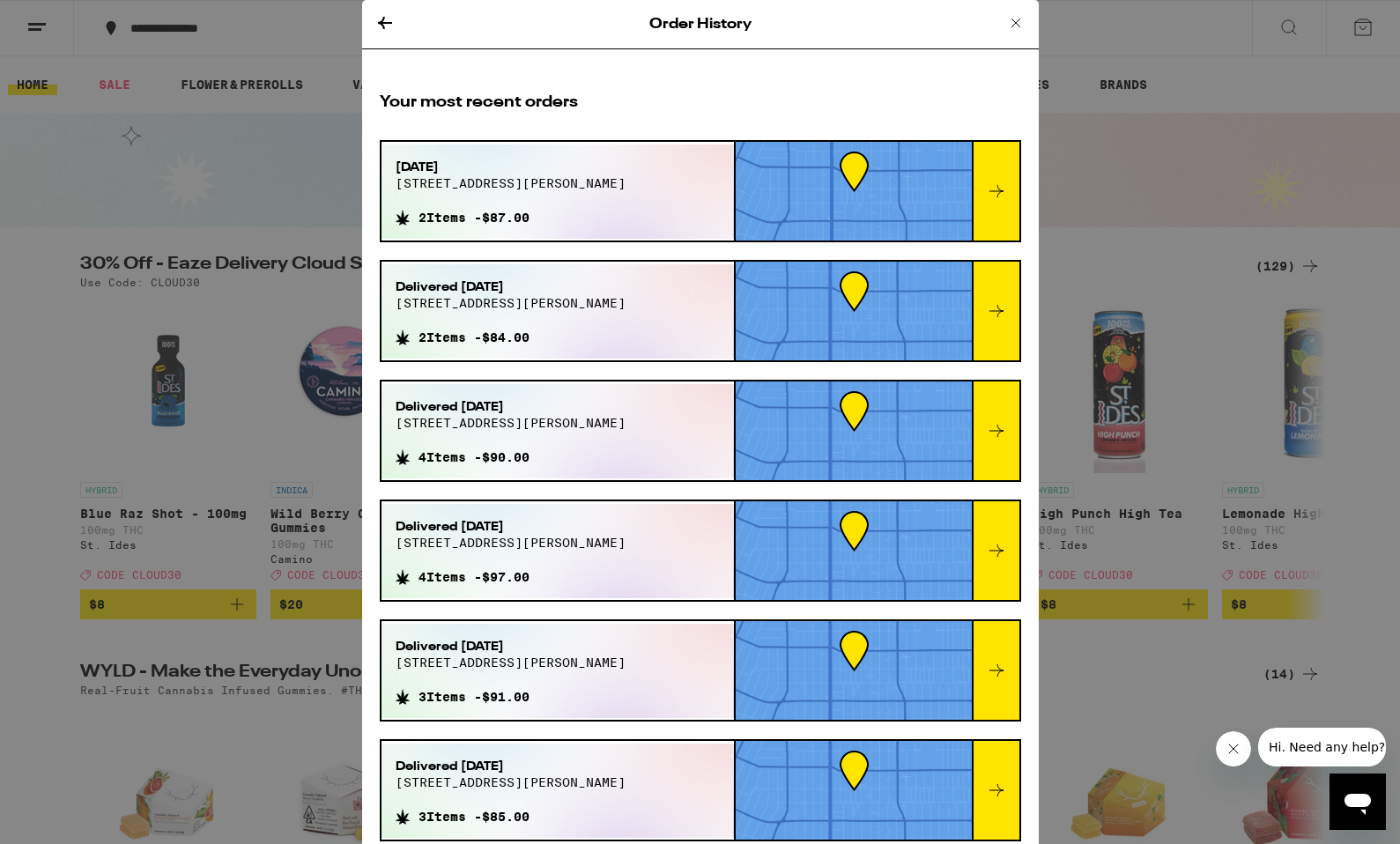
click at [482, 298] on span "900 s serrano ave" at bounding box center [510, 303] width 230 height 14
click at [1004, 325] on div at bounding box center [996, 310] width 48 height 98
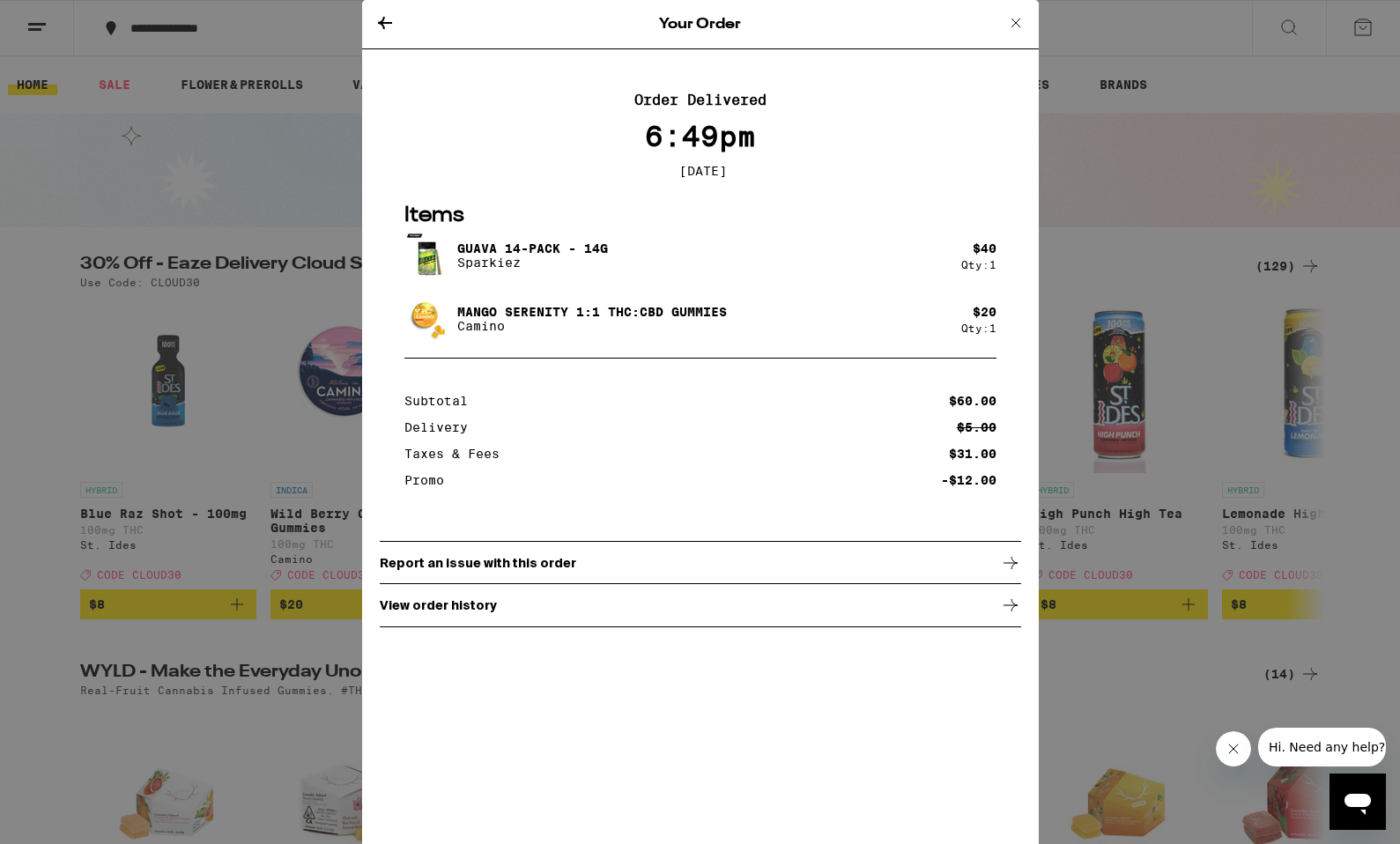
click at [1018, 24] on icon at bounding box center [1016, 23] width 21 height 21
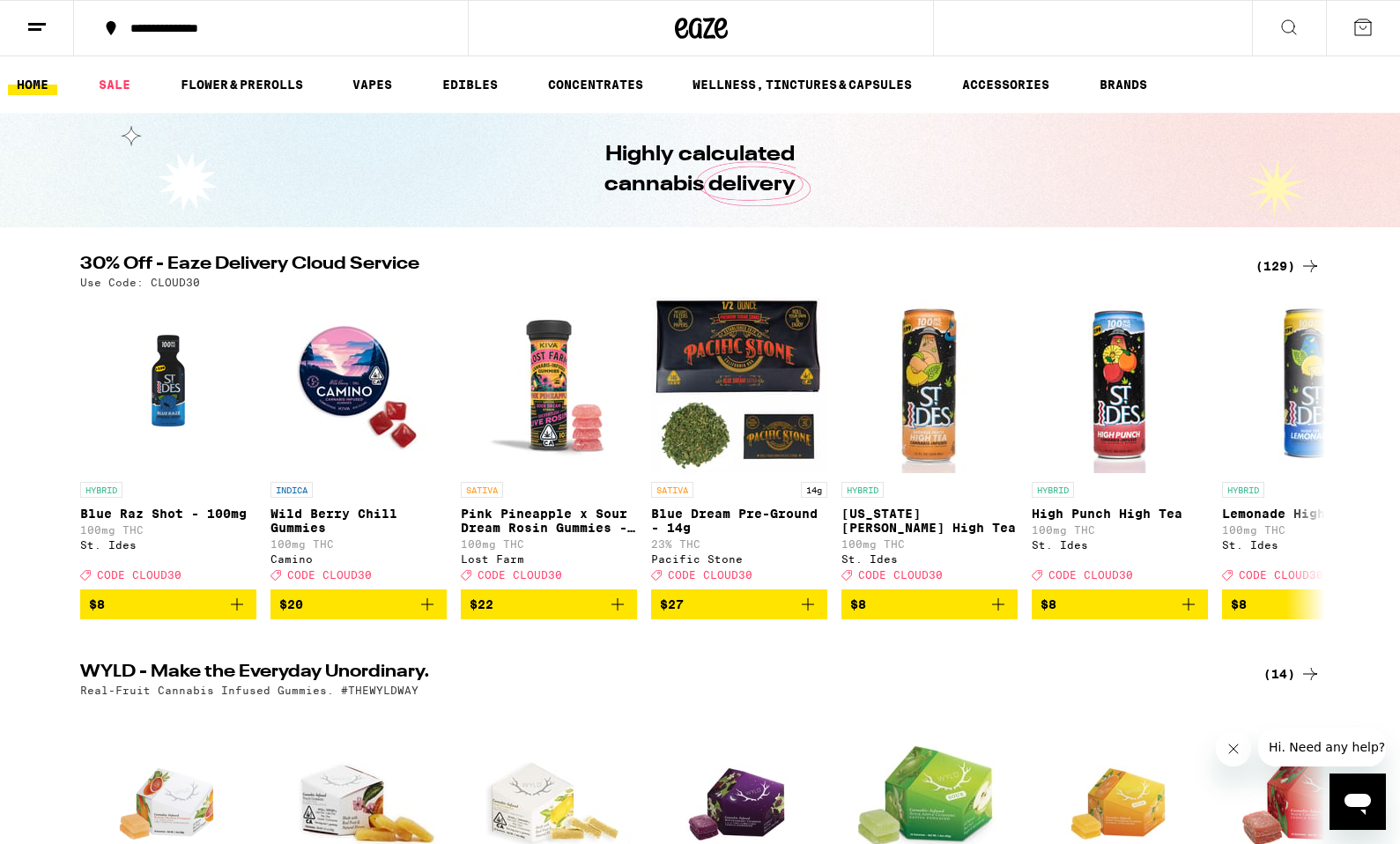
click at [212, 26] on div "**********" at bounding box center [281, 28] width 320 height 12
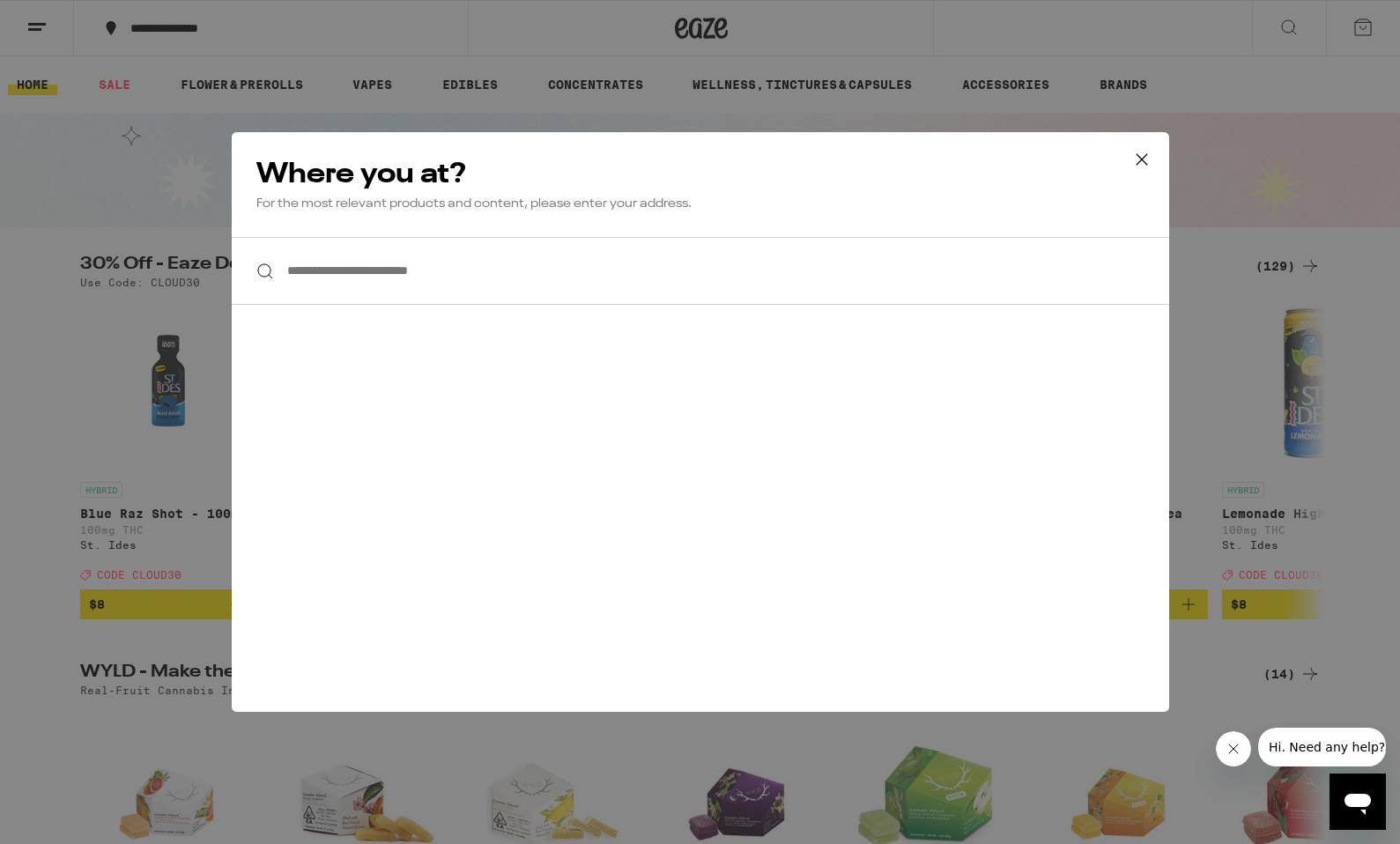
click at [1147, 167] on icon at bounding box center [1142, 160] width 27 height 27
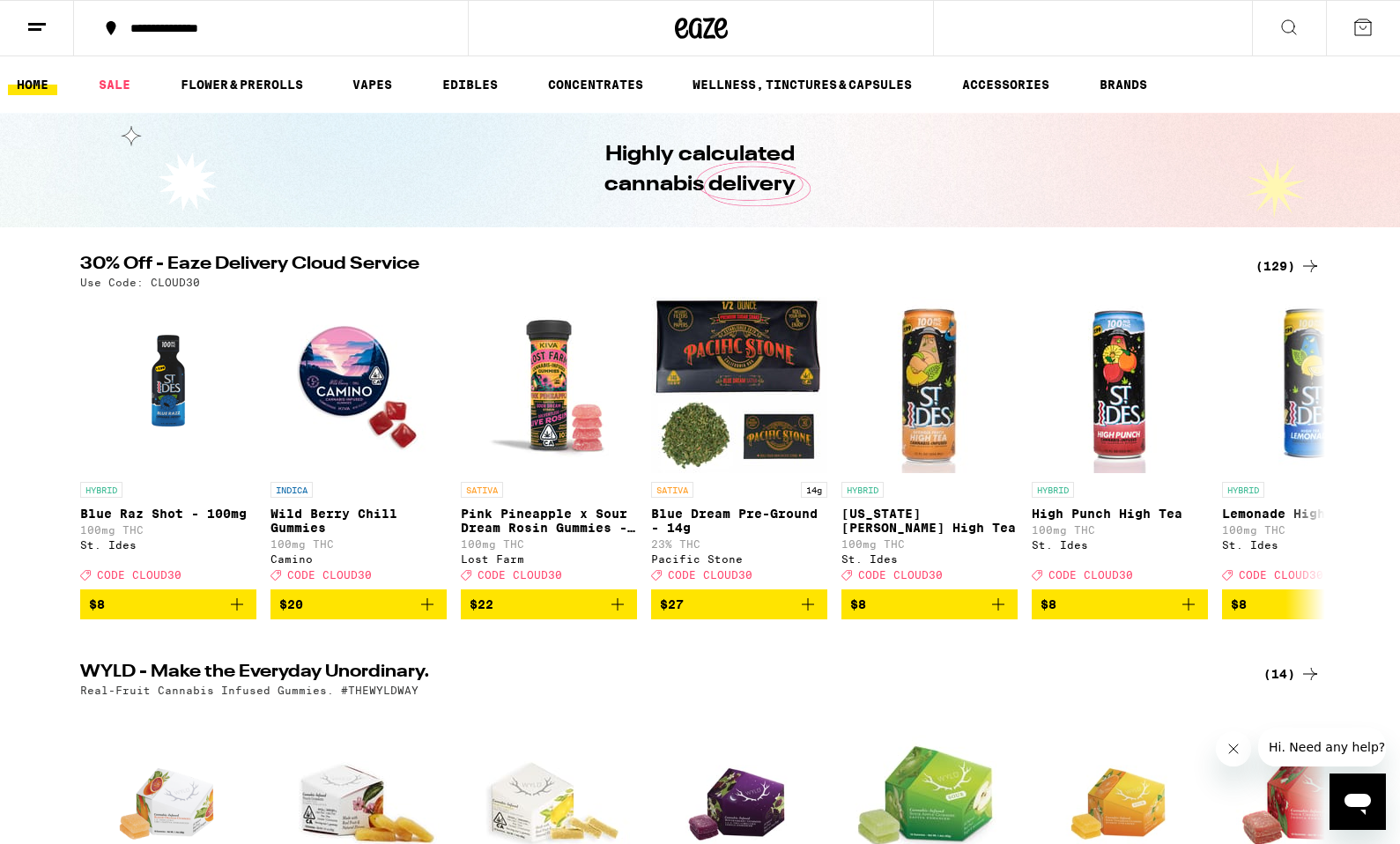
click at [1357, 27] on icon at bounding box center [1363, 27] width 21 height 21
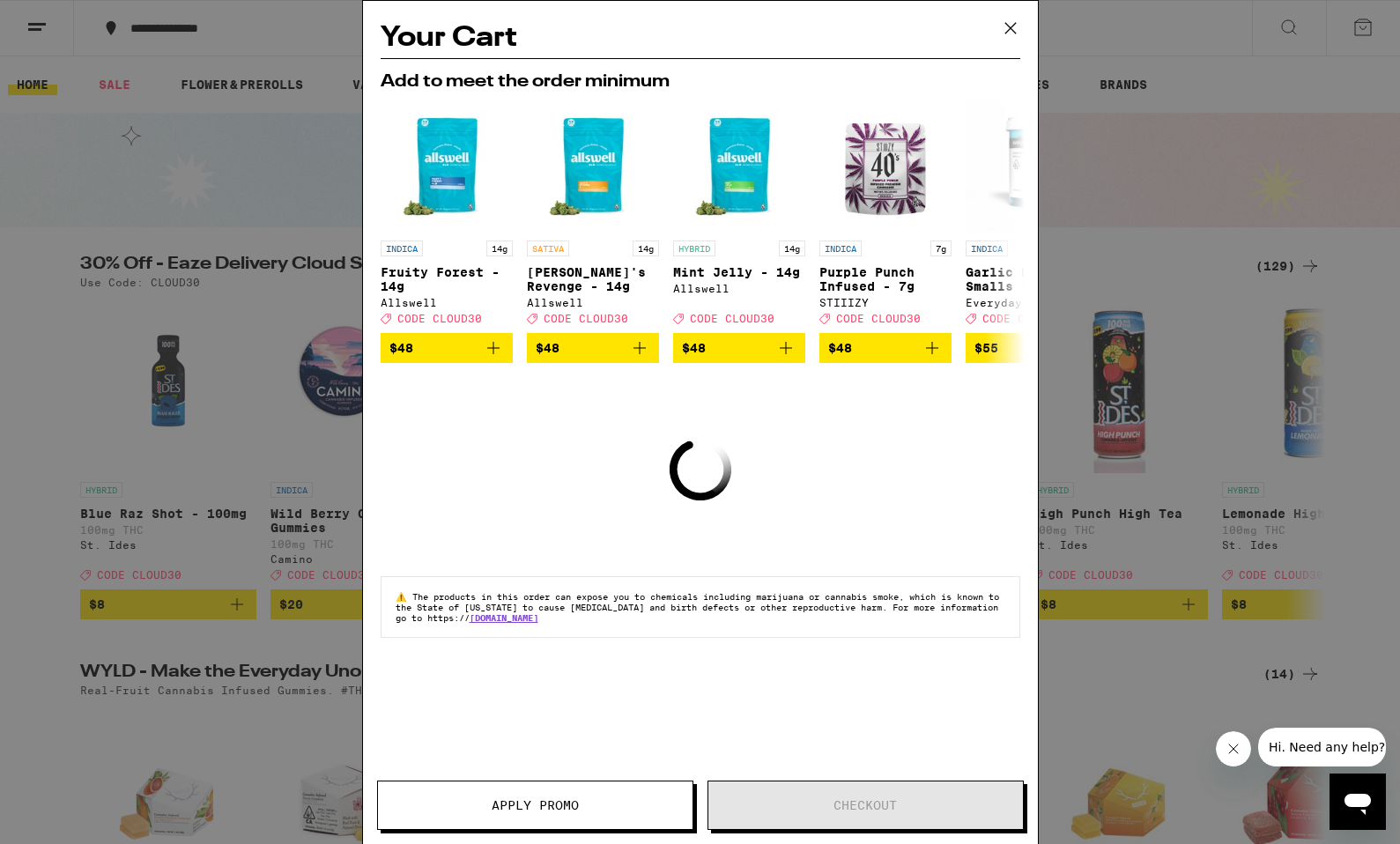
click at [1004, 28] on icon at bounding box center [1011, 28] width 27 height 27
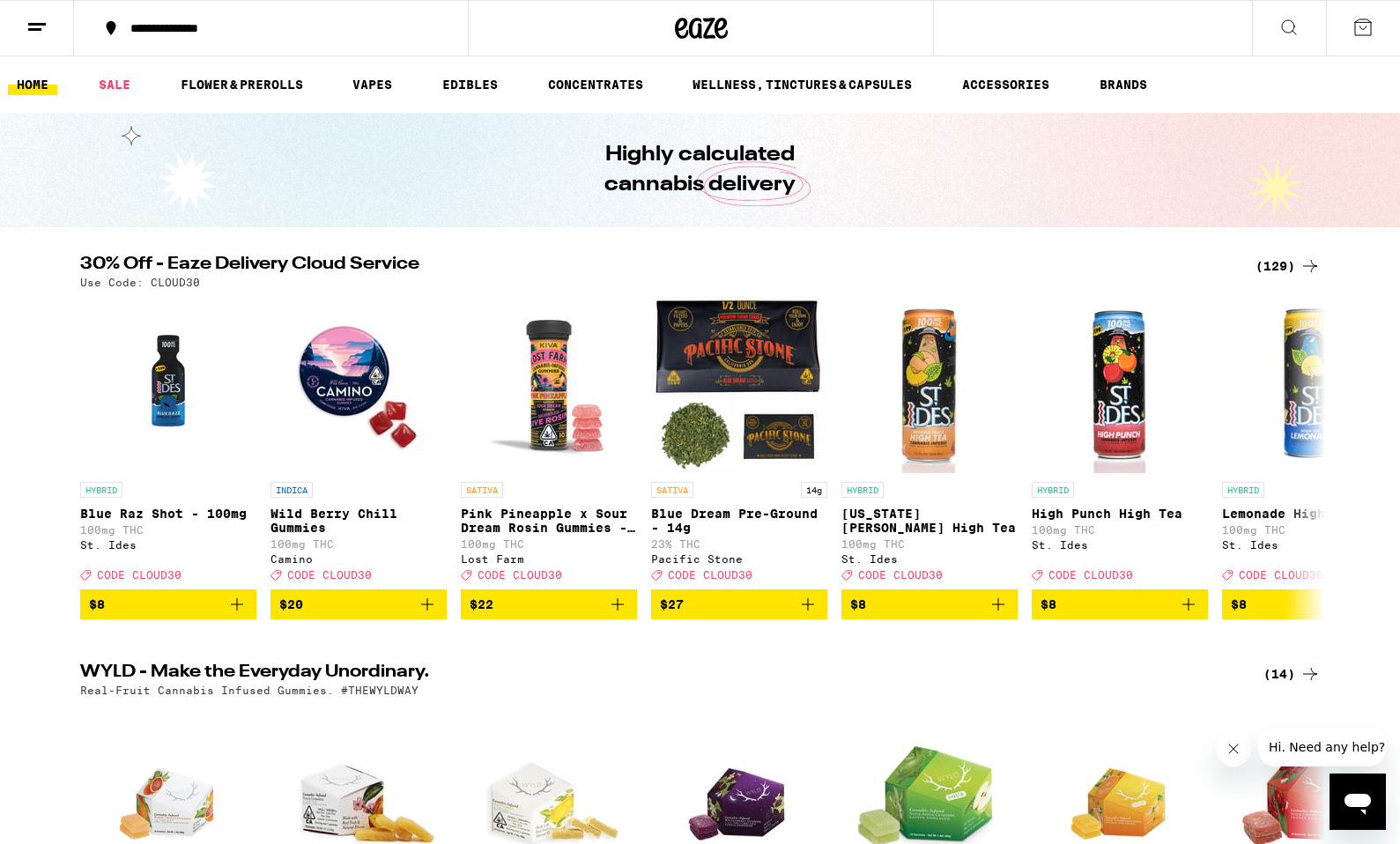
click at [28, 39] on button at bounding box center [36, 28] width 74 height 56
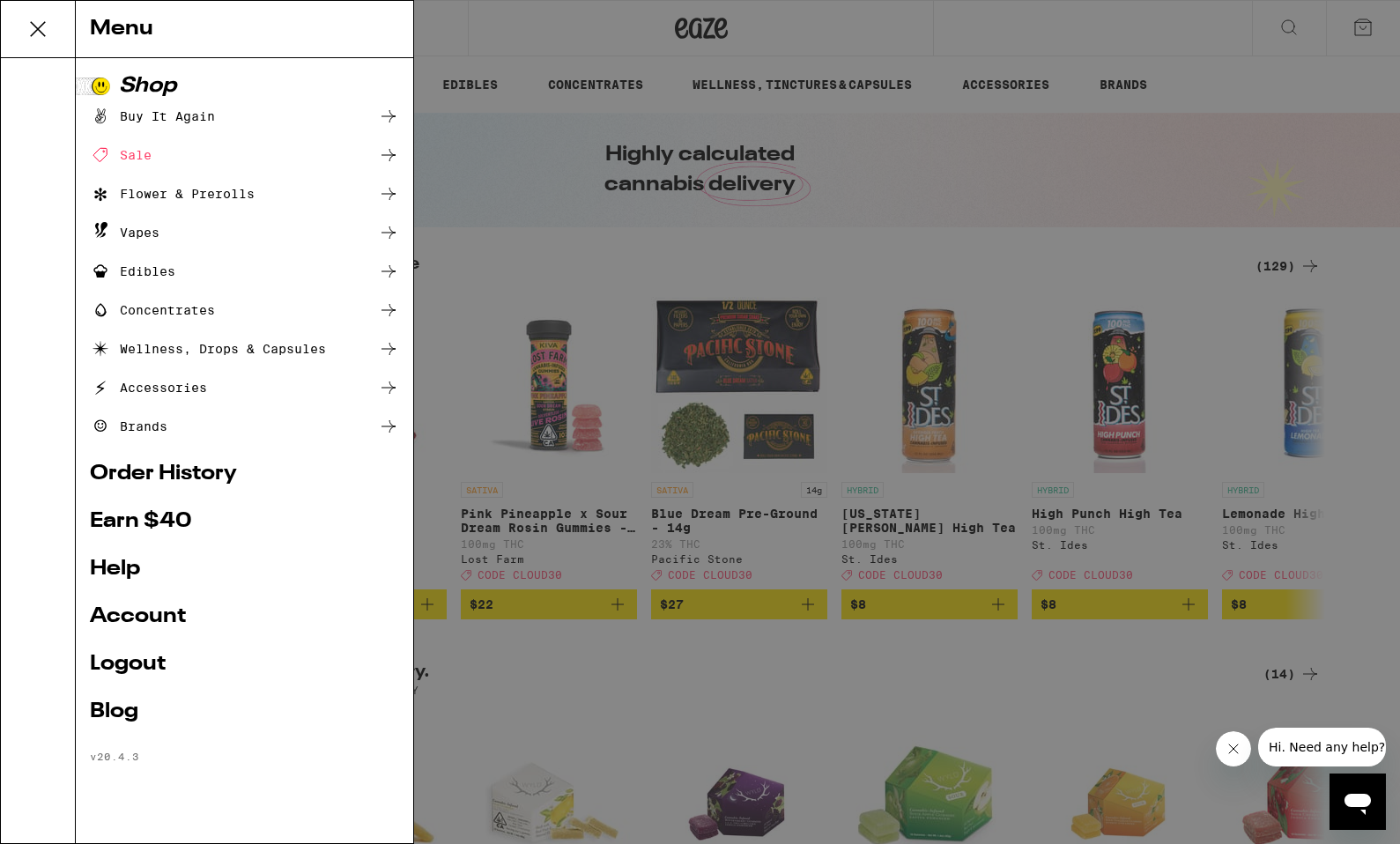
click at [124, 616] on link "Account" at bounding box center [244, 617] width 309 height 21
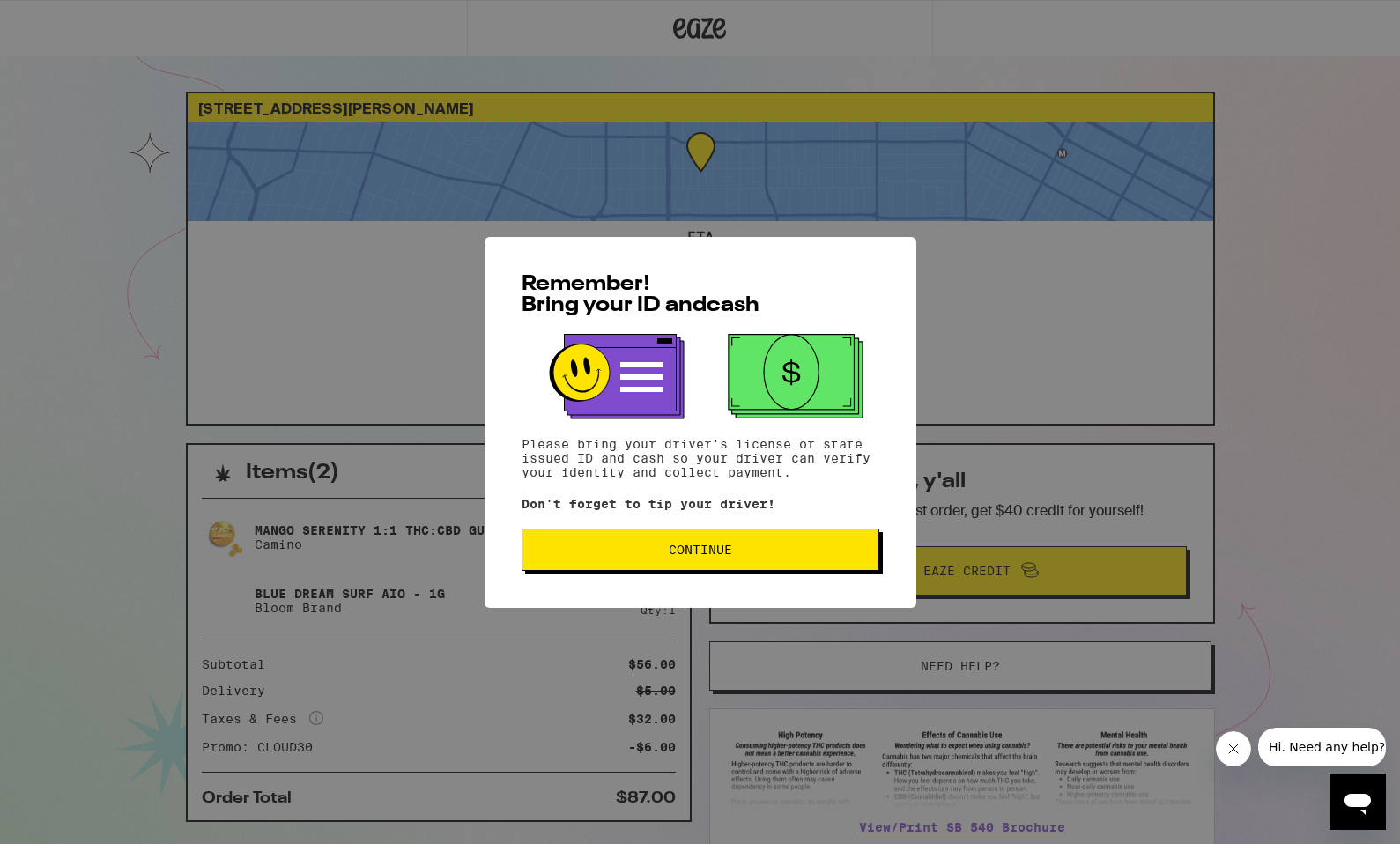
click at [667, 556] on span "Continue" at bounding box center [700, 550] width 328 height 12
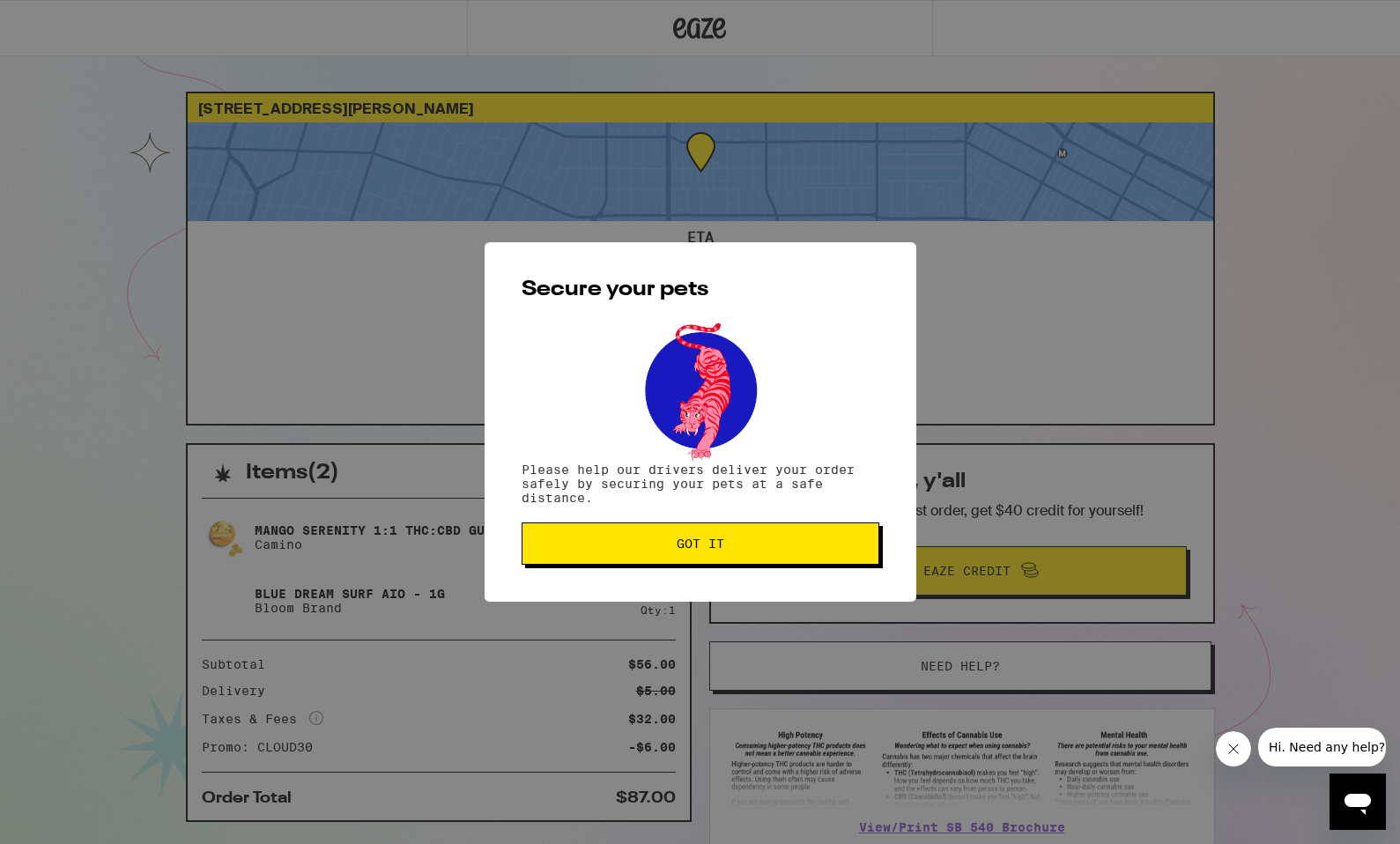
click at [665, 542] on span "Got it" at bounding box center [700, 543] width 328 height 12
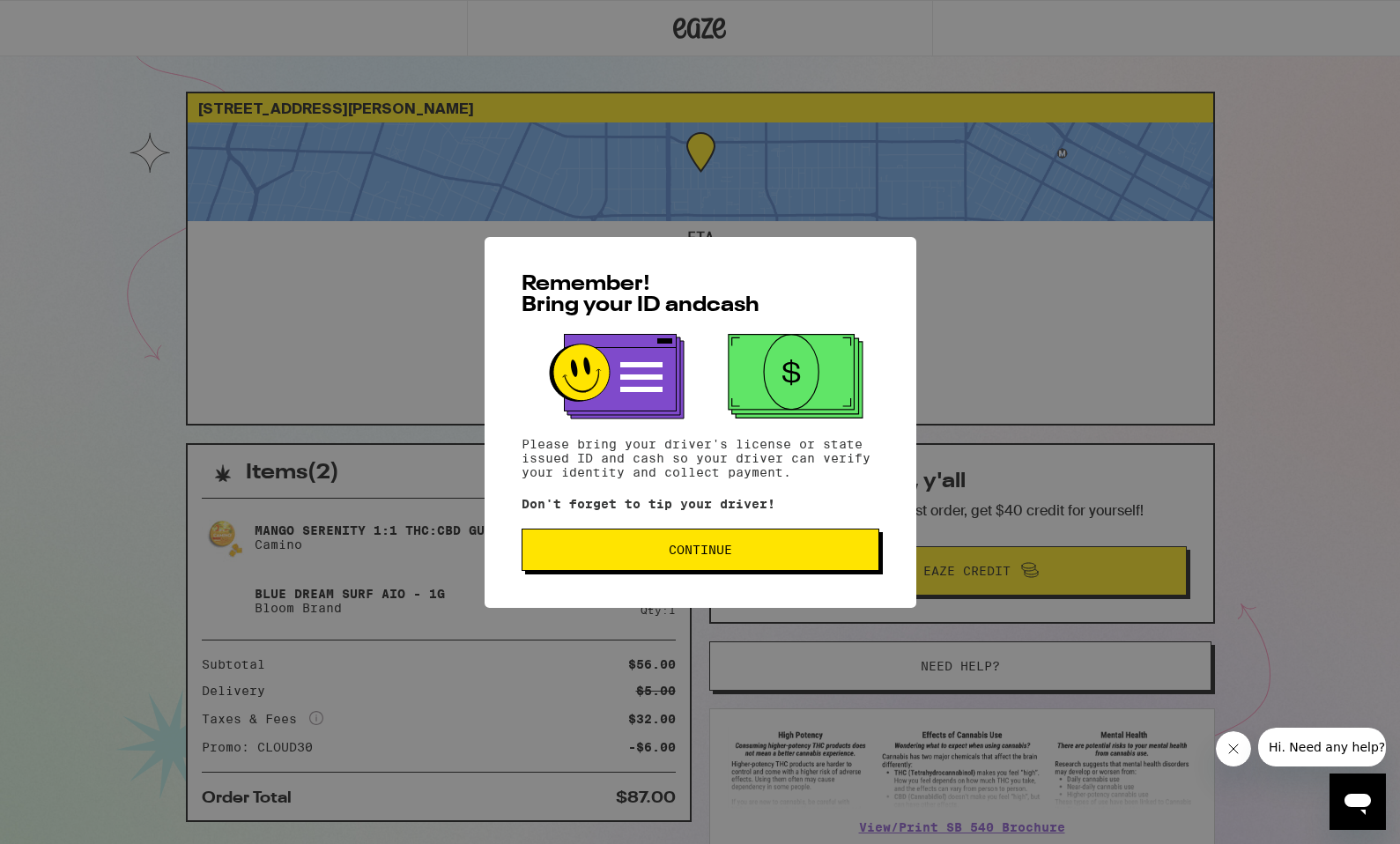
click at [612, 551] on span "Continue" at bounding box center [700, 550] width 328 height 12
click at [585, 546] on button "Continue" at bounding box center [700, 550] width 357 height 43
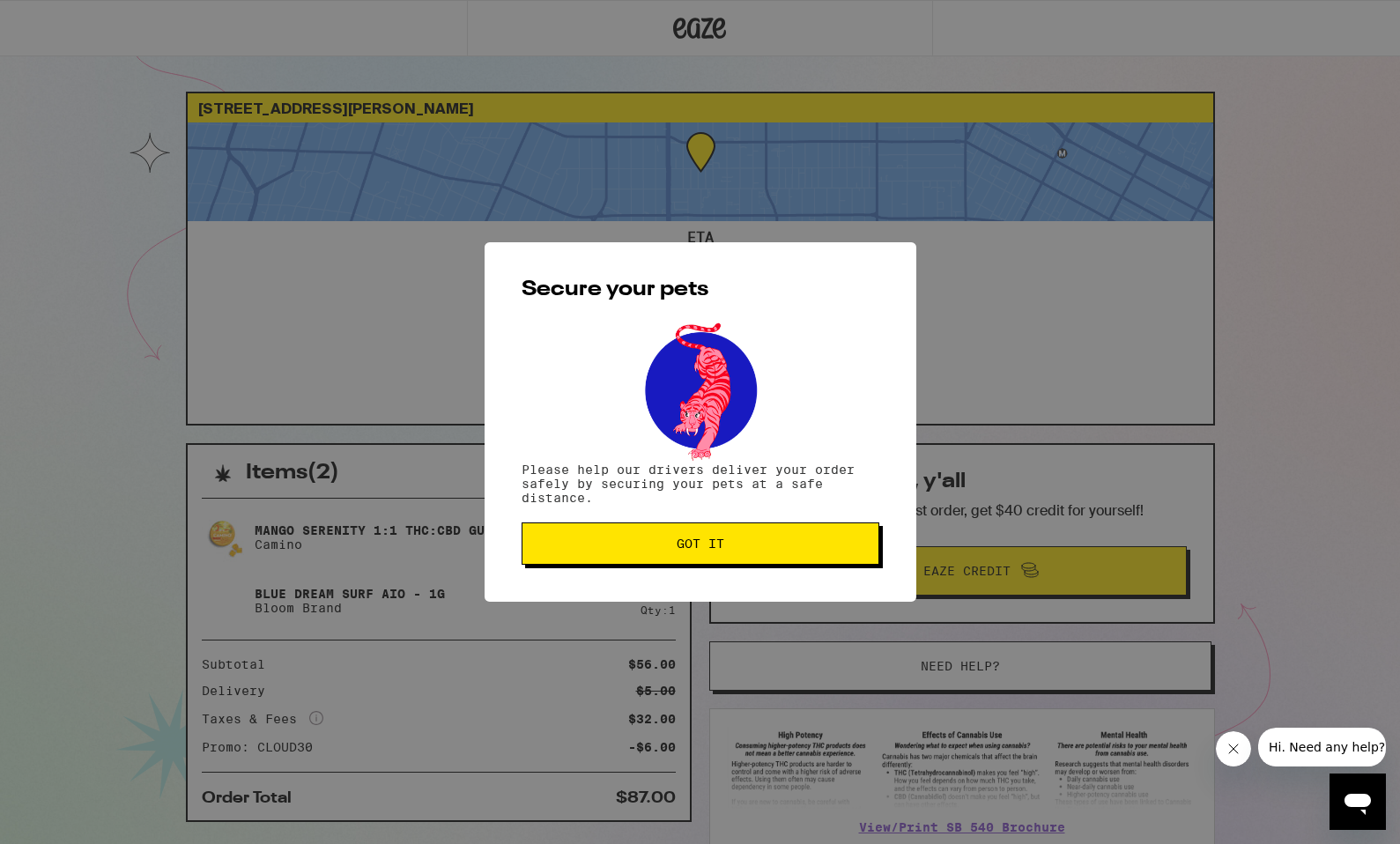
click at [692, 550] on span "Got it" at bounding box center [700, 543] width 48 height 12
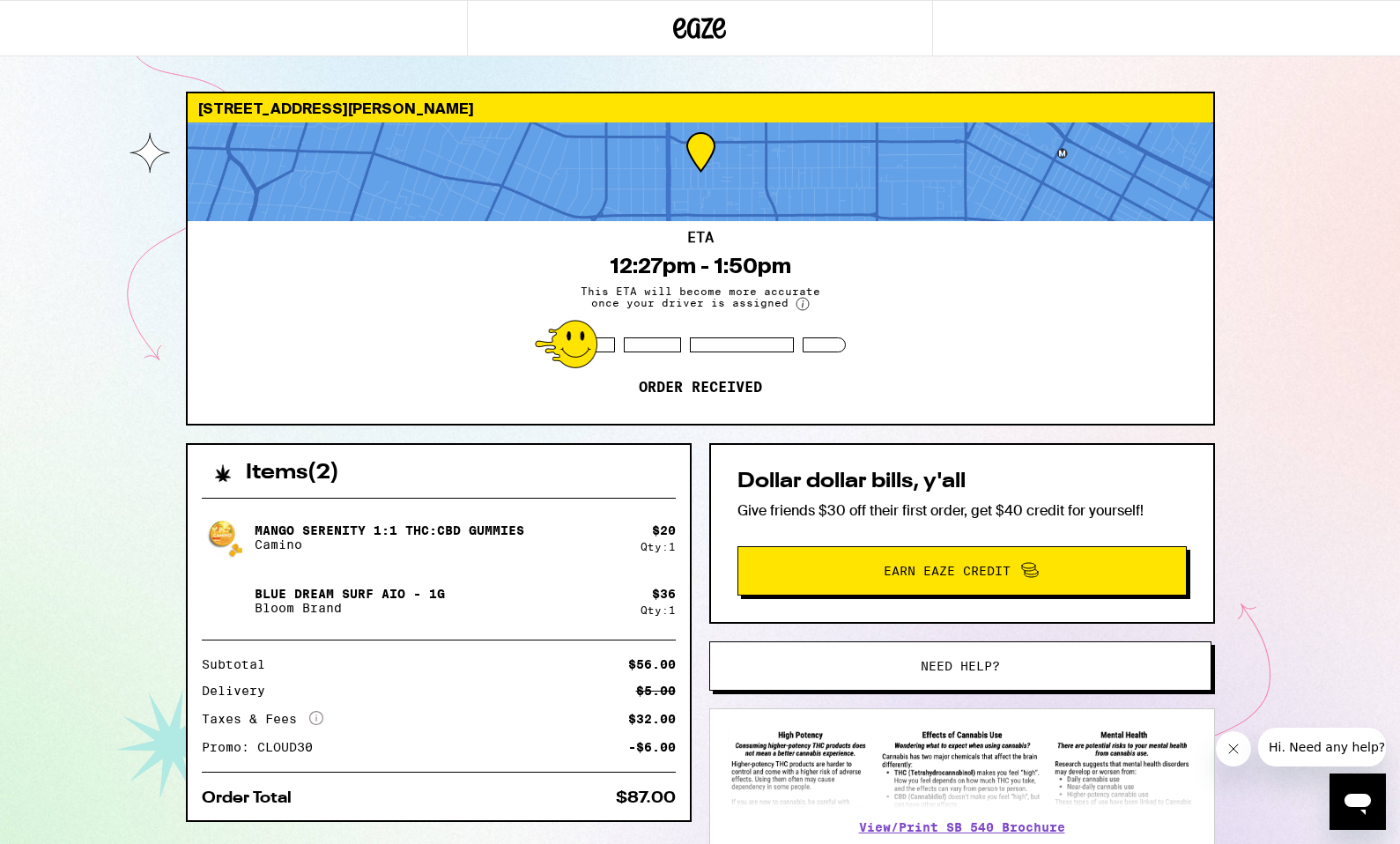
scroll to position [121, 0]
